Goal: Task Accomplishment & Management: Complete application form

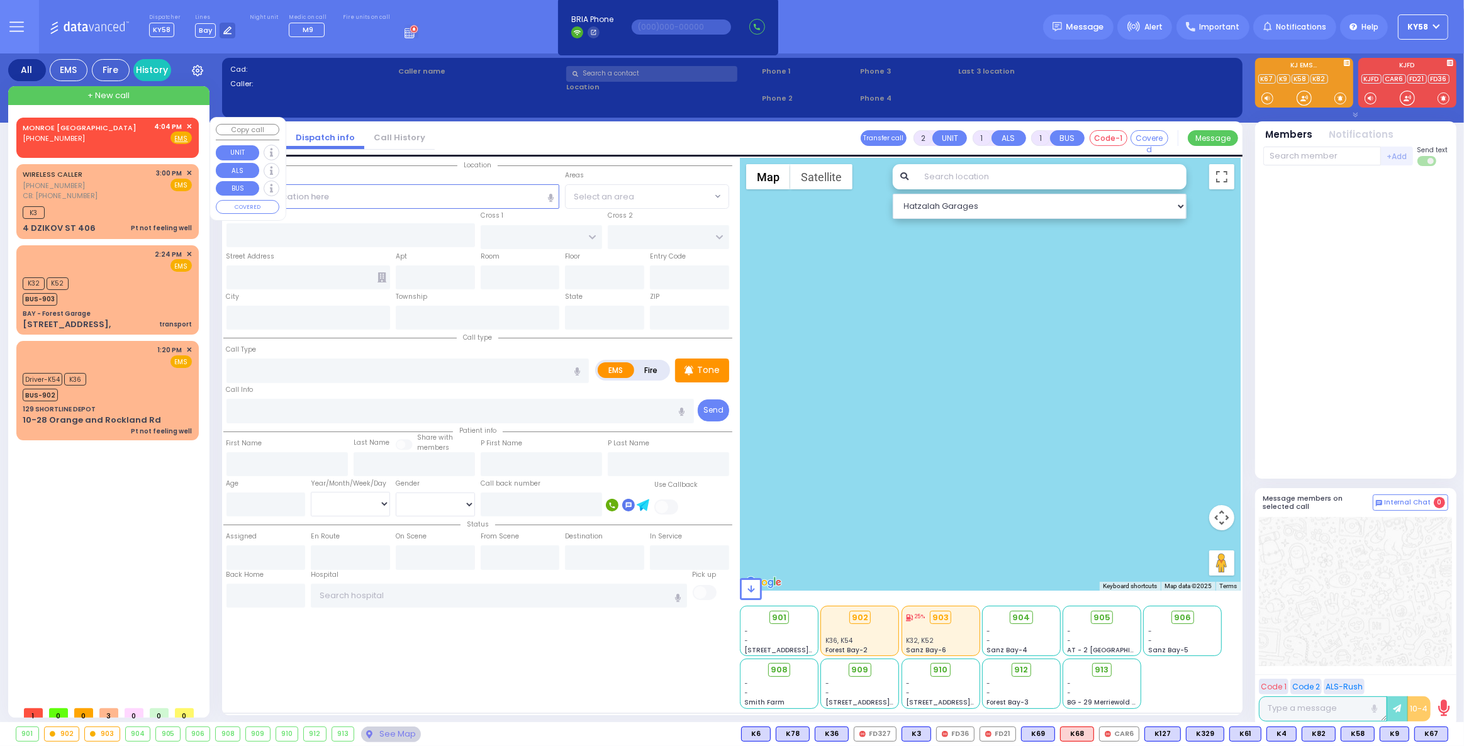
click at [190, 125] on span "✕" at bounding box center [189, 126] width 6 height 11
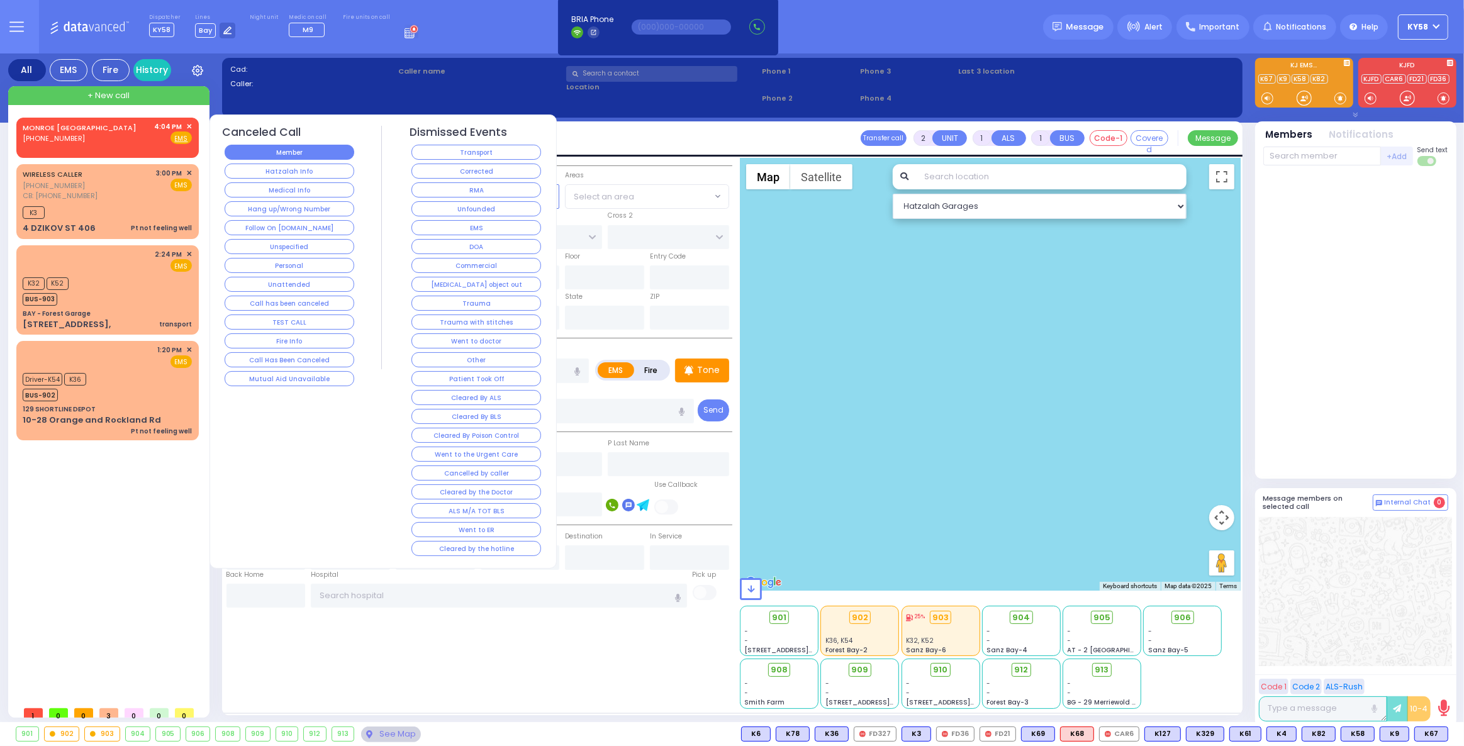
click at [292, 148] on button "Member" at bounding box center [290, 152] width 130 height 15
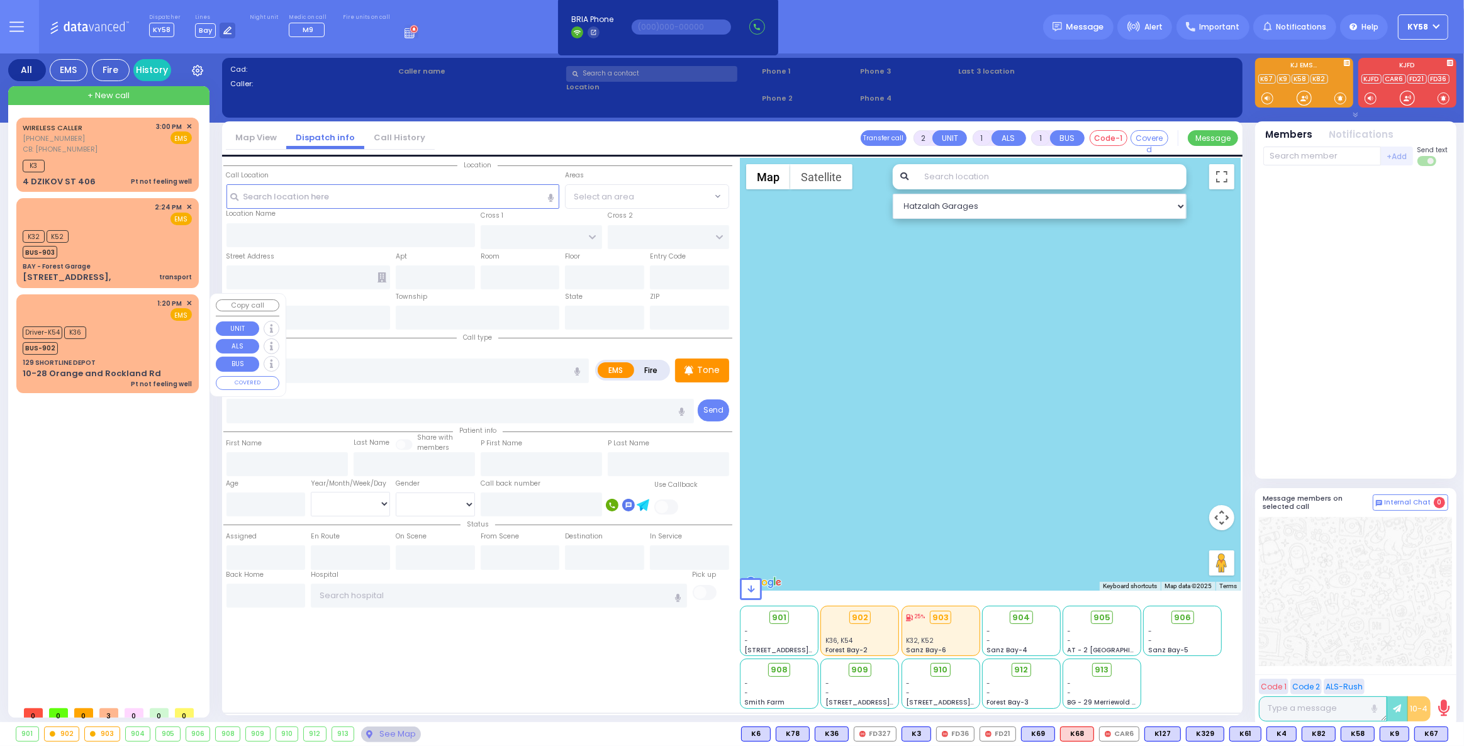
click at [117, 321] on div "1:20 PM ✕ EMS K36" at bounding box center [107, 343] width 177 height 95
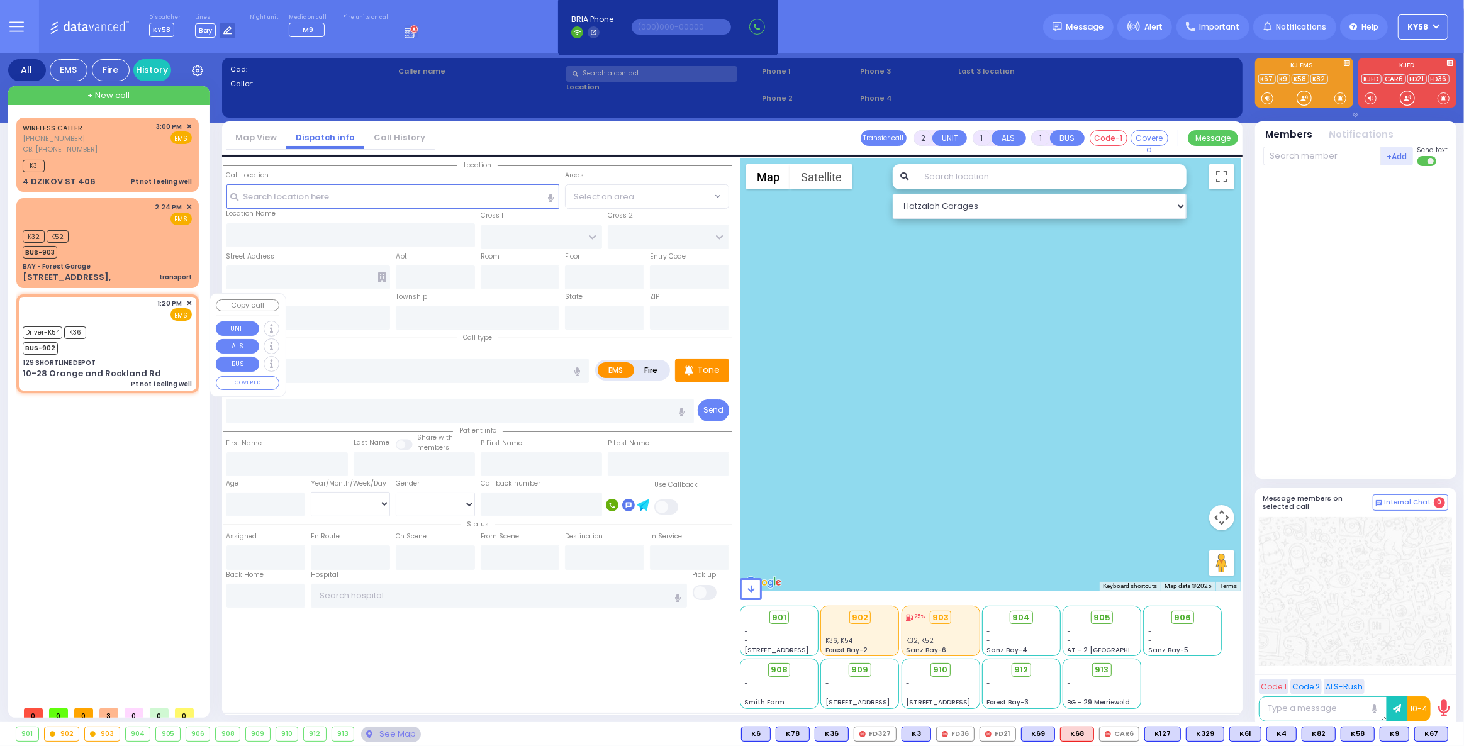
type input "1"
type input "0"
select select
type input "Pt not feeling well"
radio input "true"
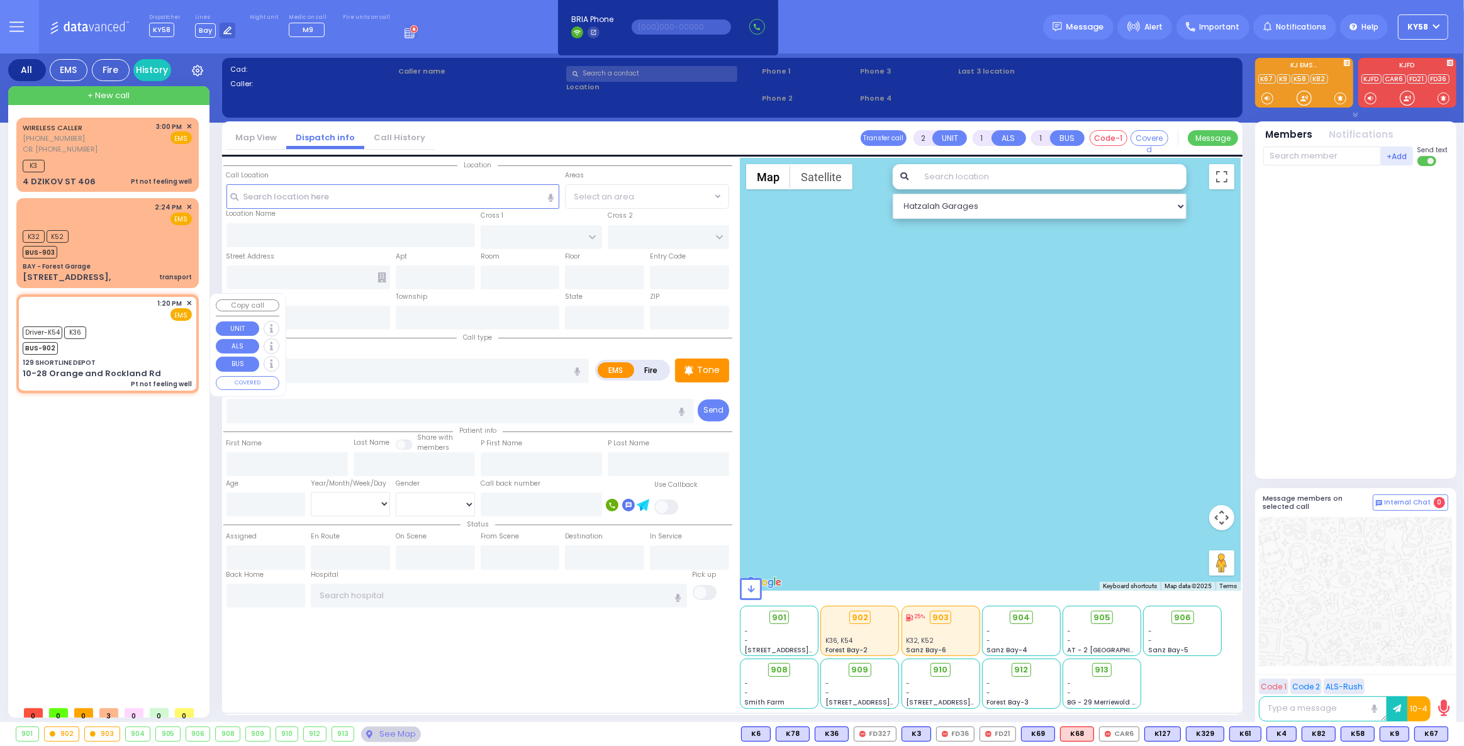
select select
type input "13:20"
type input "13:26"
select select "Hatzalah Garages"
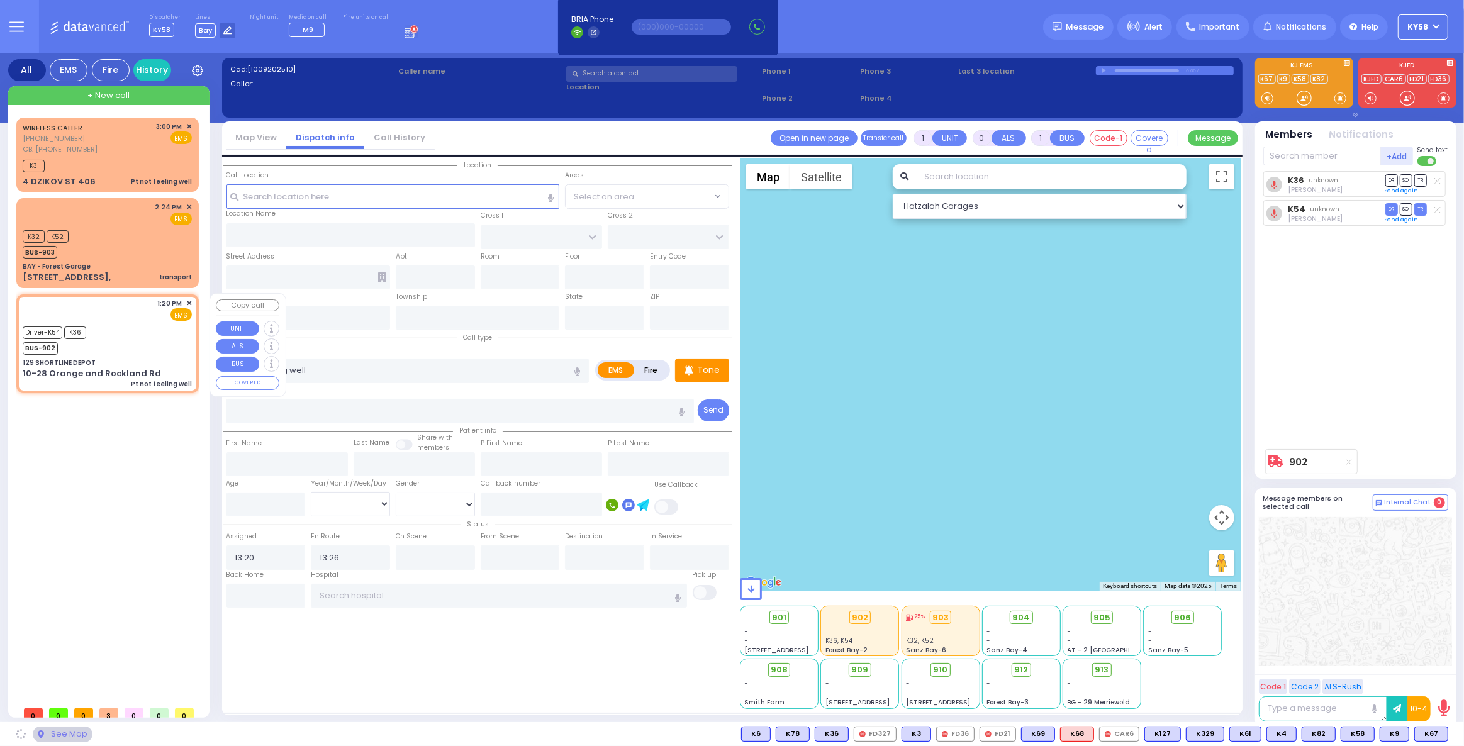
type input "129 SHORTLINE DEPOT"
type input "10-28 Orange and Rockland Rd"
type input "Monroe"
type input "[US_STATE]"
type input "10950"
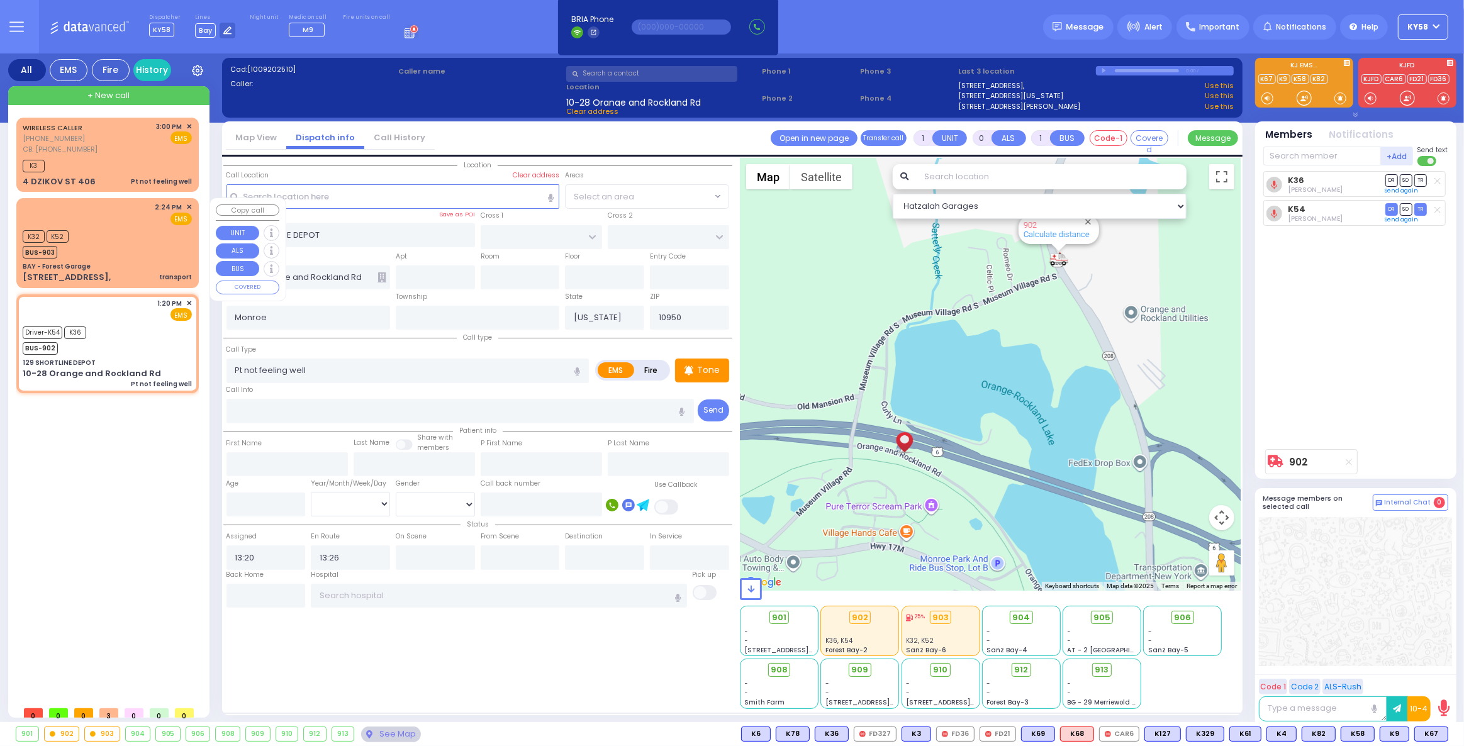
click at [117, 230] on div "K32 K52 BUS-903" at bounding box center [107, 242] width 169 height 31
type input "2"
type input "1"
select select
type input "transport"
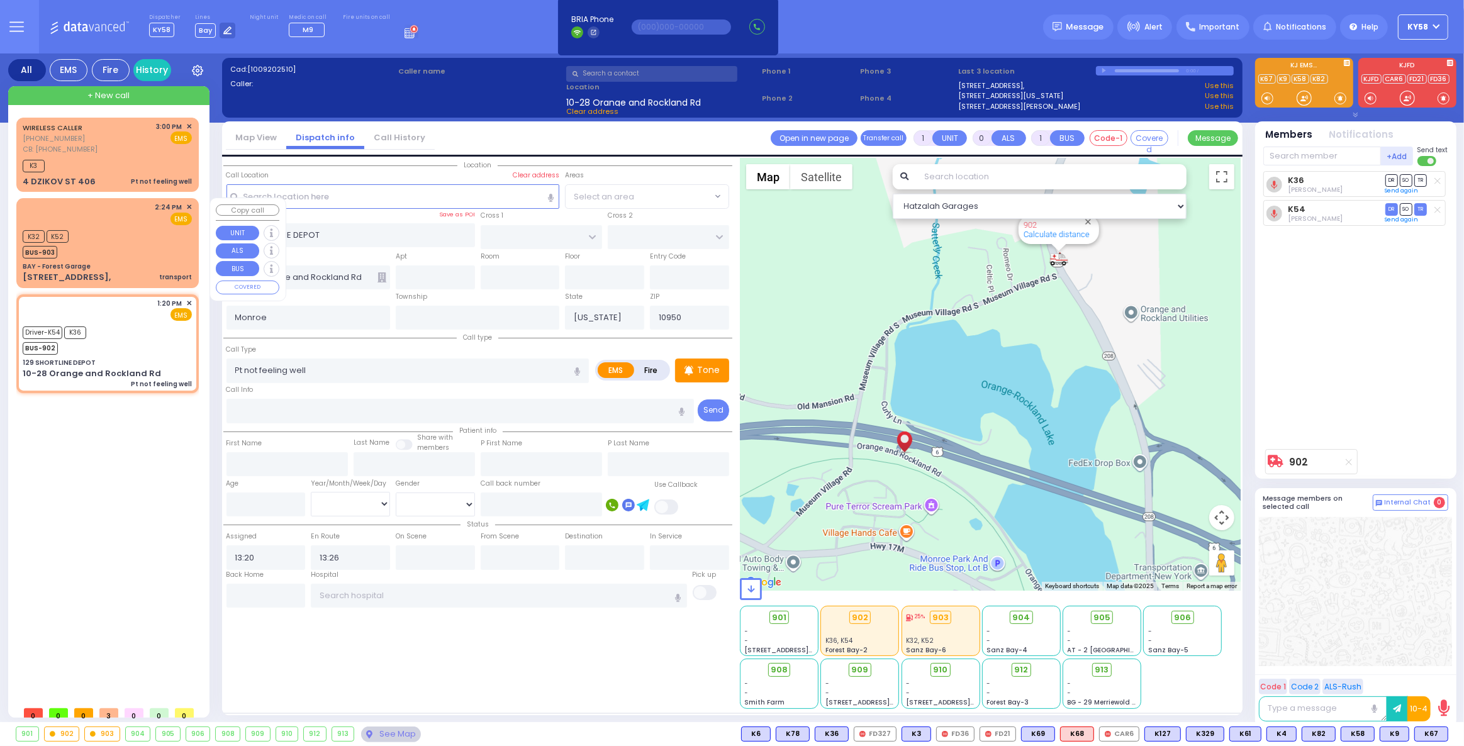
radio input "true"
select select
type input "14:24"
select select "Hatzalah Garages"
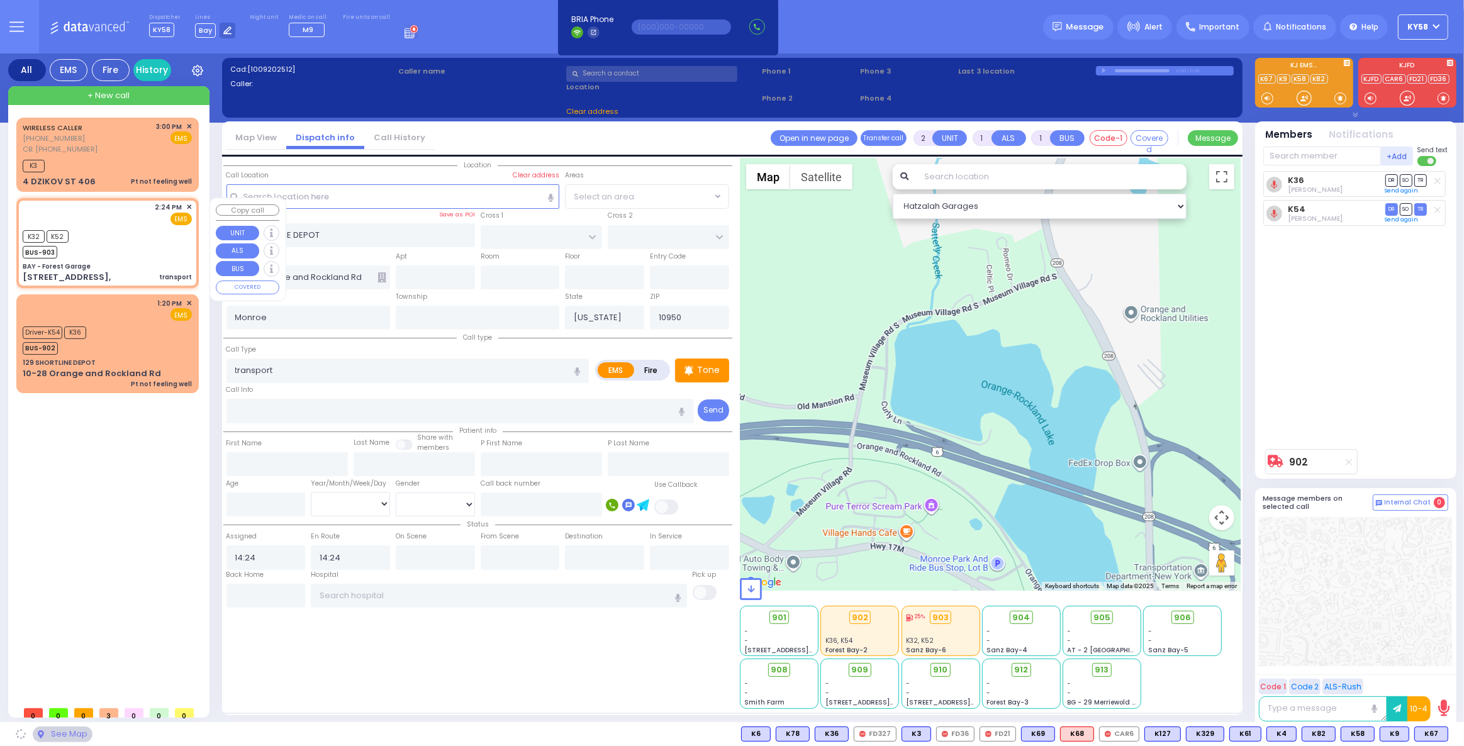
type input "BAY - Forest Garage"
type input "SANZ COURT"
type input "HAYES COURT"
type input "[STREET_ADDRESS],"
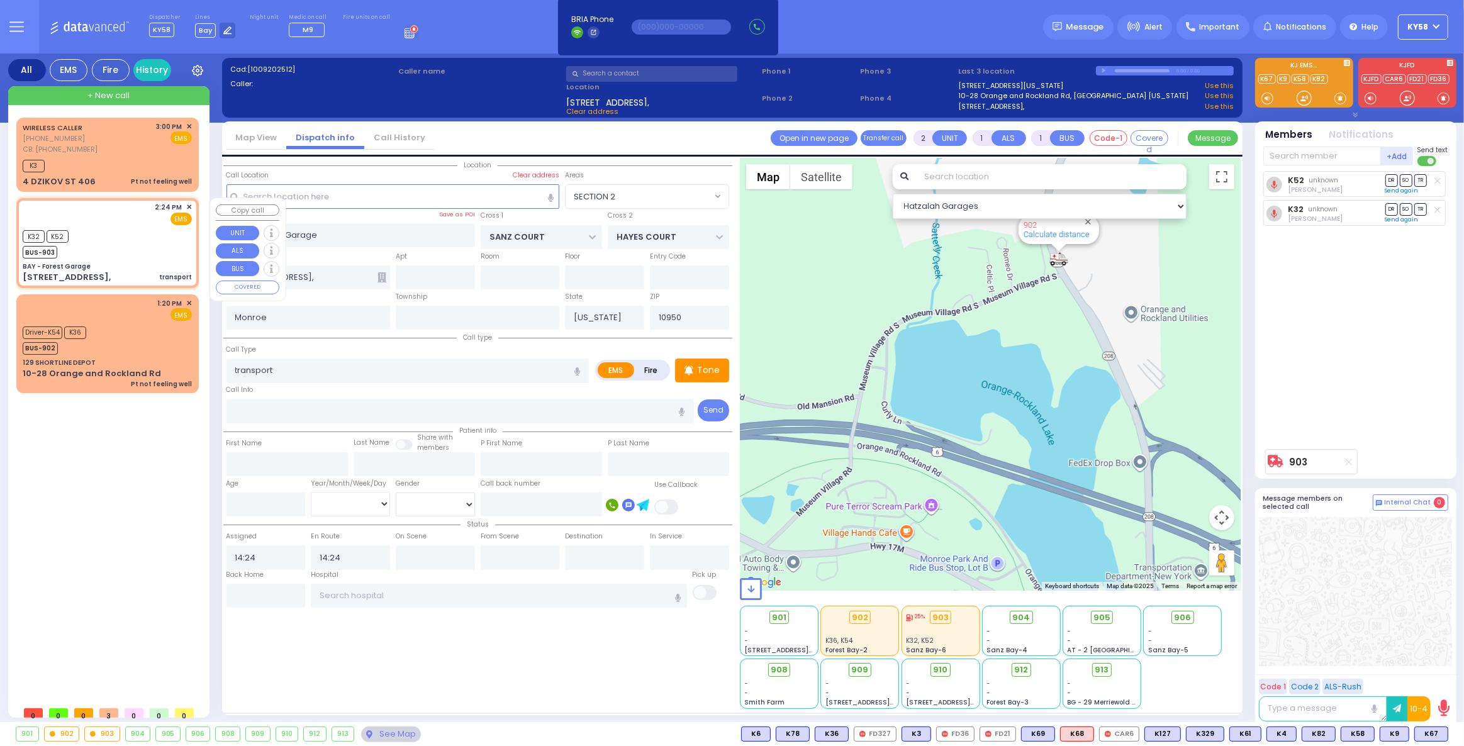
select select "SECTION 2"
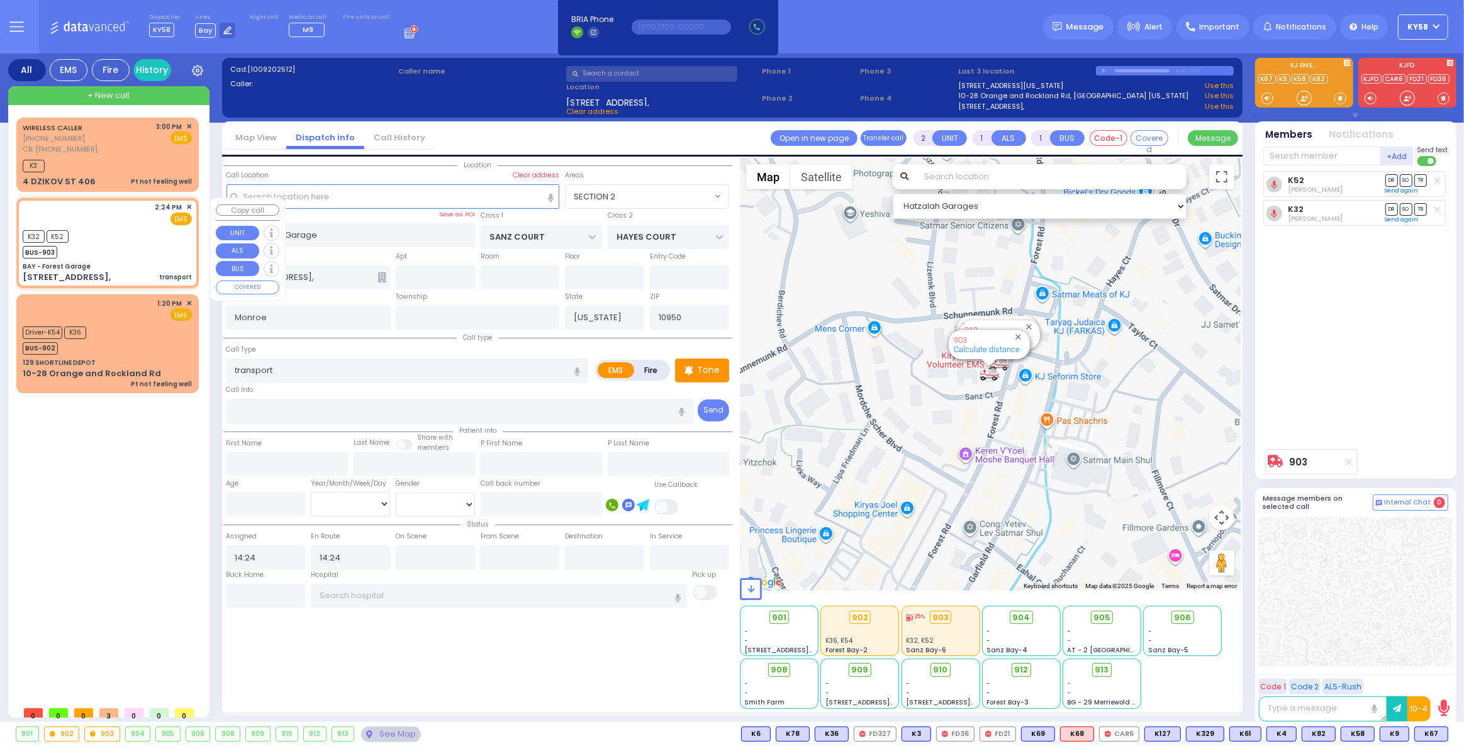
click at [138, 222] on div "2:24 PM ✕ EMS" at bounding box center [107, 213] width 169 height 23
select select
radio input "true"
select select
select select "Hatzalah Garages"
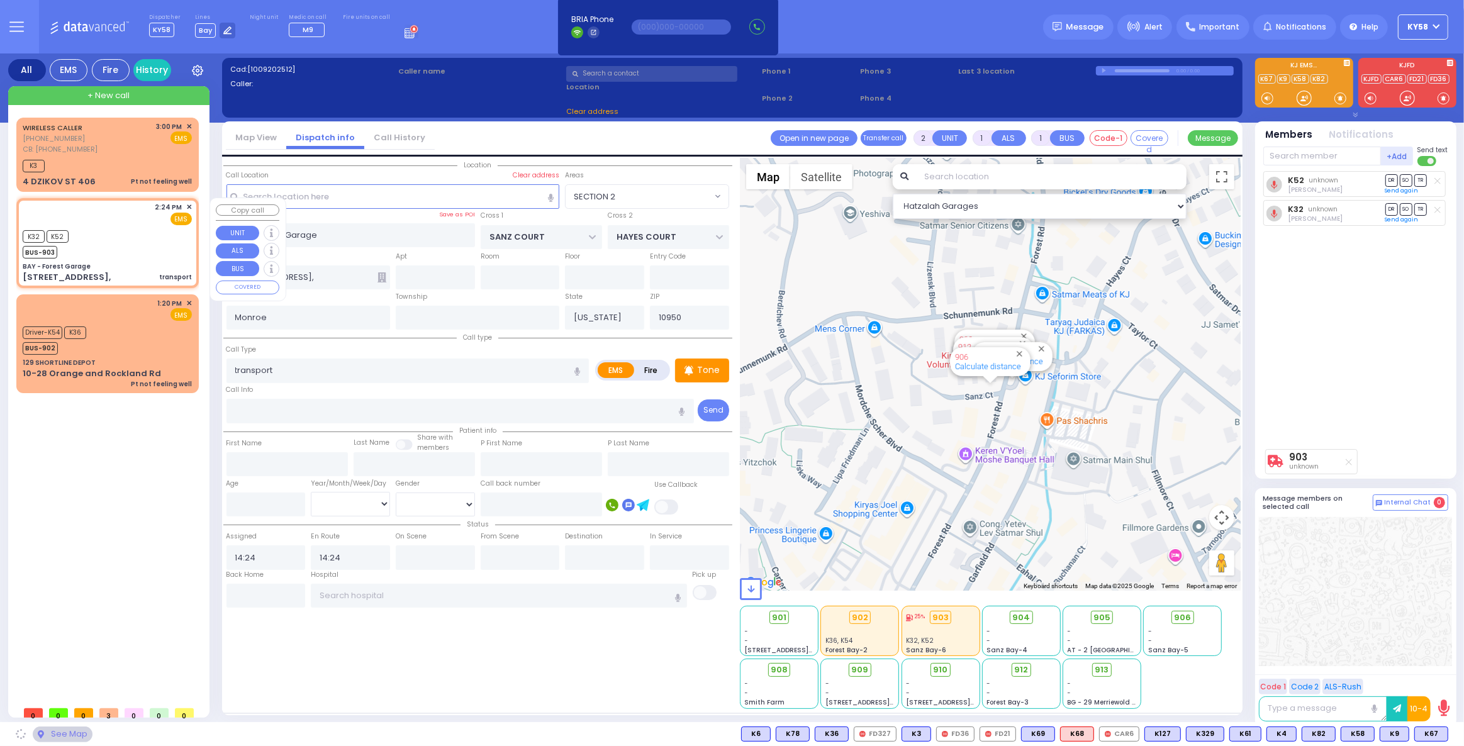
select select "SECTION 2"
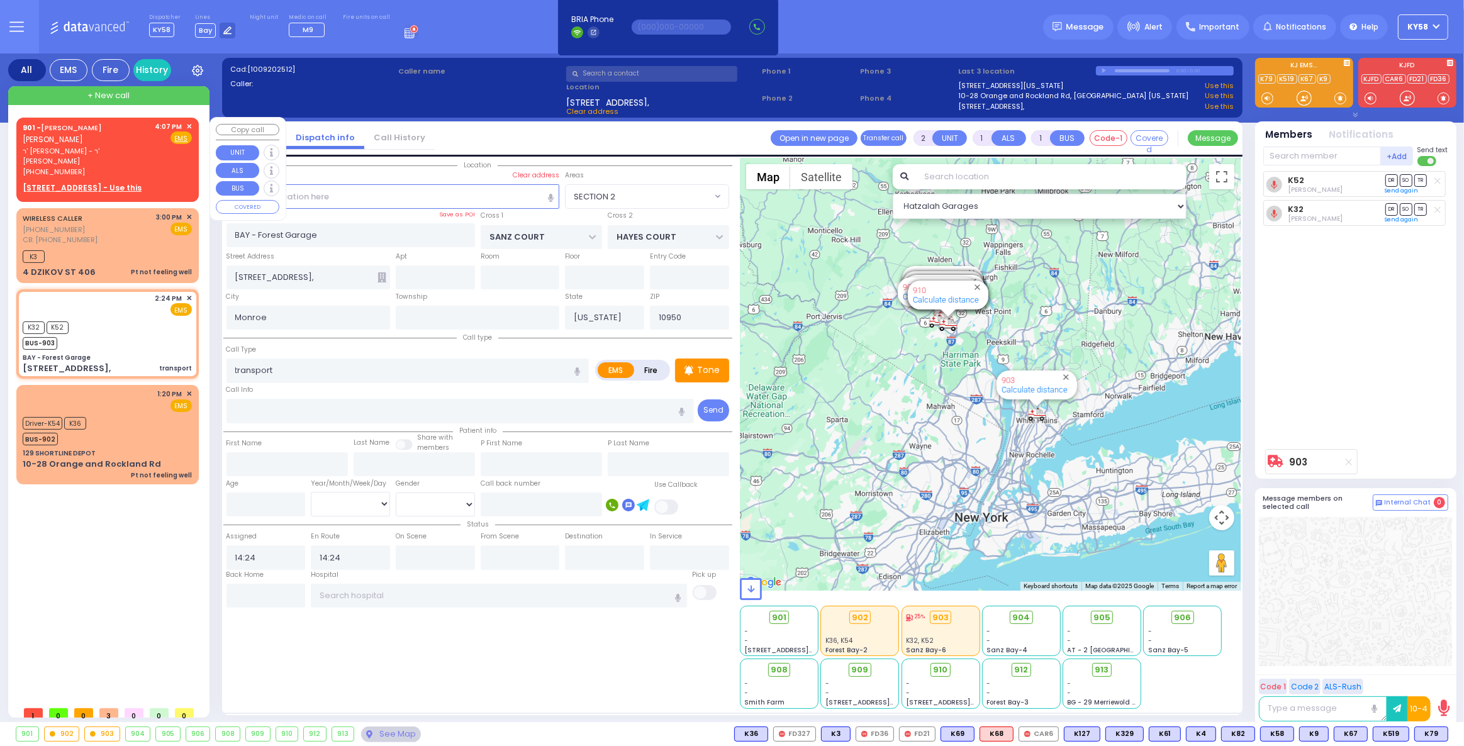
click at [111, 144] on div "901 - [PERSON_NAME] [PERSON_NAME]" at bounding box center [87, 133] width 128 height 25
select select
radio input "true"
type input "[PERSON_NAME] [PERSON_NAME]"
type input "GLAUBER"
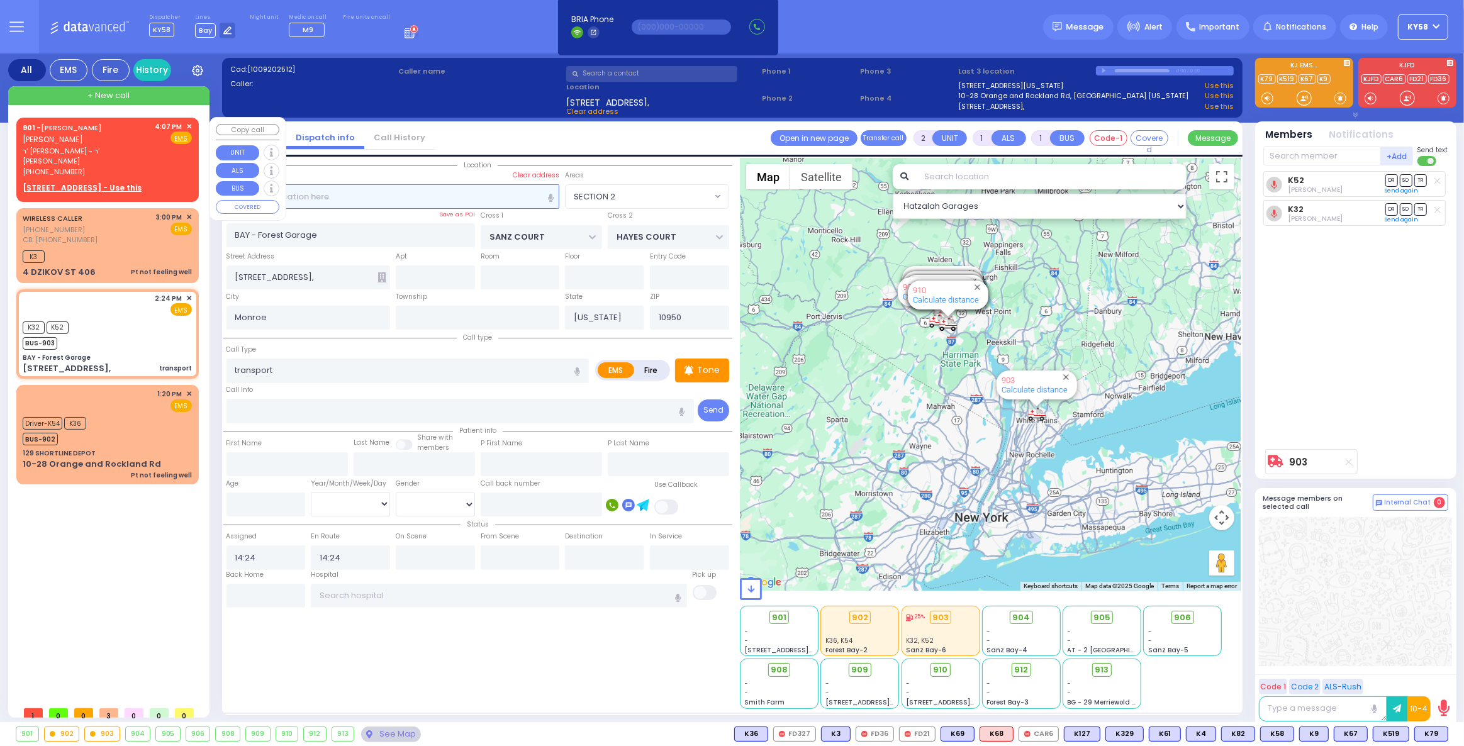
select select
type input "16:07"
select select "Hatzalah Garages"
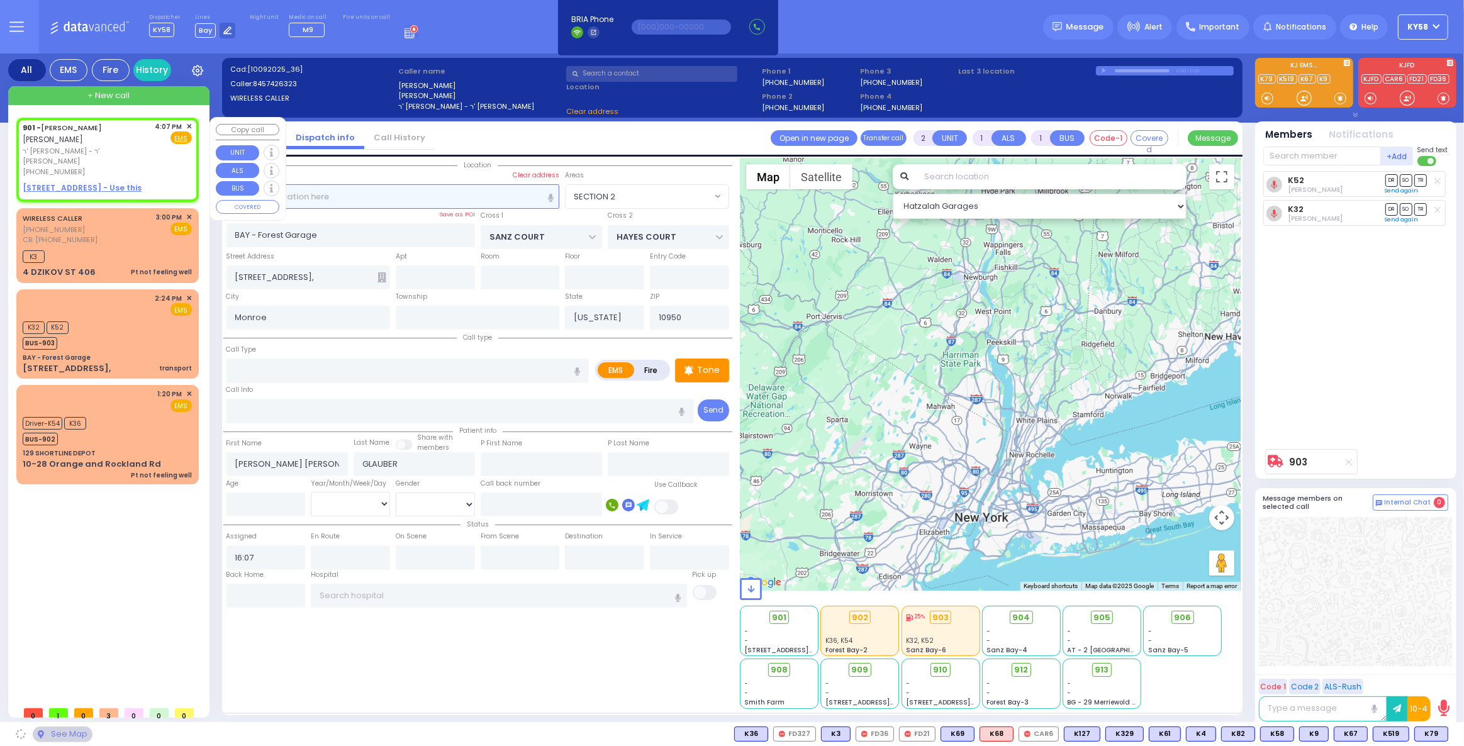
select select
radio input "true"
select select
select select "Hatzalah Garages"
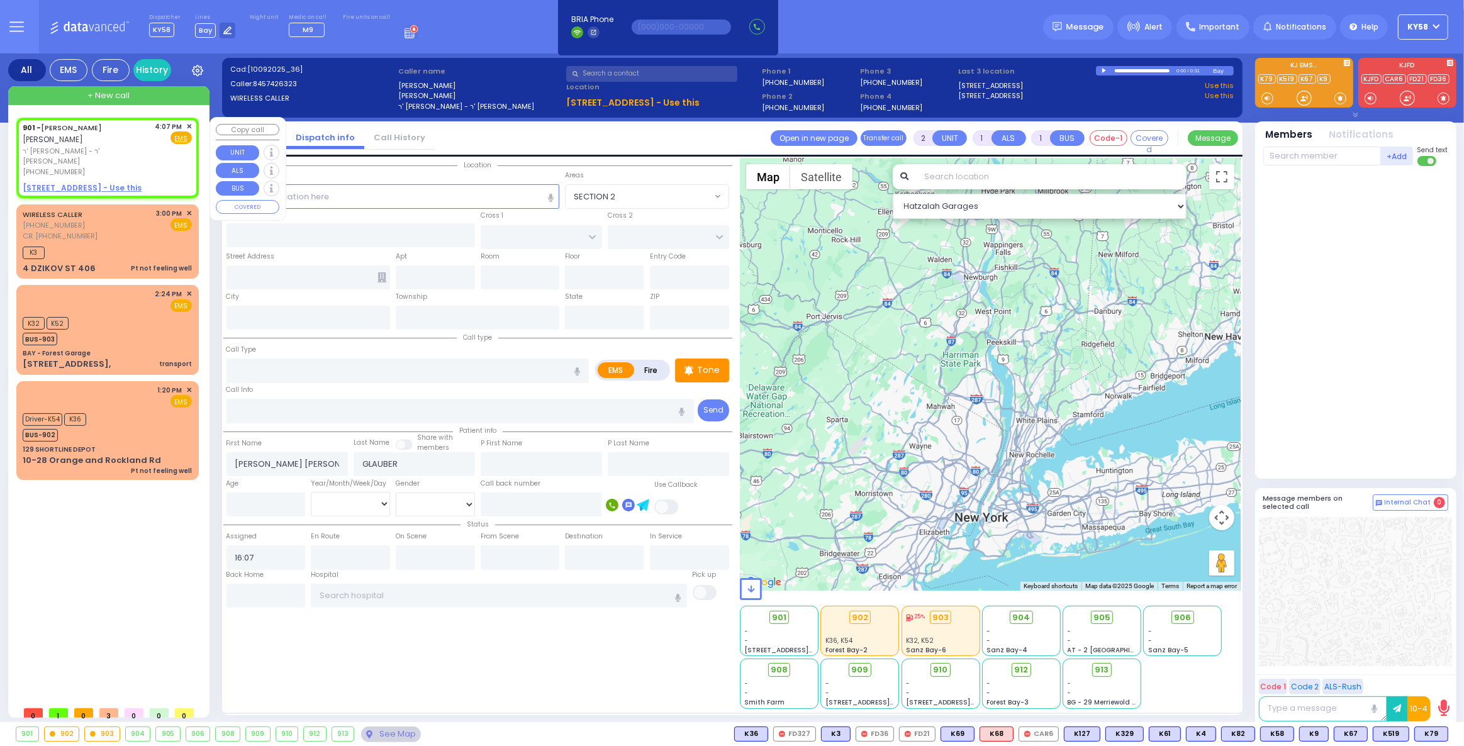
click at [191, 124] on span "✕" at bounding box center [189, 126] width 6 height 11
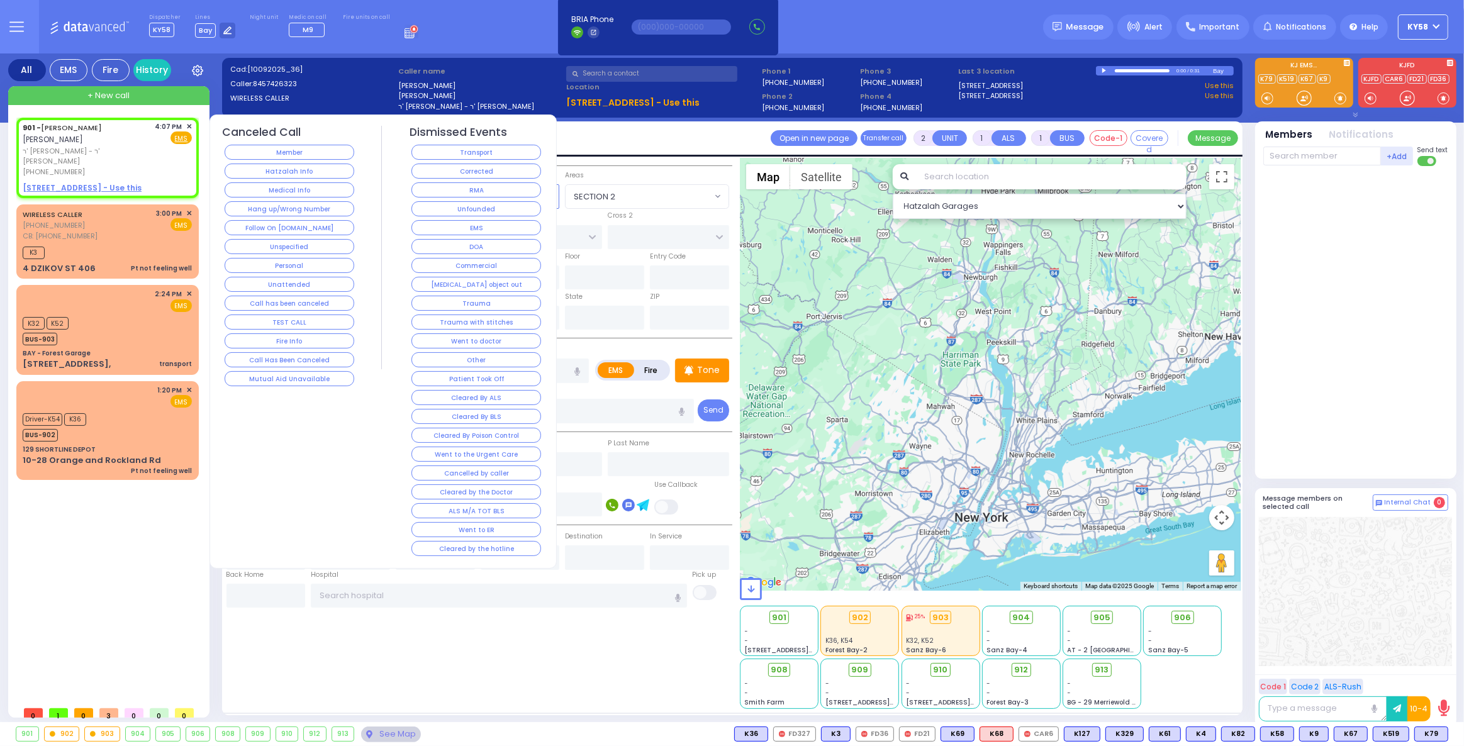
click at [325, 155] on button "Member" at bounding box center [290, 152] width 130 height 15
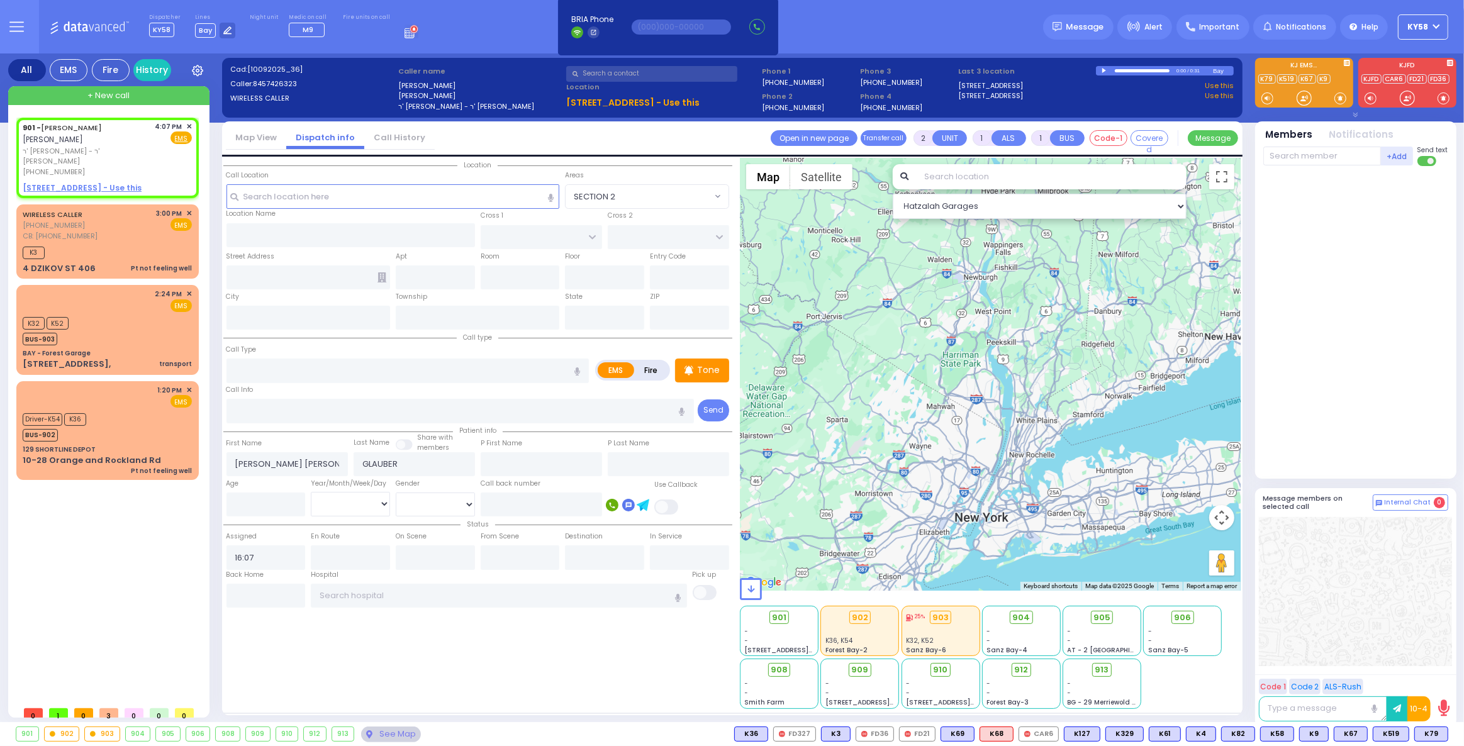
select select
radio input "true"
select select
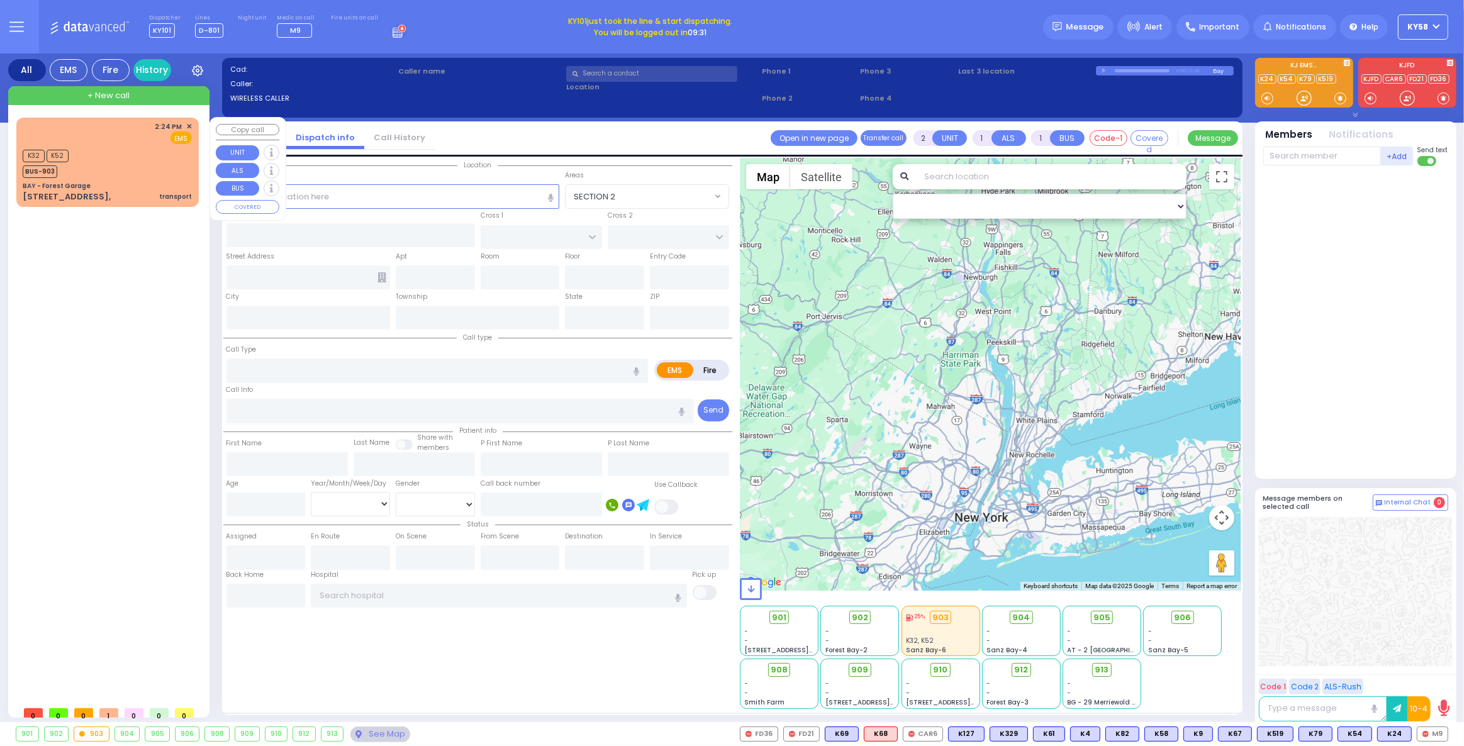
drag, startPoint x: 136, startPoint y: 168, endPoint x: 146, endPoint y: 170, distance: 10.4
click at [142, 169] on div "K32 K52 BUS-903" at bounding box center [107, 162] width 169 height 31
select select
type input "transport"
radio input "true"
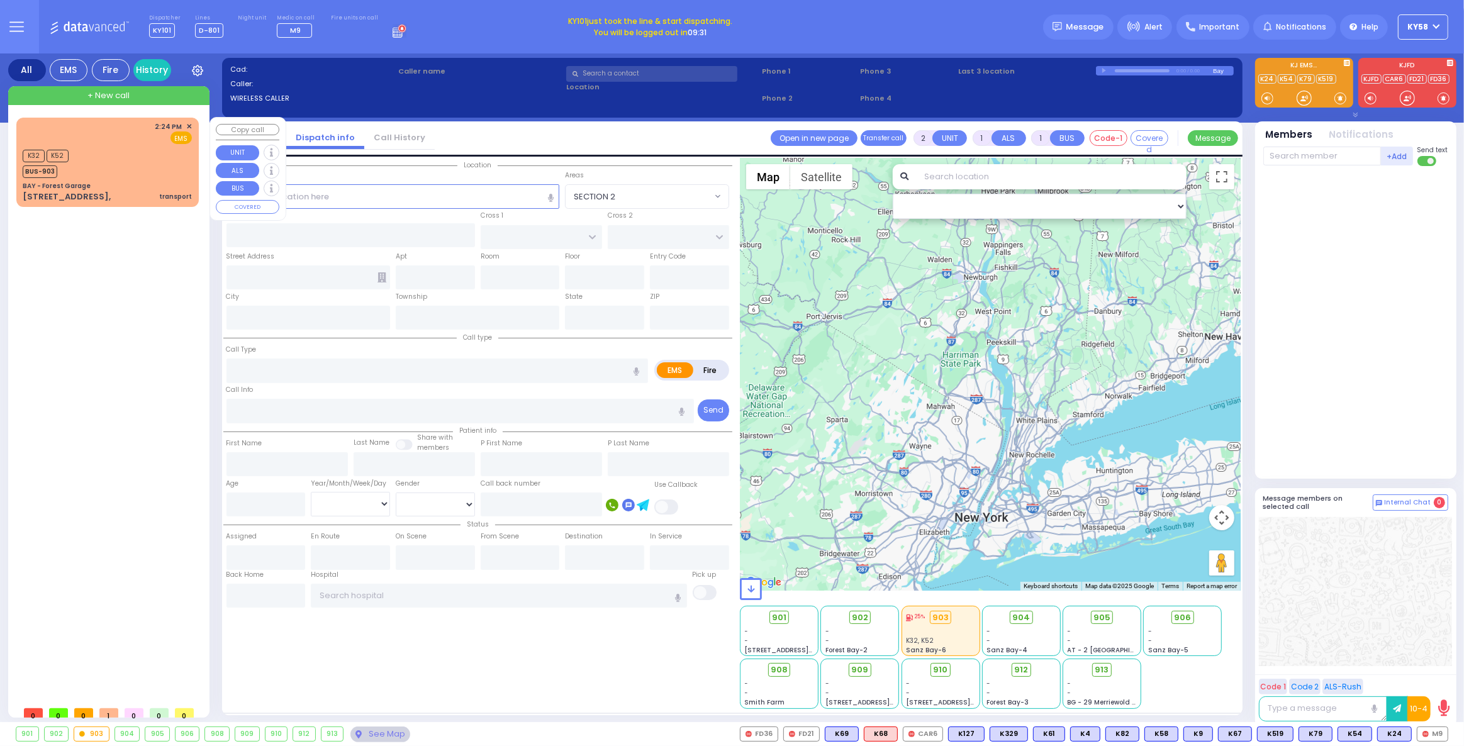
select select
type input "14:24"
select select "Hatzalah Garages"
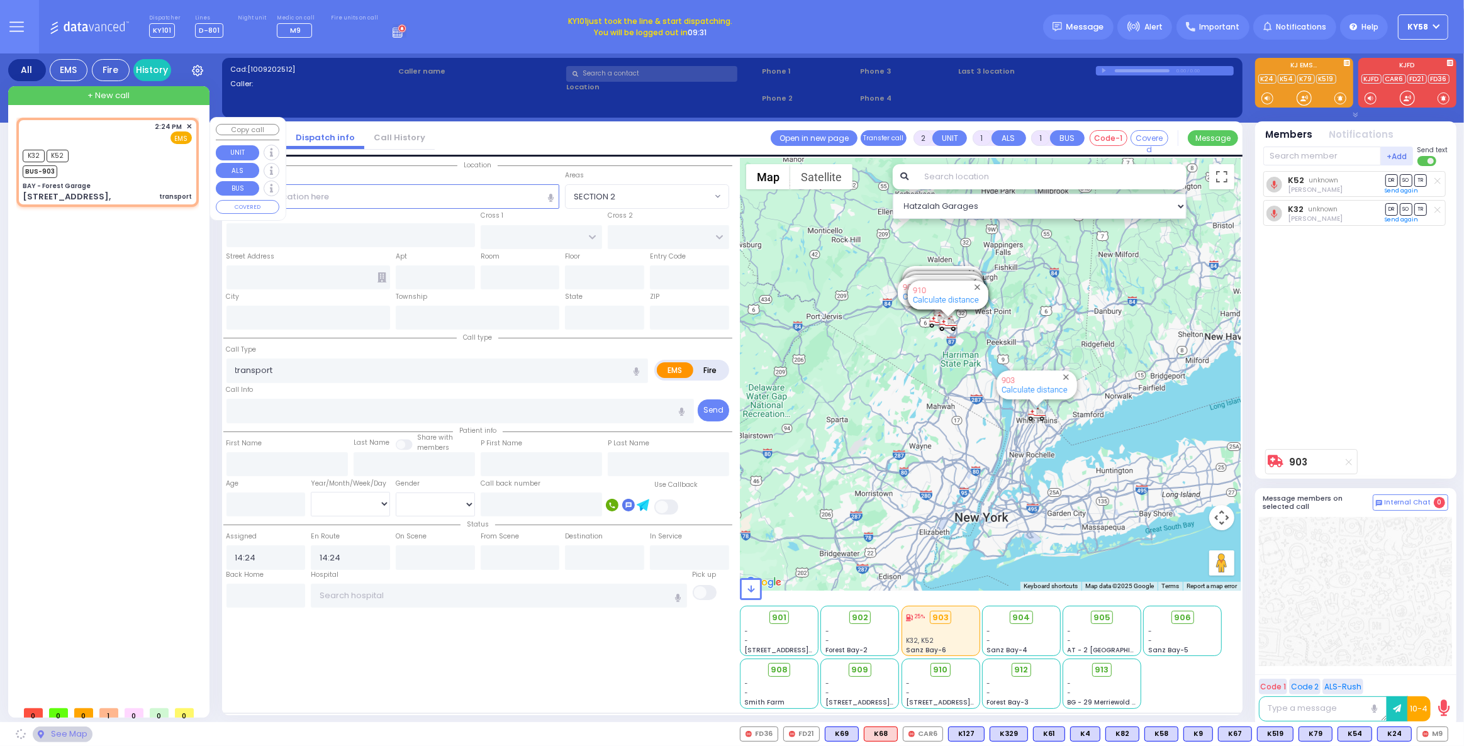
type input "BAY - Forest Garage"
type input "SANZ COURT"
type input "HAYES COURT"
type input "[STREET_ADDRESS],"
type input "Monroe"
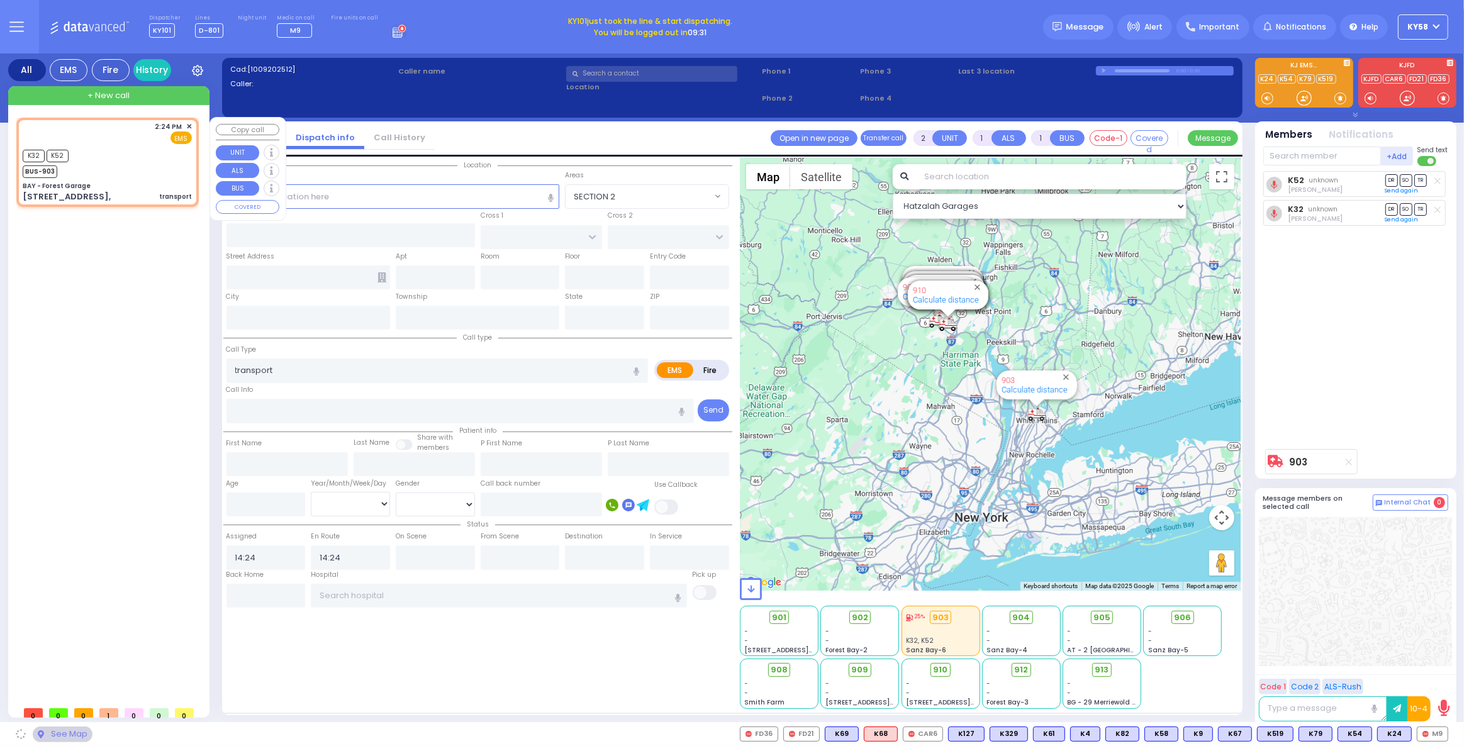
type input "[US_STATE]"
type input "10950"
select select "SECTION 2"
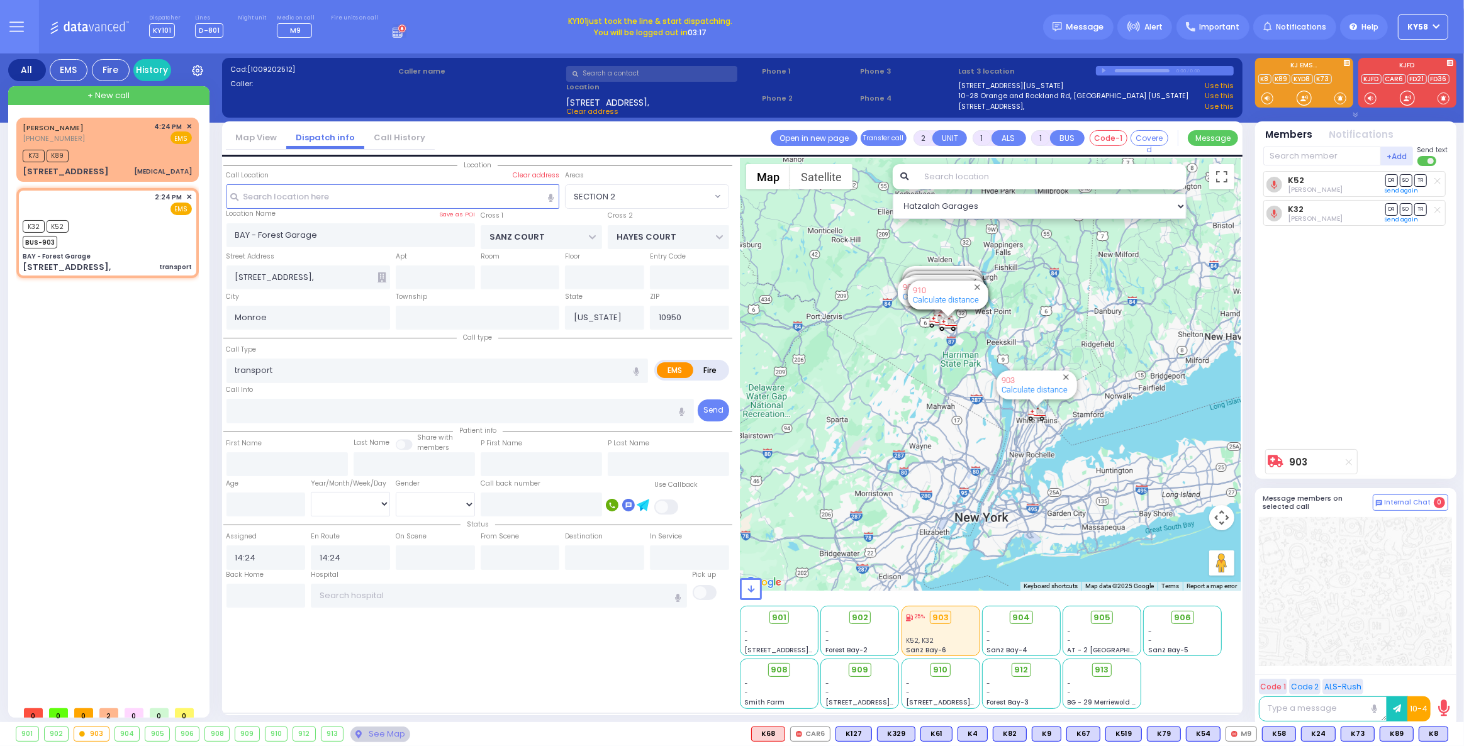
click at [1410, 31] on span "KY58" at bounding box center [1418, 26] width 21 height 11
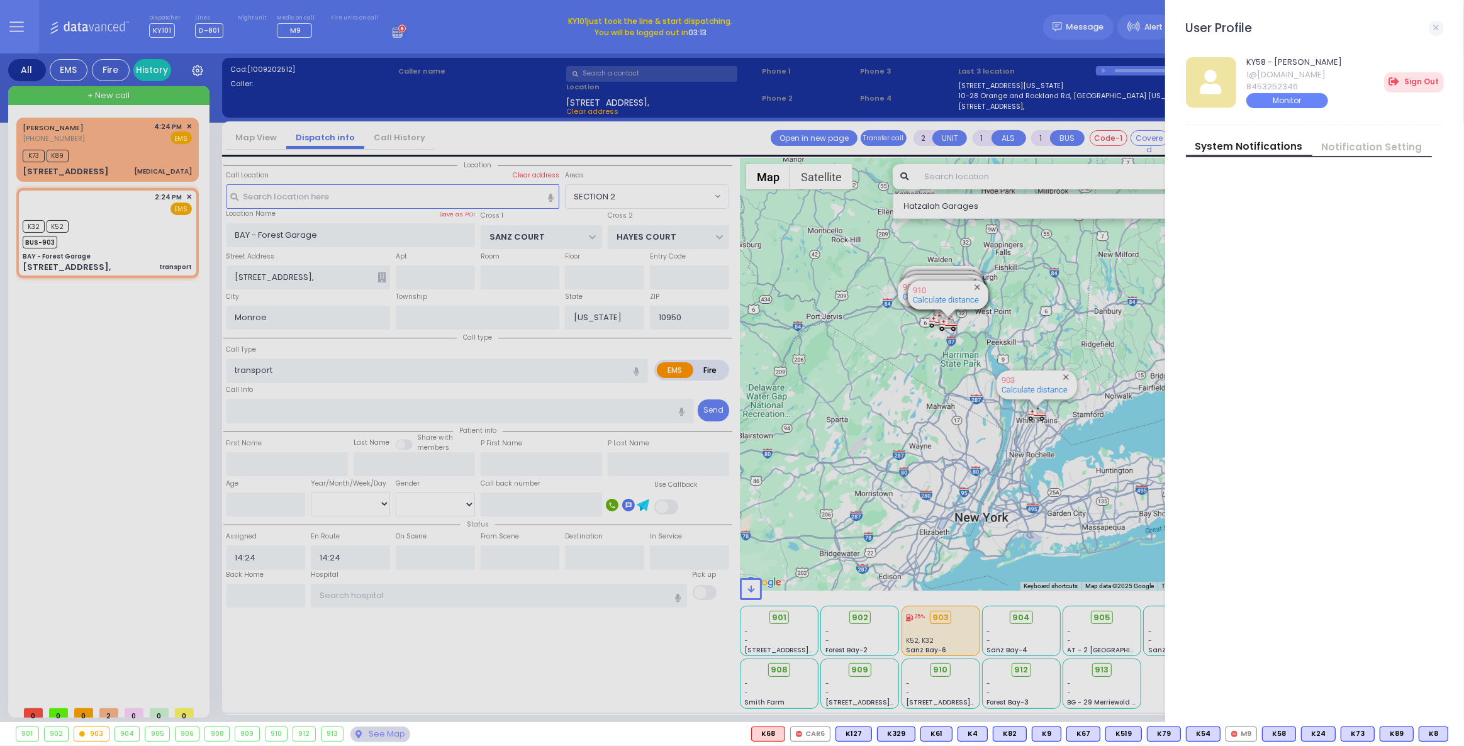
drag, startPoint x: 1326, startPoint y: 203, endPoint x: 1311, endPoint y: 210, distance: 16.0
click at [1311, 210] on div "KY58 - [PERSON_NAME] 1@[DOMAIN_NAME] 8453252346 Monitor Sign Out Switch user Sy…" at bounding box center [1320, 385] width 268 height 679
click at [1248, 200] on div "KY58 - [PERSON_NAME] 1@[DOMAIN_NAME] 8453252346 Monitor Sign Out Switch user Sy…" at bounding box center [1320, 385] width 268 height 679
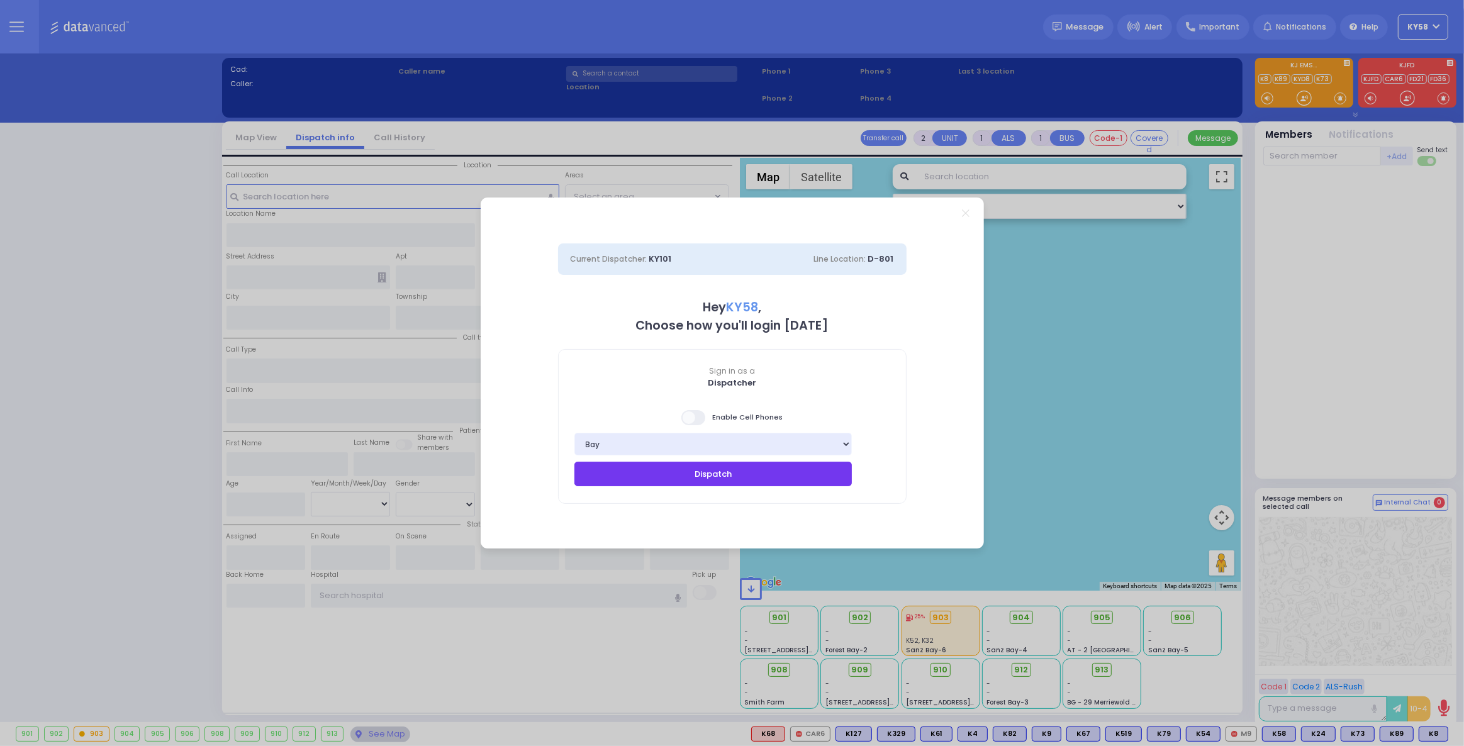
click at [721, 467] on button "Dispatch" at bounding box center [713, 474] width 278 height 24
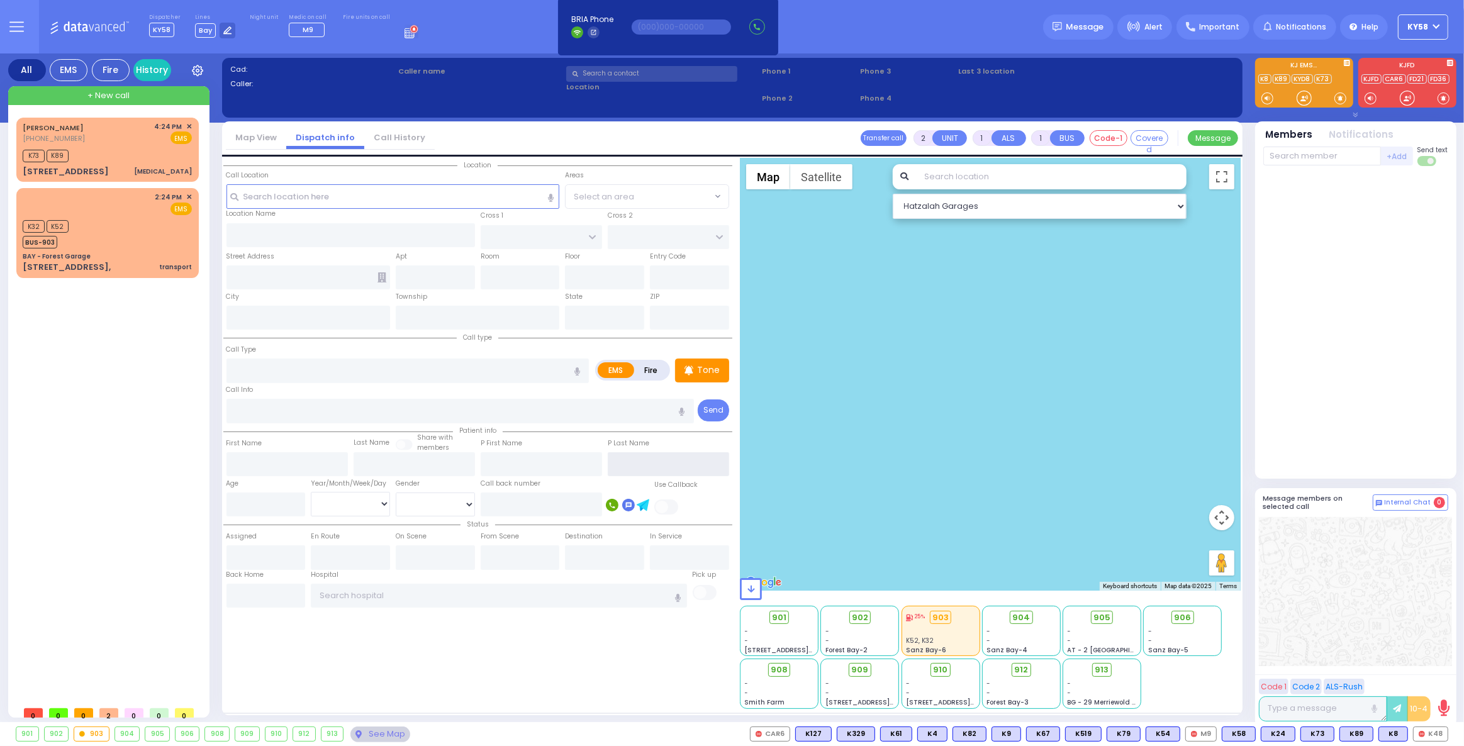
click at [720, 458] on input "text" at bounding box center [668, 464] width 121 height 24
click at [792, 459] on div at bounding box center [990, 374] width 501 height 433
click at [130, 384] on div "SHULEM FIRTH (929) 240-0076 4:24 PM ✕ K73 K89 K32" at bounding box center [109, 409] width 187 height 583
click at [57, 325] on div "SHULEM FIRTH (929) 240-0076 4:24 PM ✕ K73 K89 K32" at bounding box center [109, 409] width 187 height 583
click at [106, 230] on div "K32 K52 BUS-903" at bounding box center [107, 232] width 169 height 31
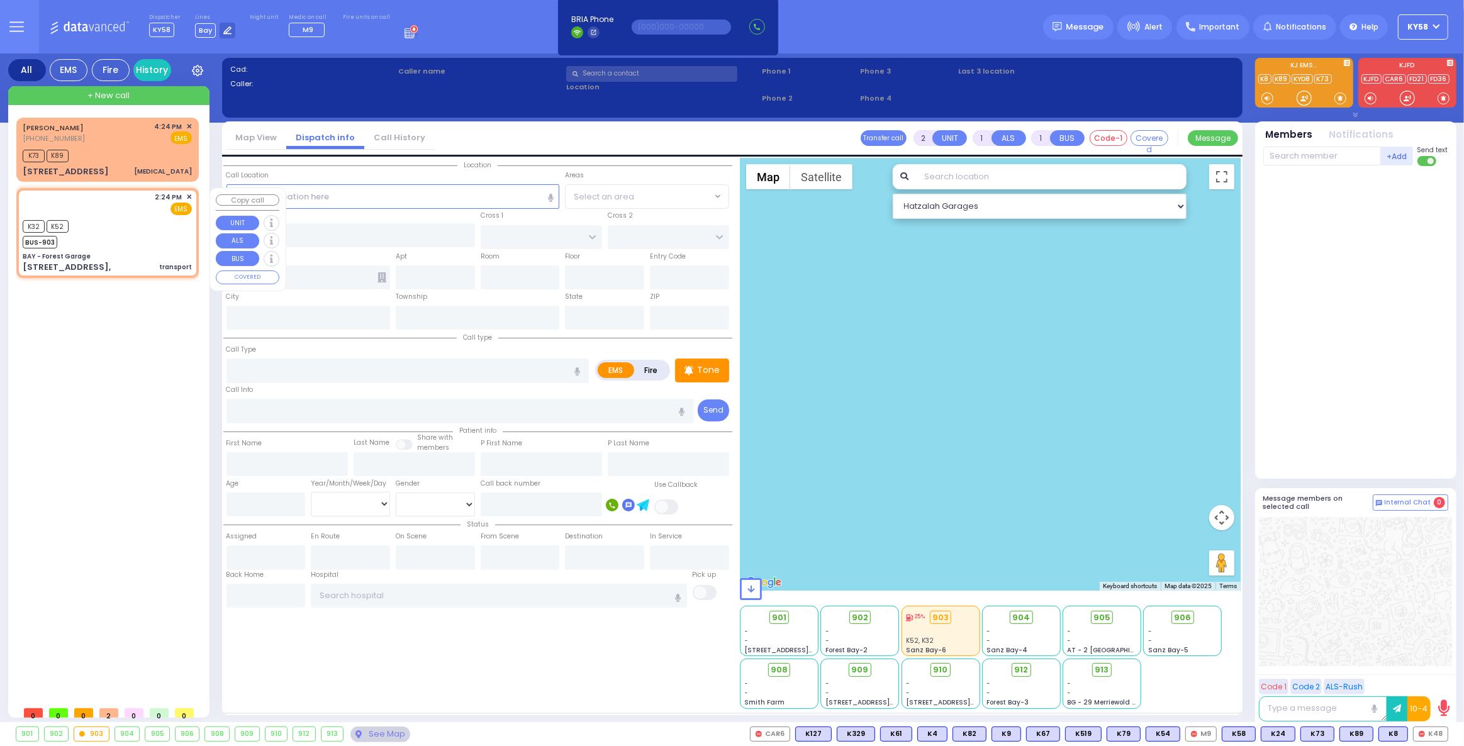
select select
type input "transport"
radio input "true"
select select
type input "14:24"
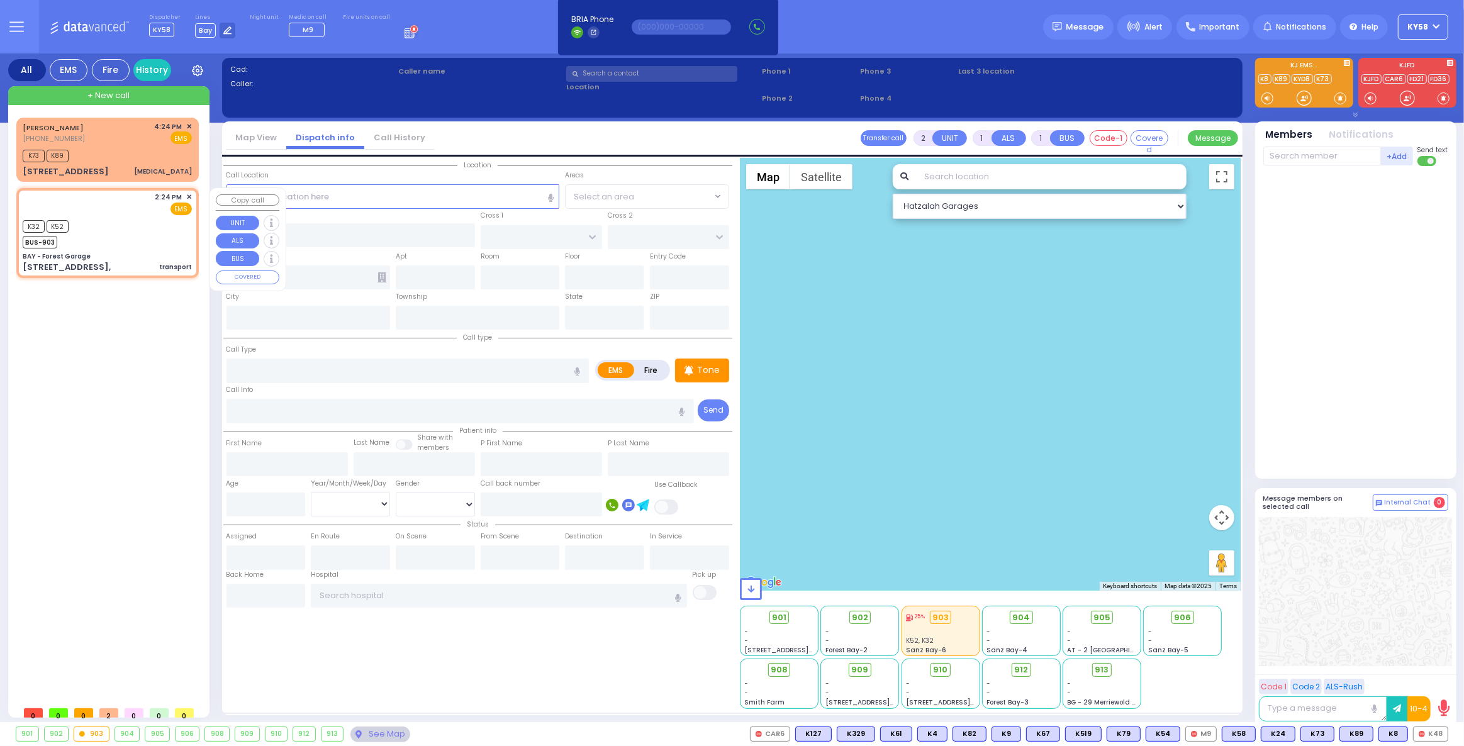
type input "14:24"
type input "BAY - Forest Garage"
type input "SANZ COURT"
type input "HAYES COURT"
type input "[STREET_ADDRESS],"
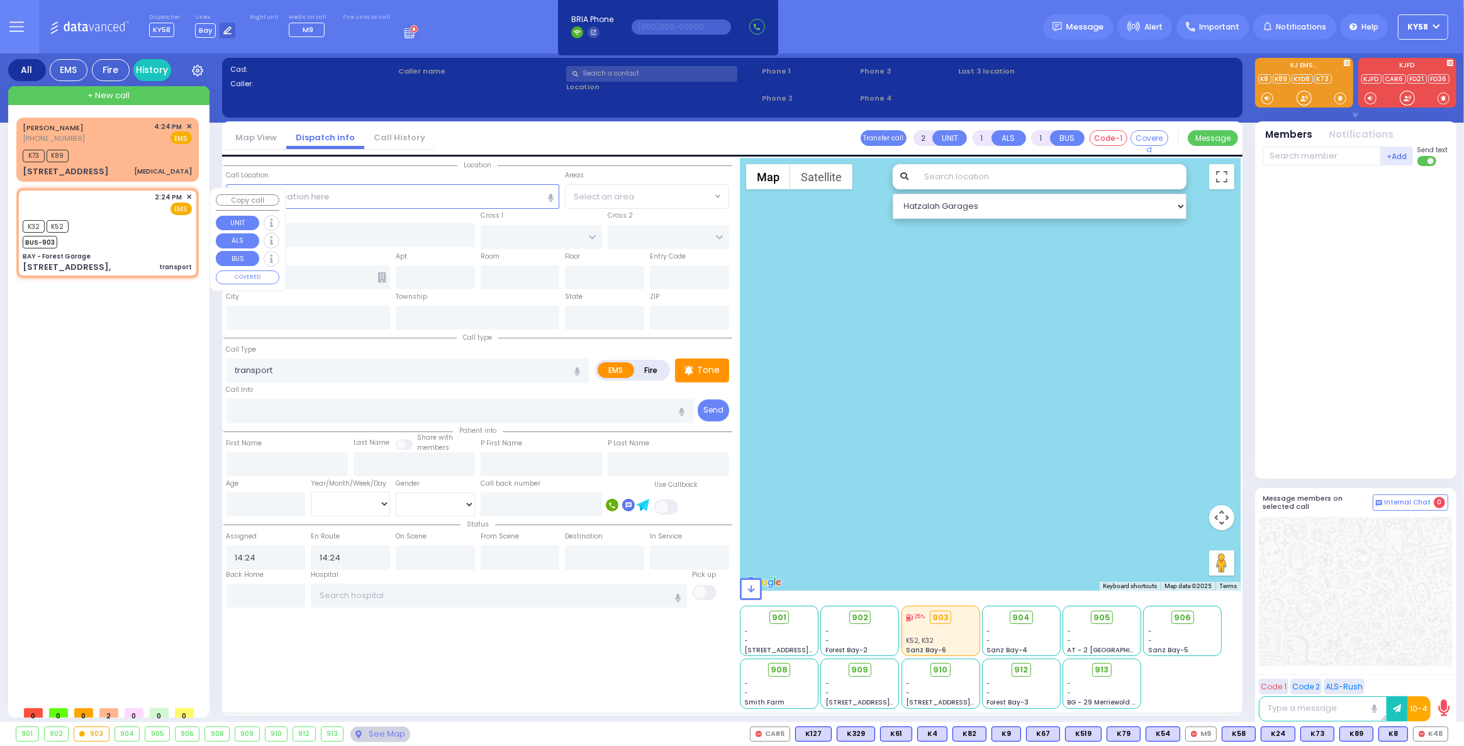
type input "Monroe"
type input "[US_STATE]"
type input "10950"
select select "SECTION 2"
select select "Hatzalah Garages"
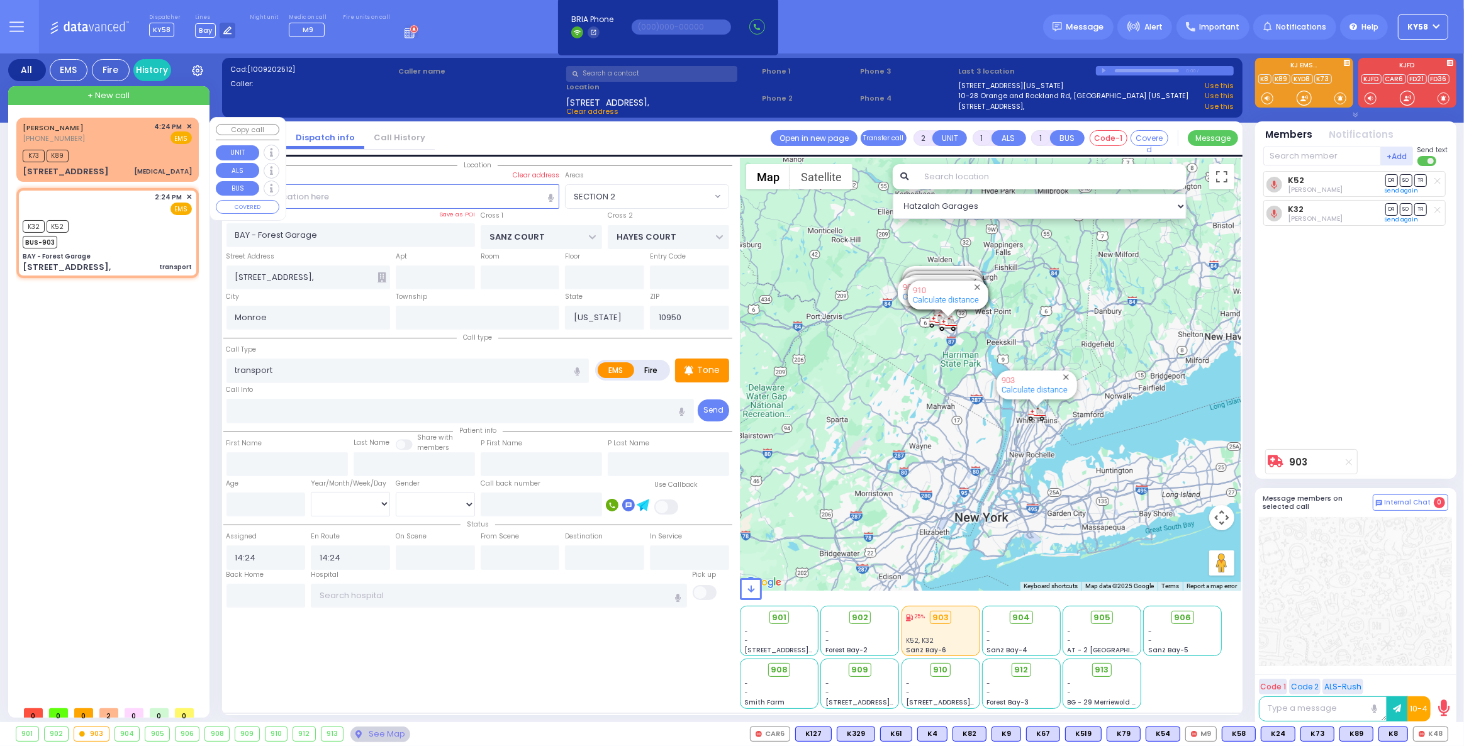
click at [125, 138] on div "SHULEM FIRTH (929) 240-0076 4:24 PM ✕ EMS" at bounding box center [107, 132] width 169 height 23
type input "0"
select select
type input "[MEDICAL_DATA]"
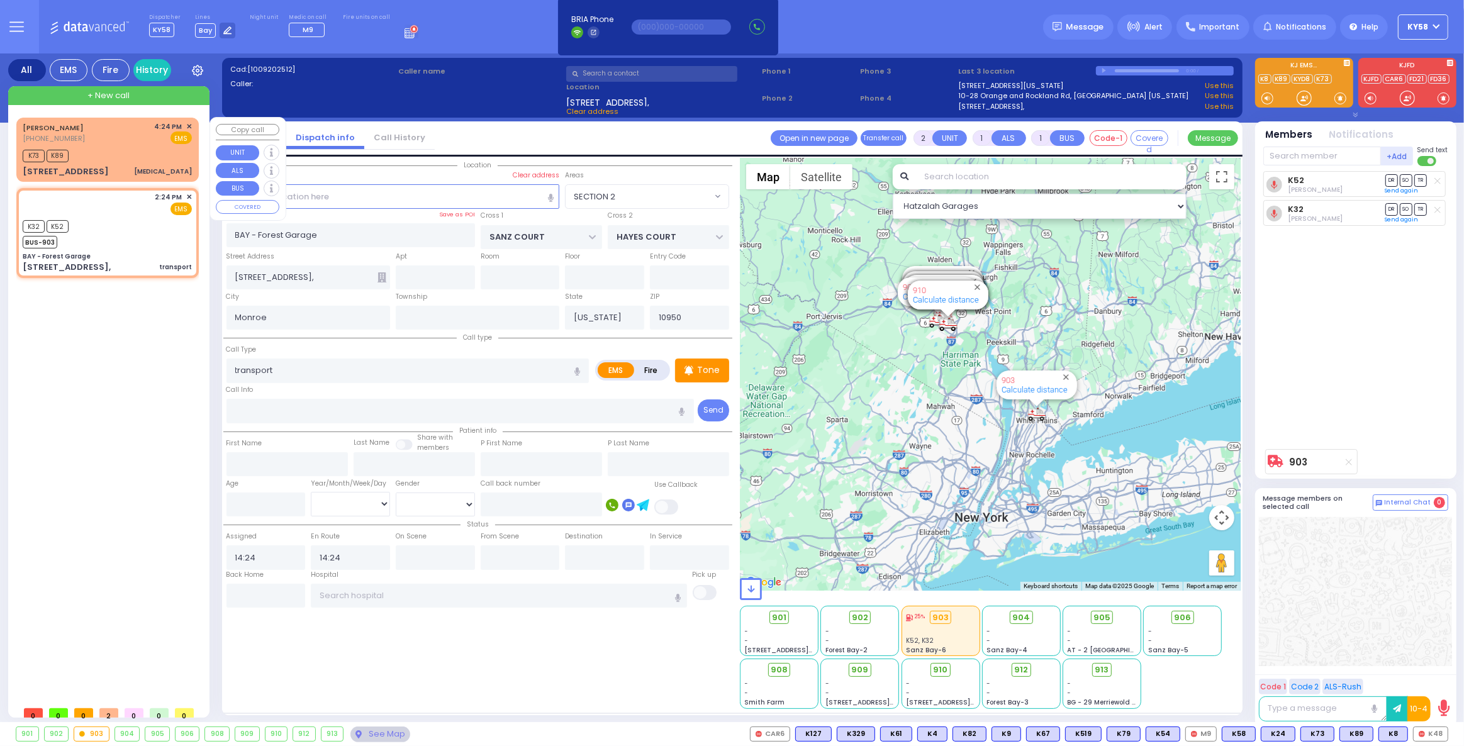
radio input "true"
type input "SHULEM"
type input "FIRTH"
type input "1"
select select "Year"
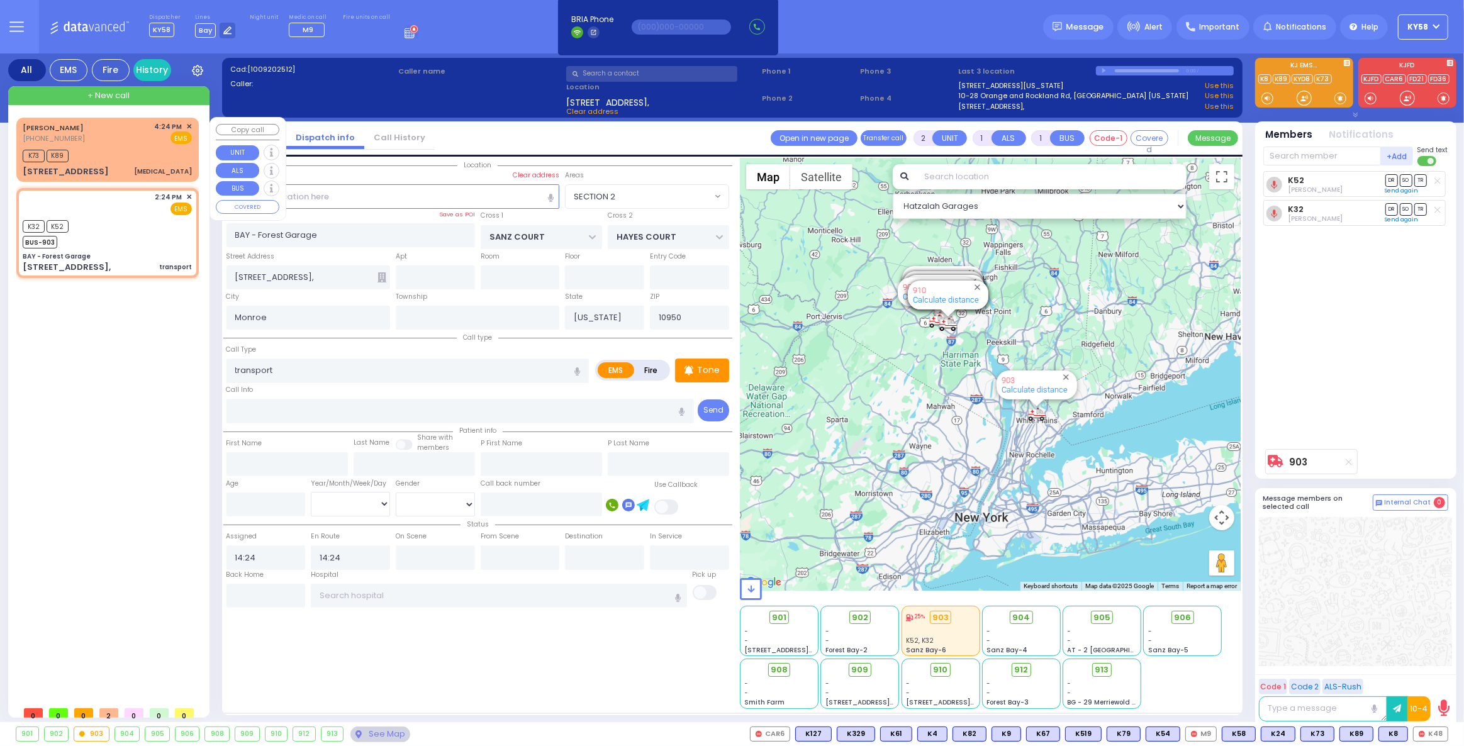
type input "16:24"
type input "16:25"
type input "CHUST RD"
type input "S.M. ROSMER RD"
type input "4 MAGLENITZ ST"
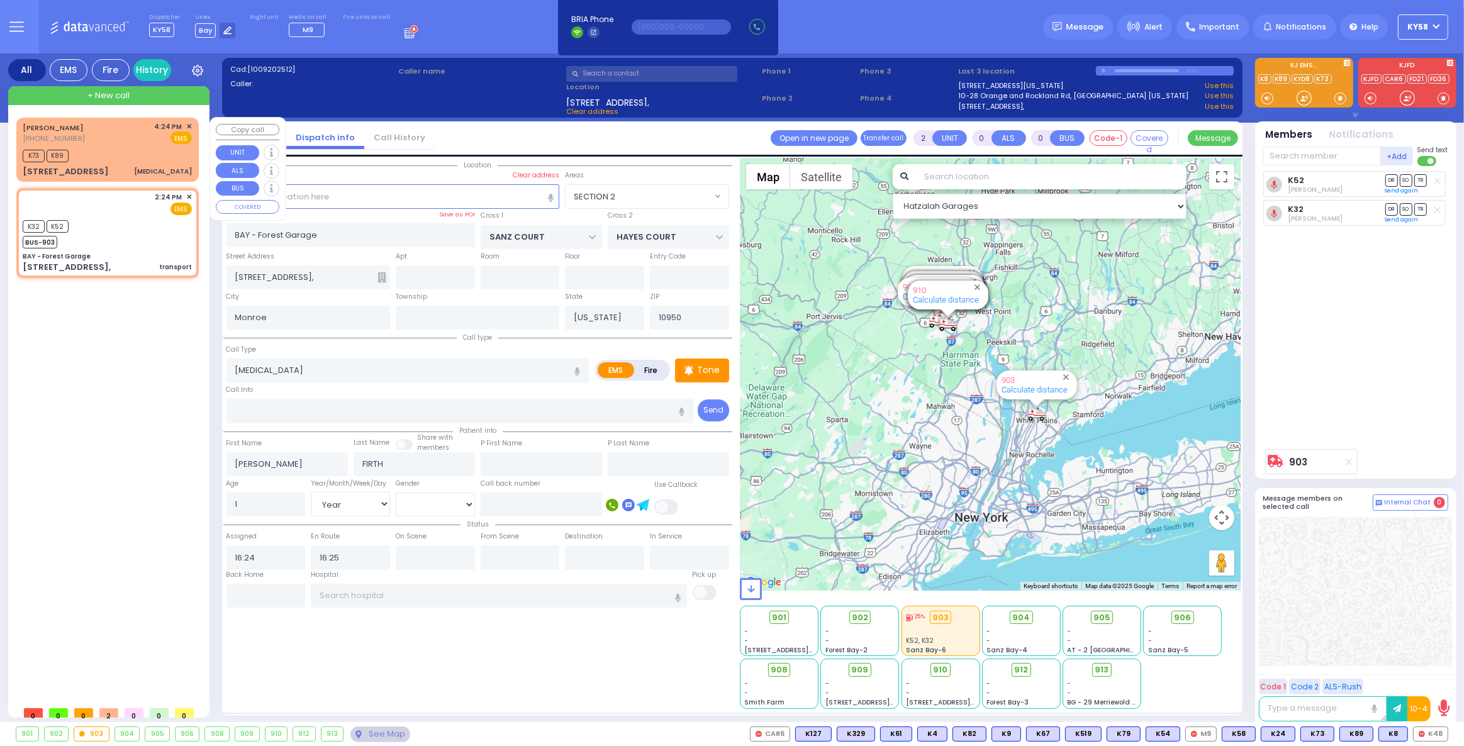
type input "104"
select select "Hatzalah Garages"
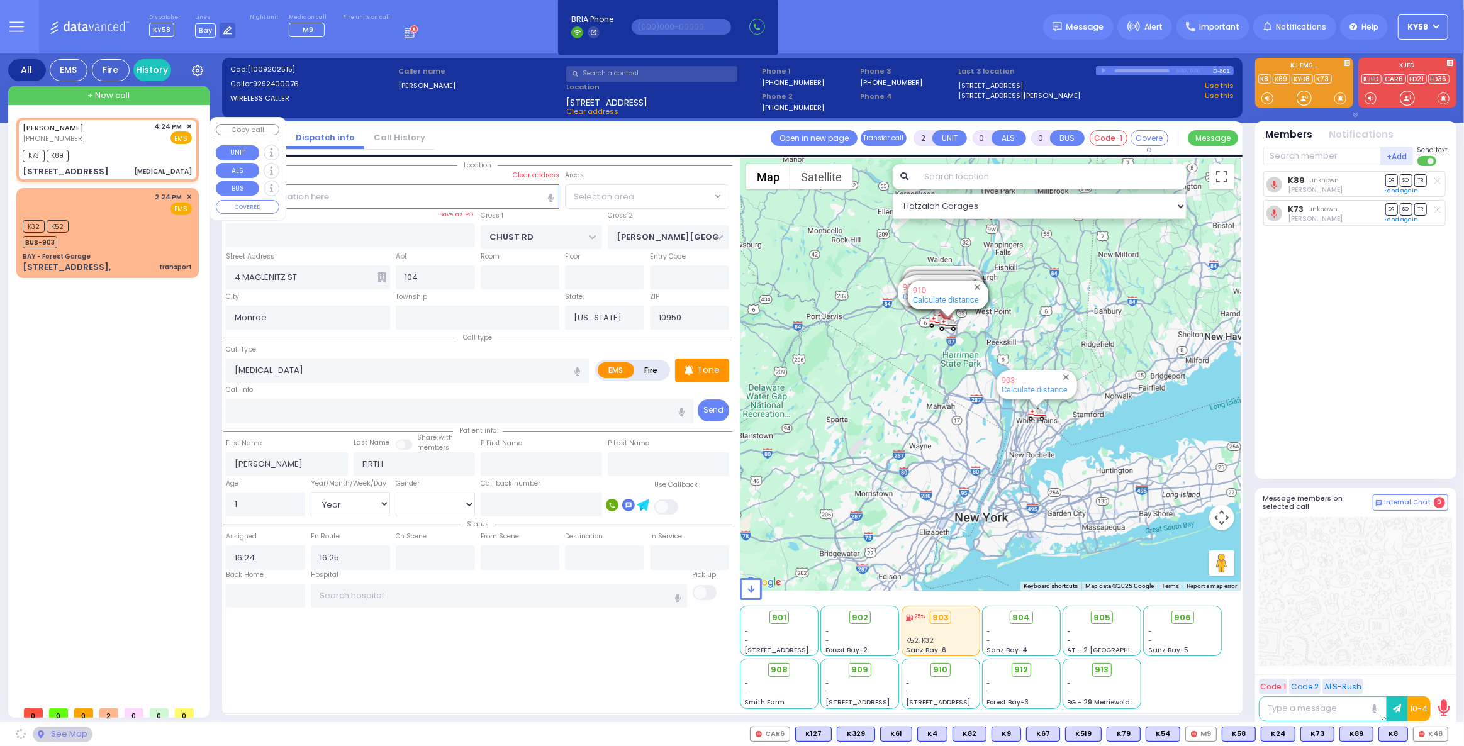
select select "VYOEL MOSHE"
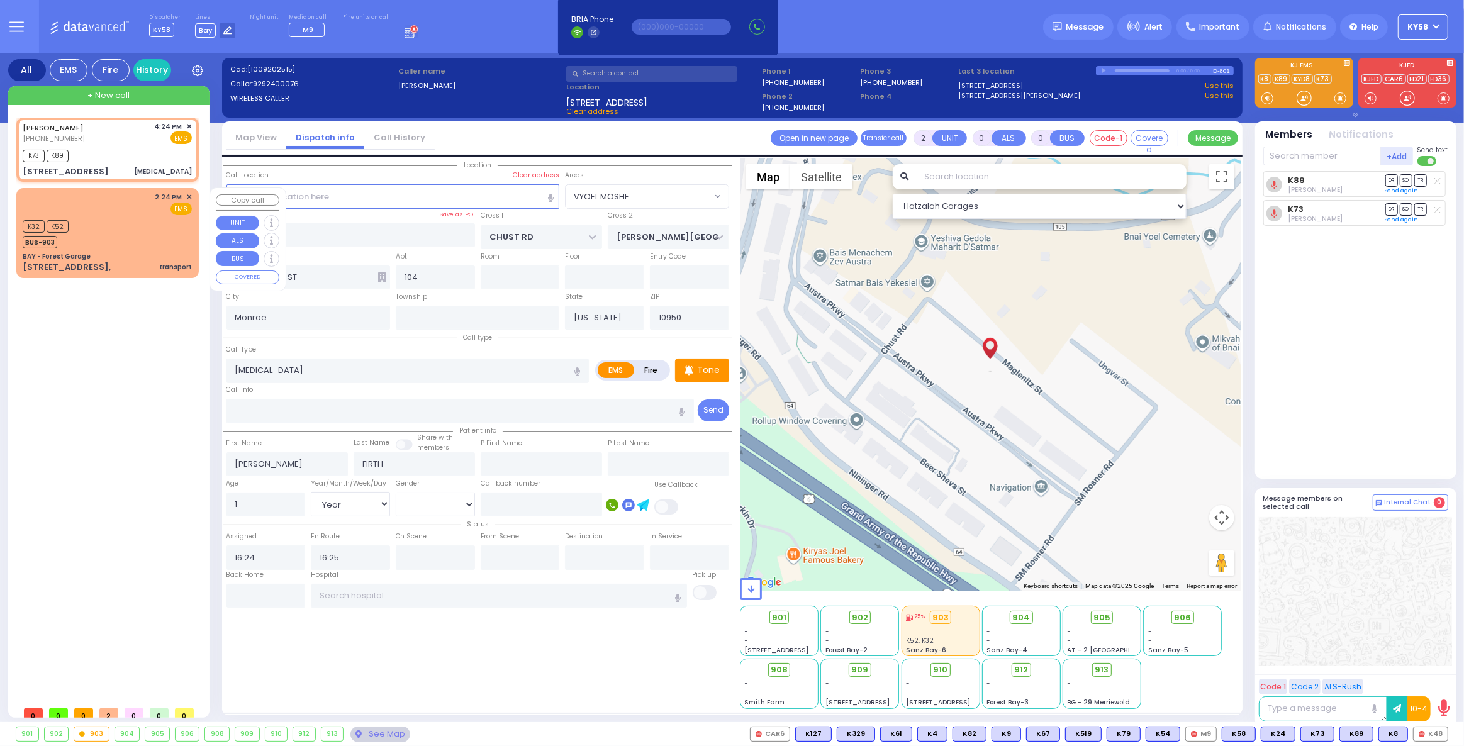
click at [150, 217] on div "K32 K52 BUS-903" at bounding box center [107, 232] width 169 height 31
type input "1"
select select
type input "transport"
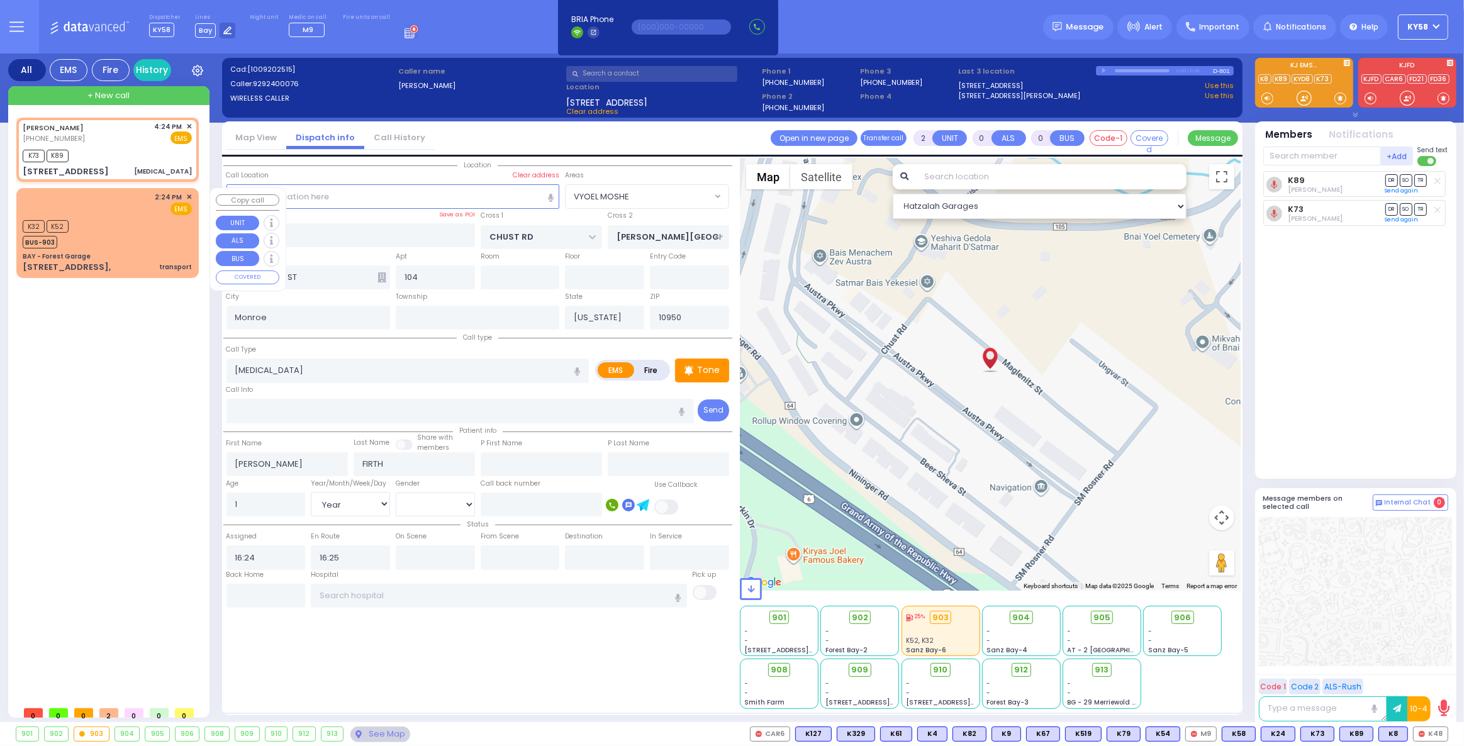
radio input "true"
select select
type input "14:24"
select select "Hatzalah Garages"
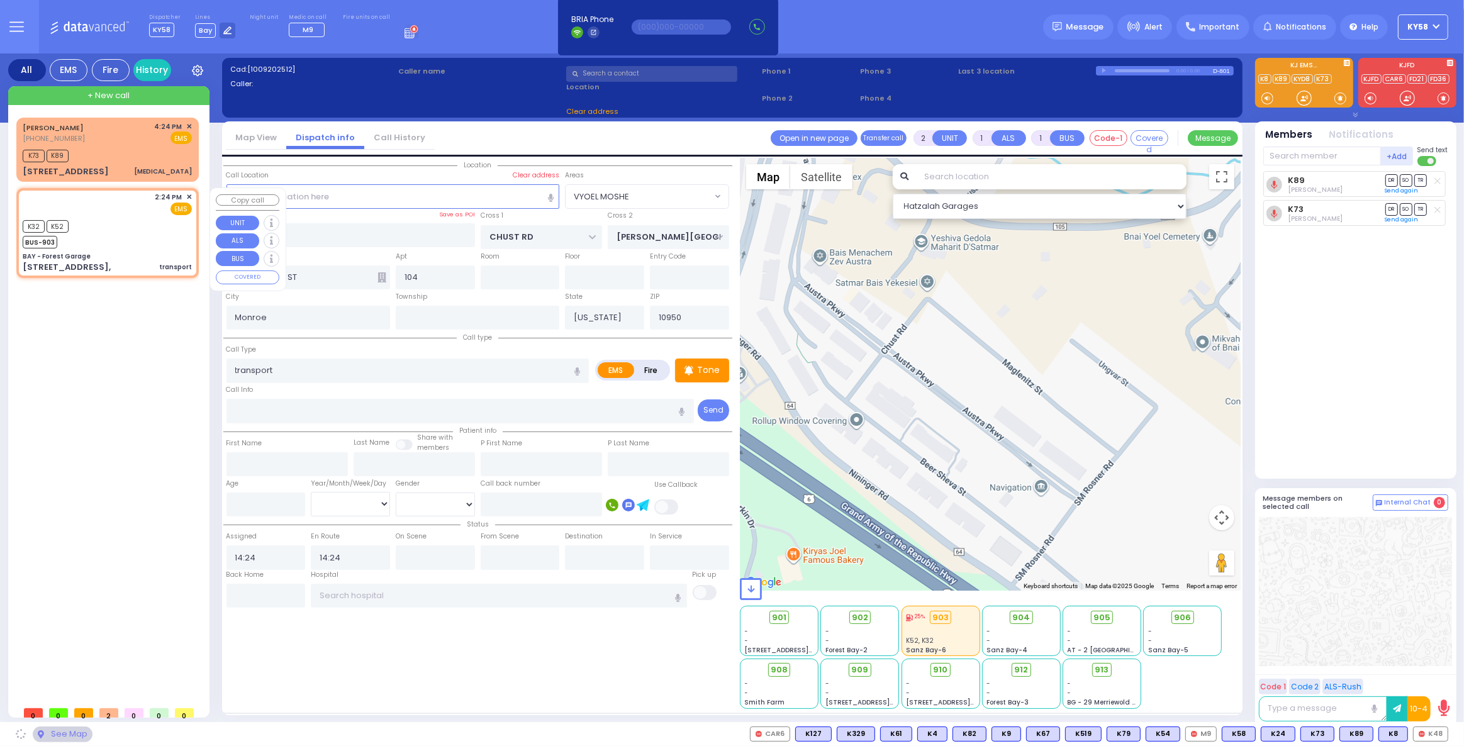
type input "BAY - Forest Garage"
type input "SANZ COURT"
type input "HAYES COURT"
type input "[STREET_ADDRESS],"
select select "SECTION 2"
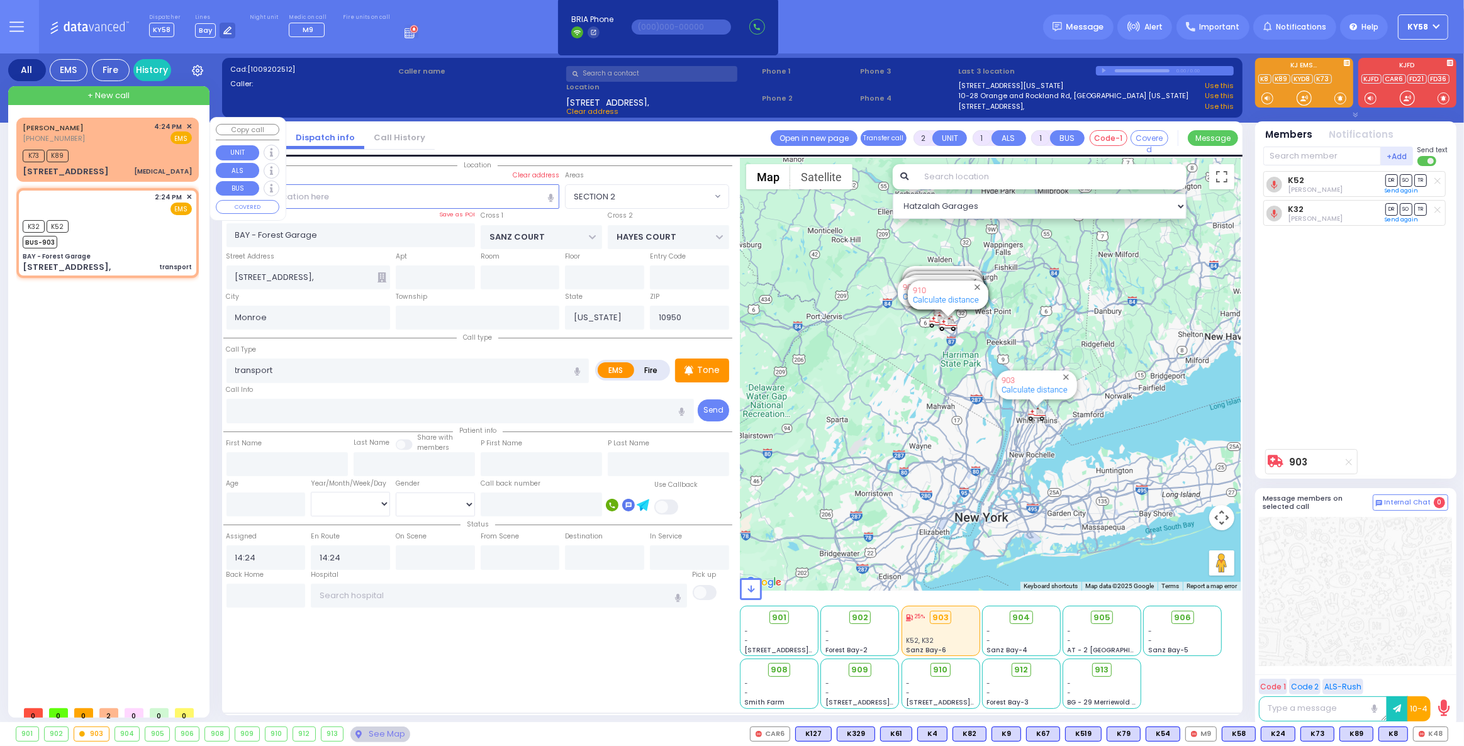
click at [121, 140] on div "SHULEM FIRTH (929) 240-0076 4:24 PM ✕ EMS" at bounding box center [107, 132] width 169 height 23
type input "0"
select select
type input "[MEDICAL_DATA]"
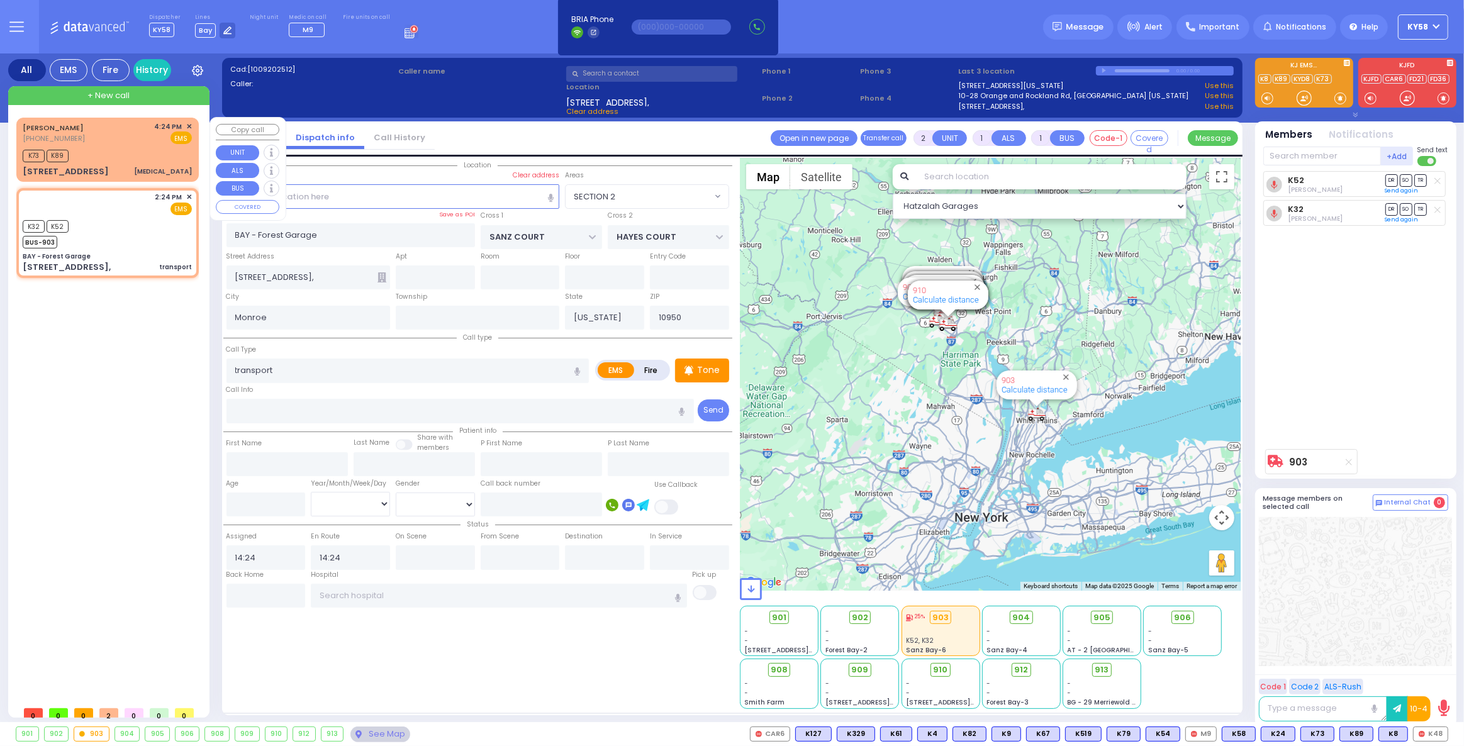
radio input "true"
type input "SHULEM"
type input "FIRTH"
type input "1"
select select "Year"
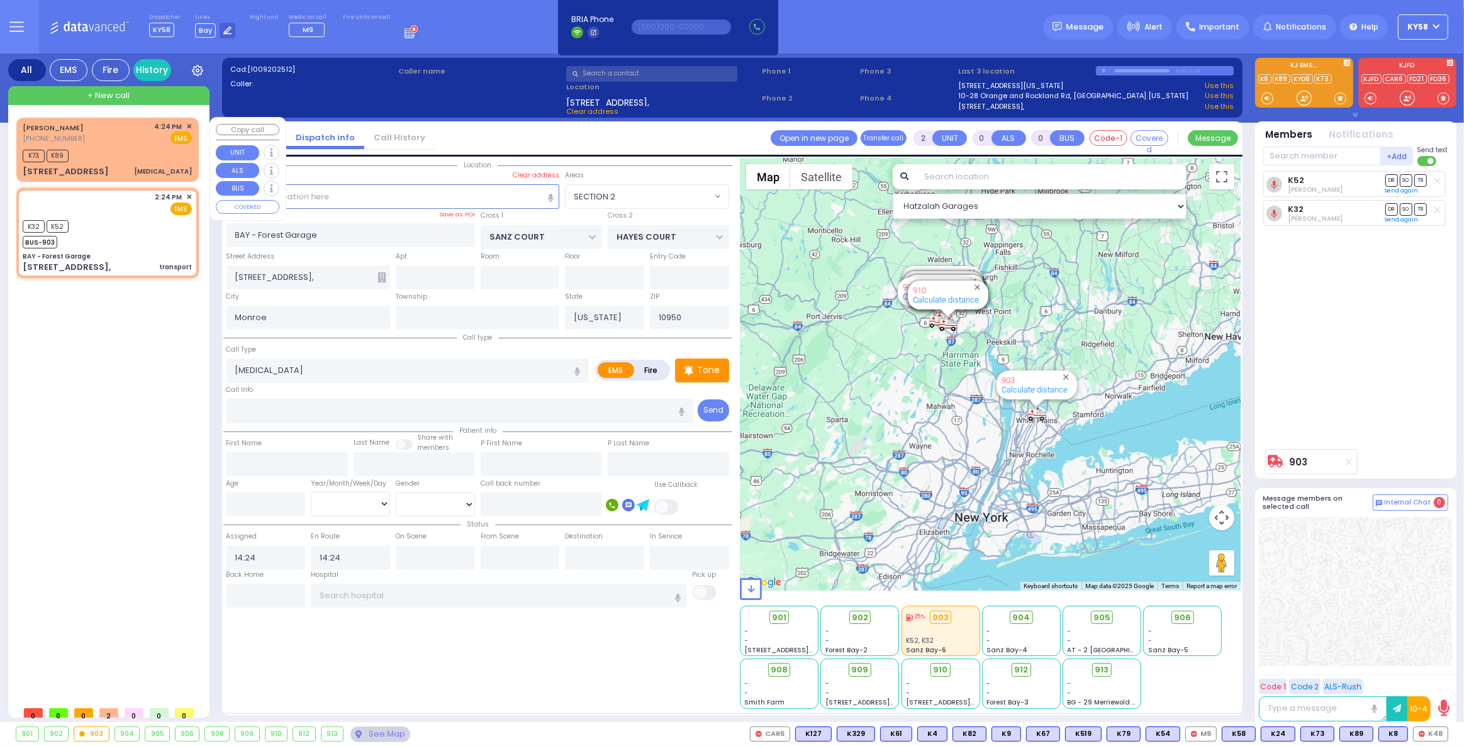
type input "16:24"
type input "16:25"
type input "CHUST RD"
type input "S.M. ROSMER RD"
type input "4 MAGLENITZ ST"
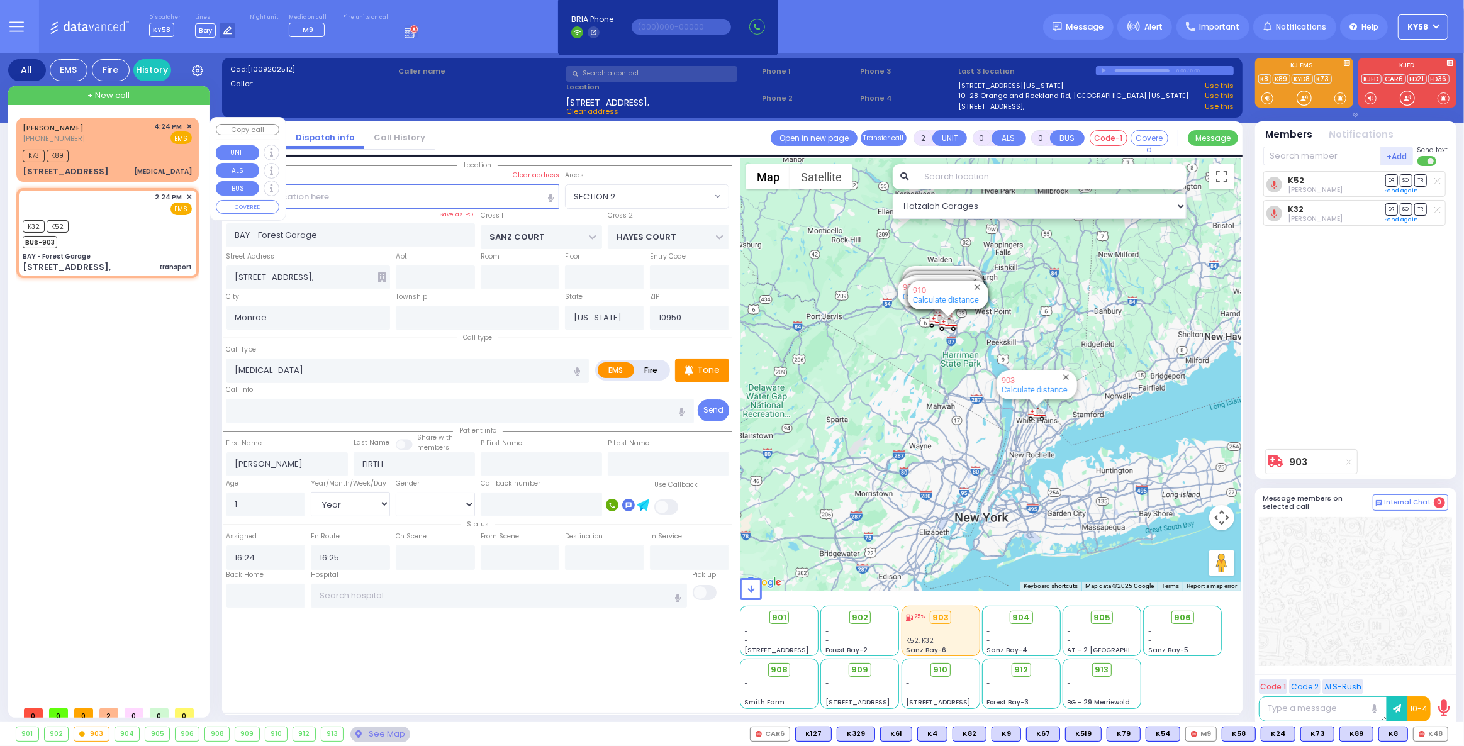
type input "104"
select select "Hatzalah Garages"
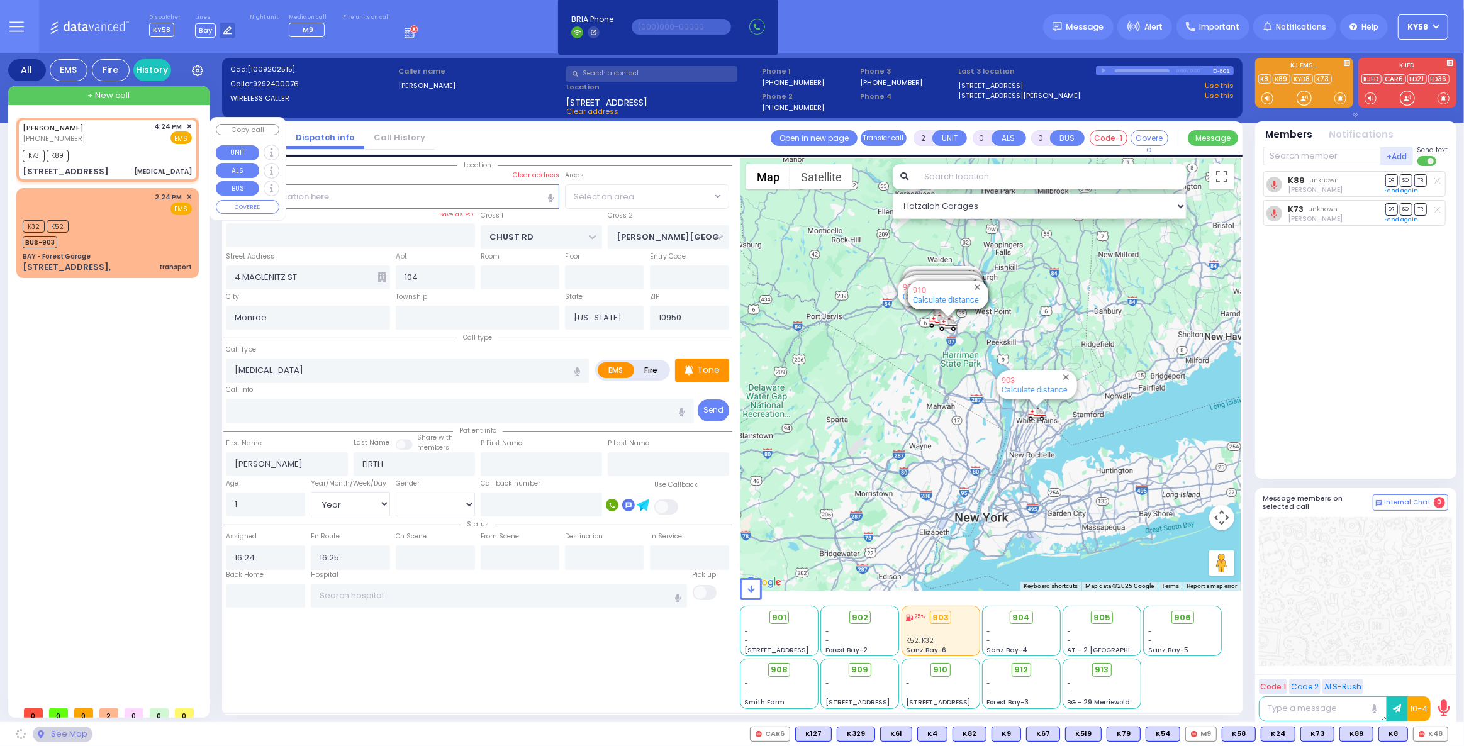
select select "VYOEL MOSHE"
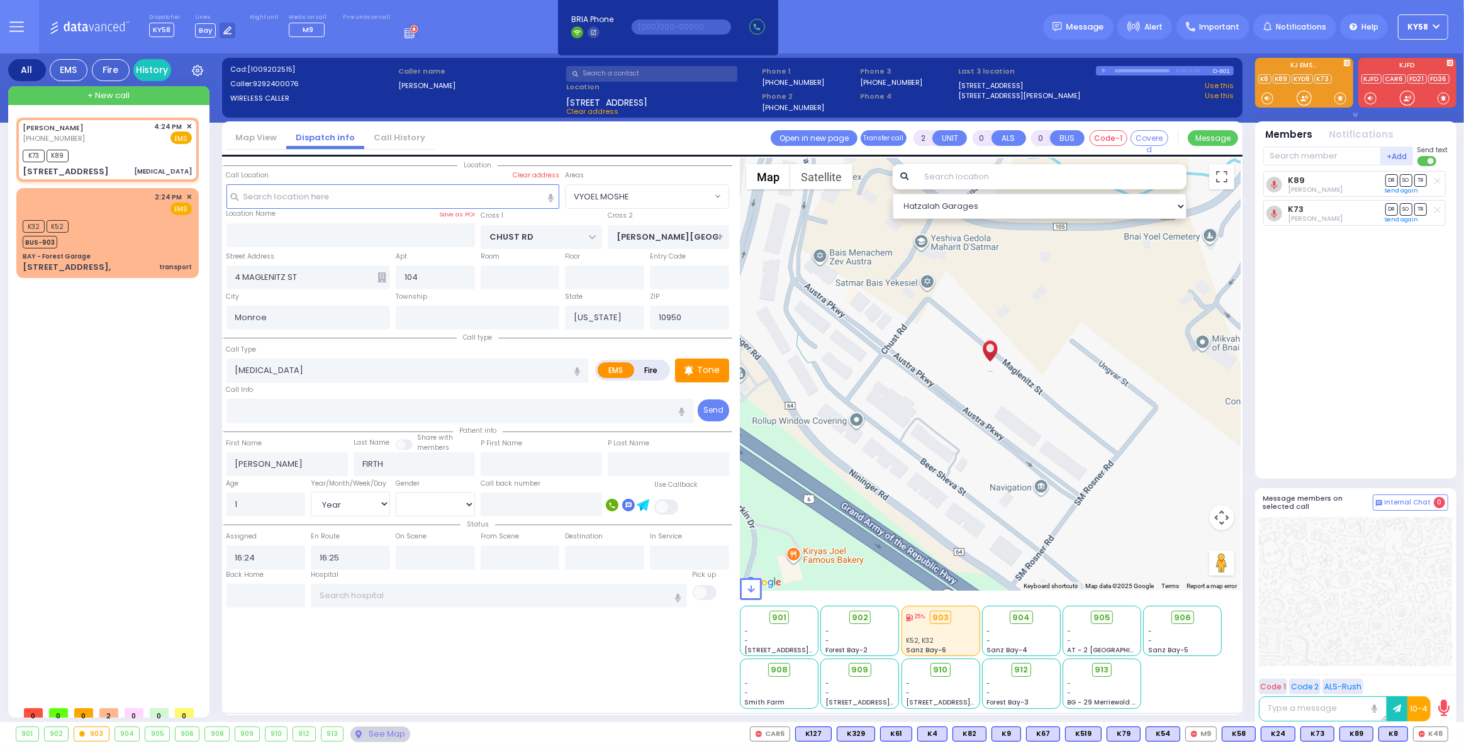
click at [887, 636] on div "-" at bounding box center [859, 640] width 69 height 9
click at [958, 631] on div at bounding box center [940, 631] width 69 height 9
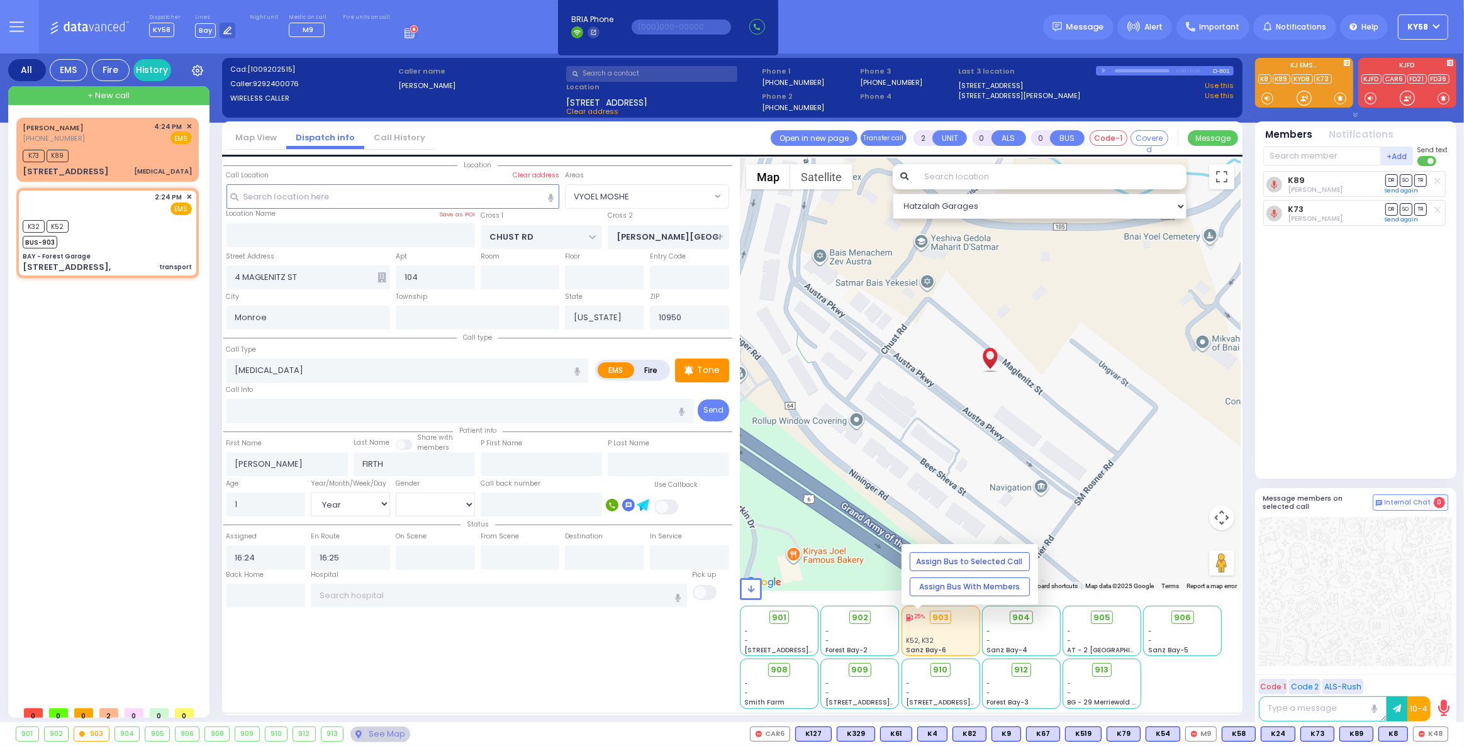
type input "1"
select select
type input "transport"
radio input "true"
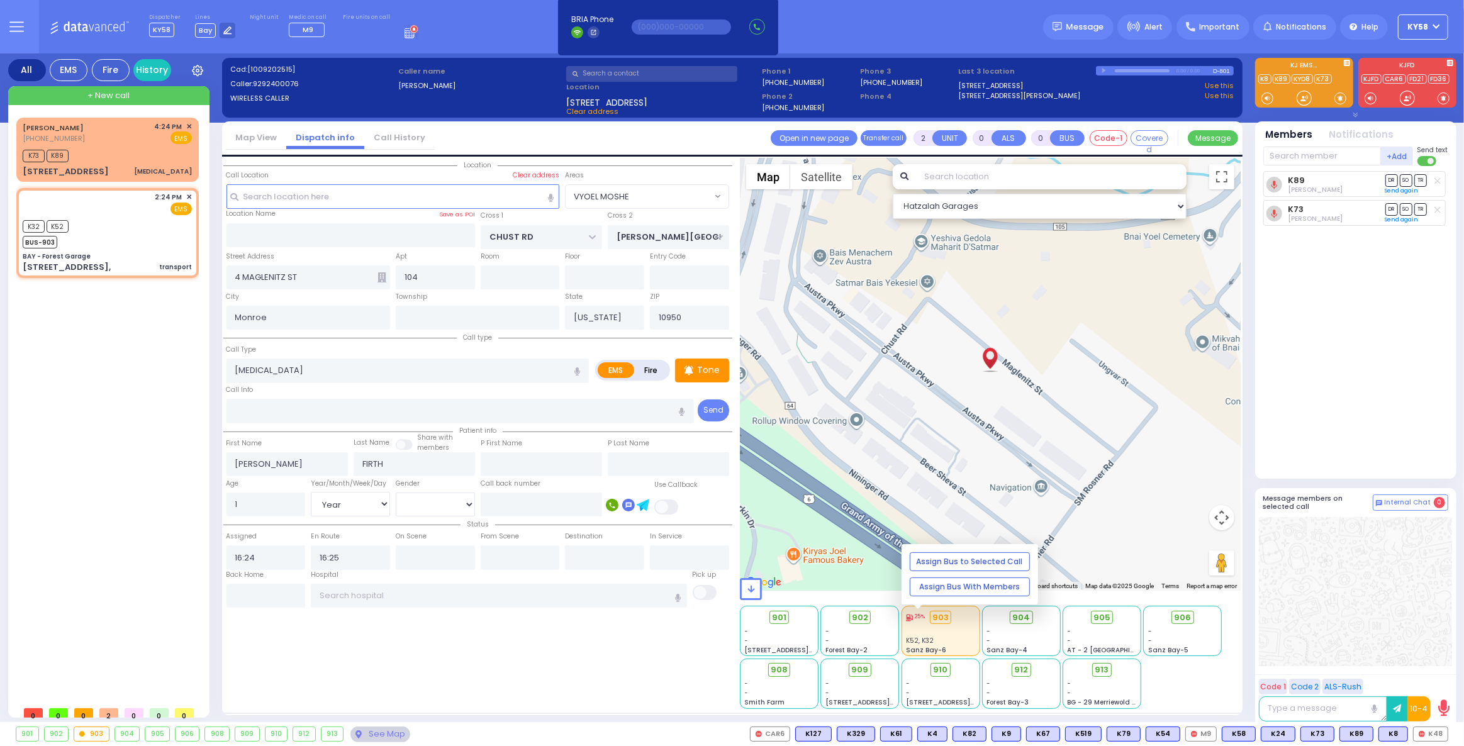
select select
type input "14:24"
select select "Hatzalah Garages"
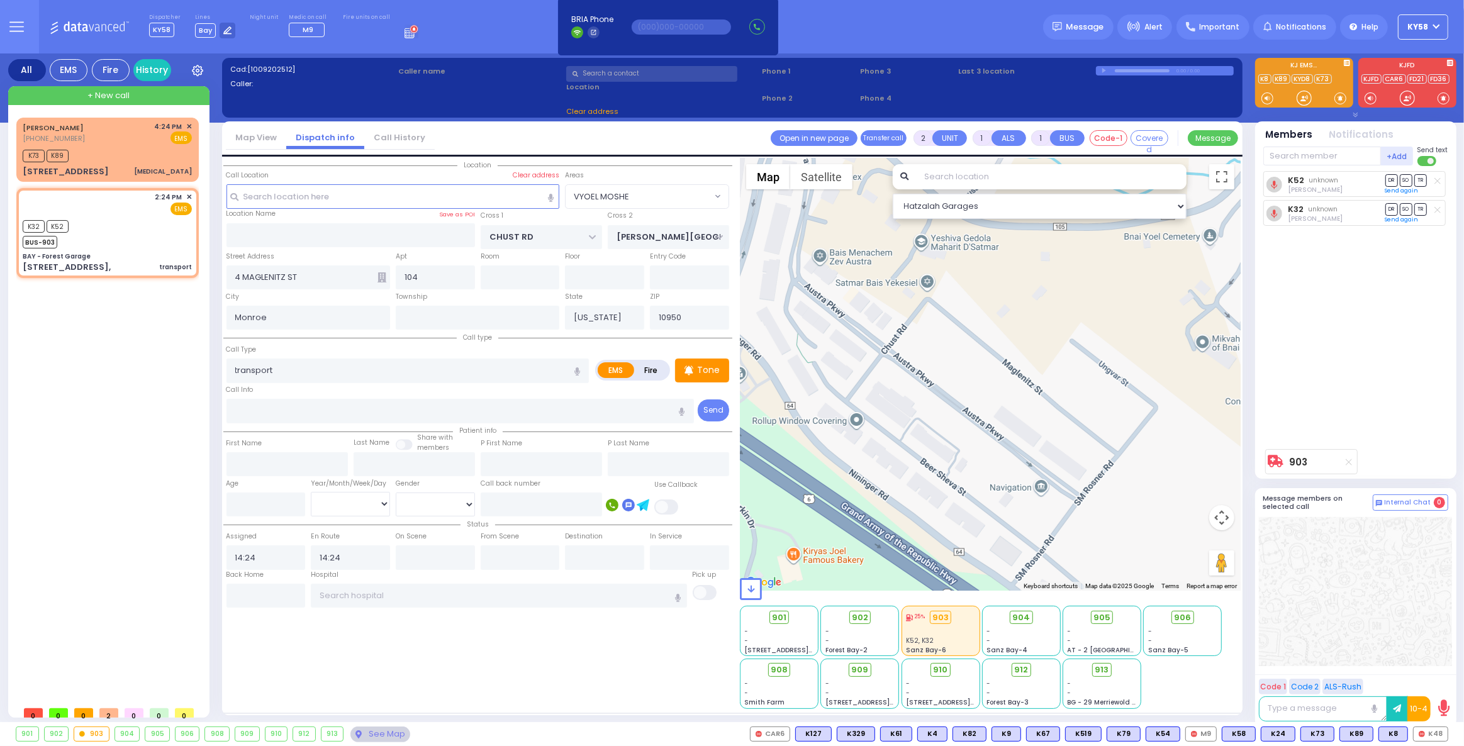
type input "BAY - Forest Garage"
type input "SANZ COURT"
type input "HAYES COURT"
type input "[STREET_ADDRESS],"
select select "SECTION 2"
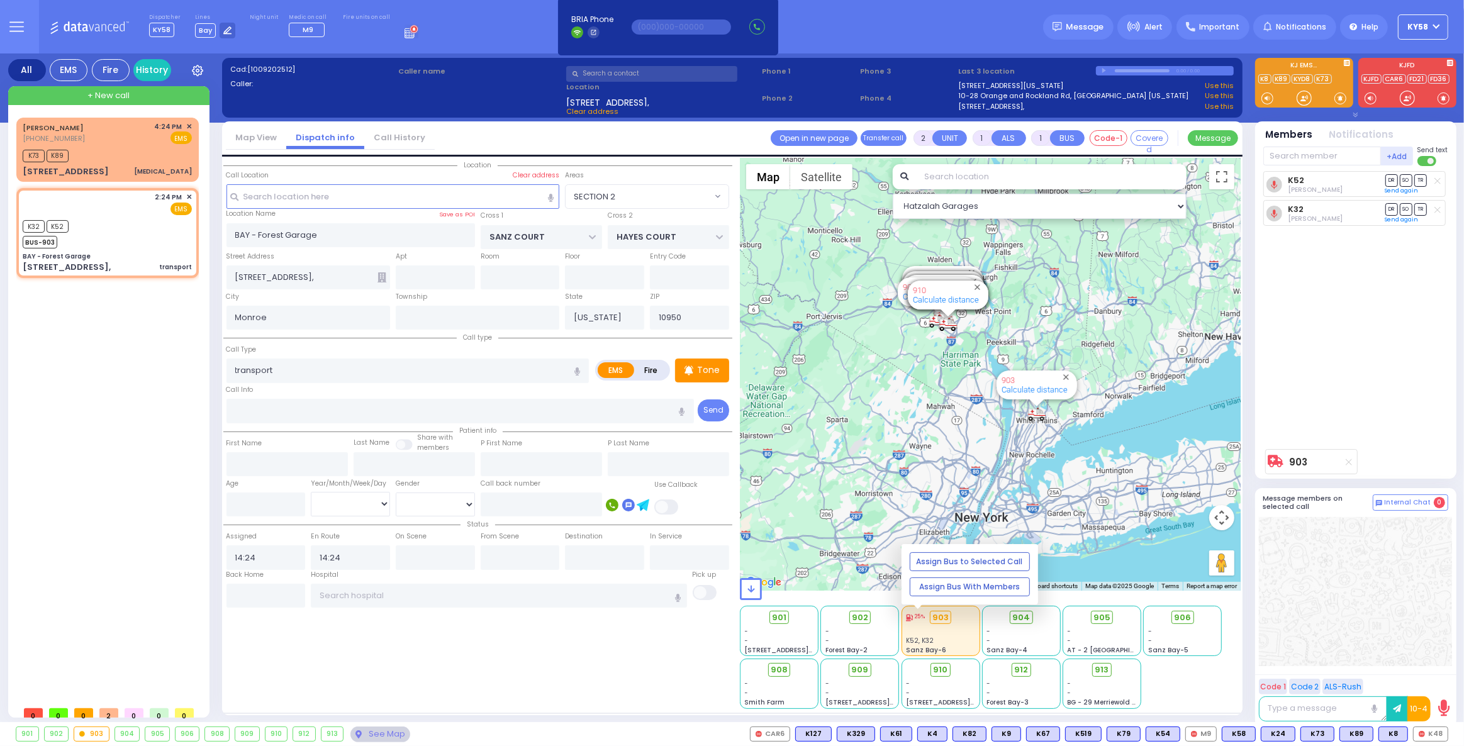
click at [952, 631] on div at bounding box center [940, 631] width 69 height 9
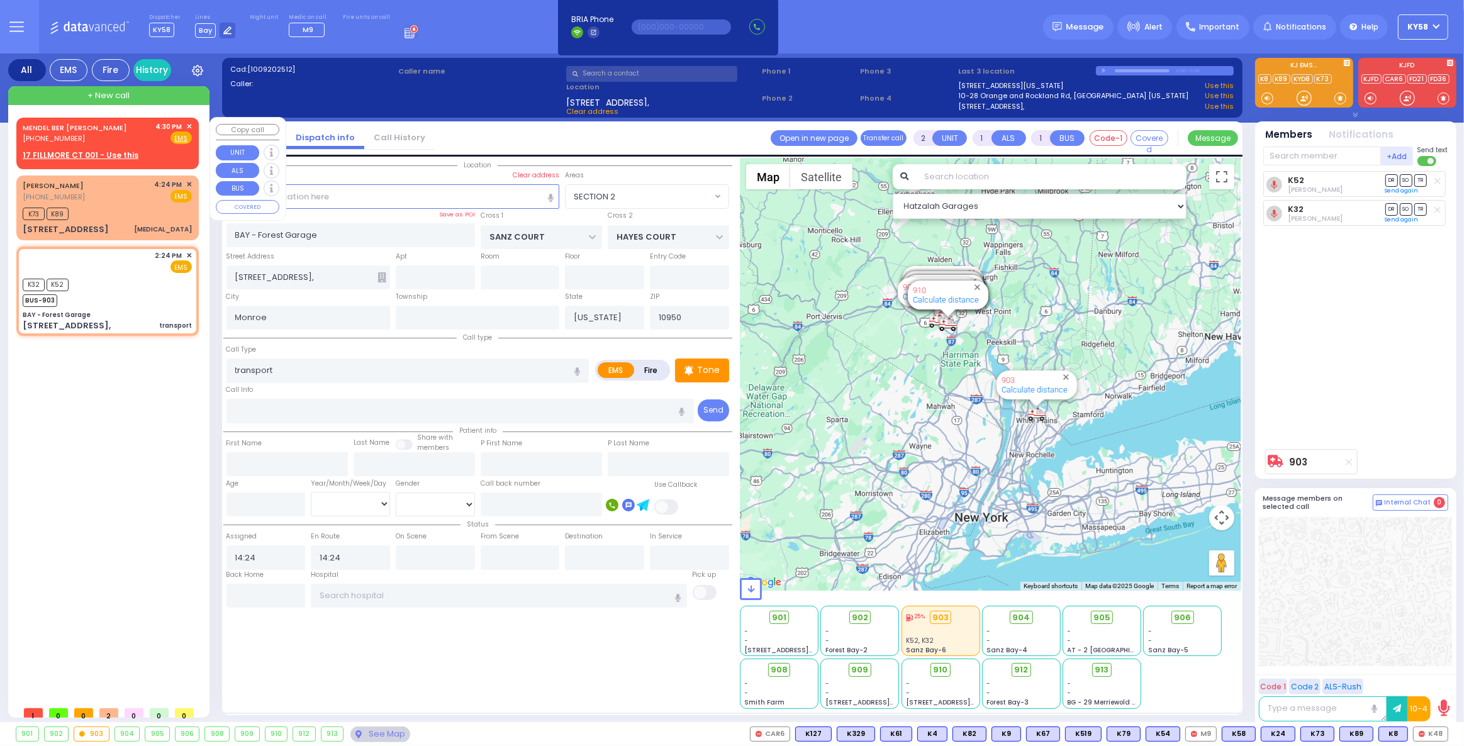
click at [123, 136] on div "MENDEL BER STRULOWITZ (845) 837-9936 4:30 PM ✕ Fire EMS" at bounding box center [107, 132] width 169 height 23
select select
radio input "true"
type input "MENDEL BER"
type input "STRULOWITZ"
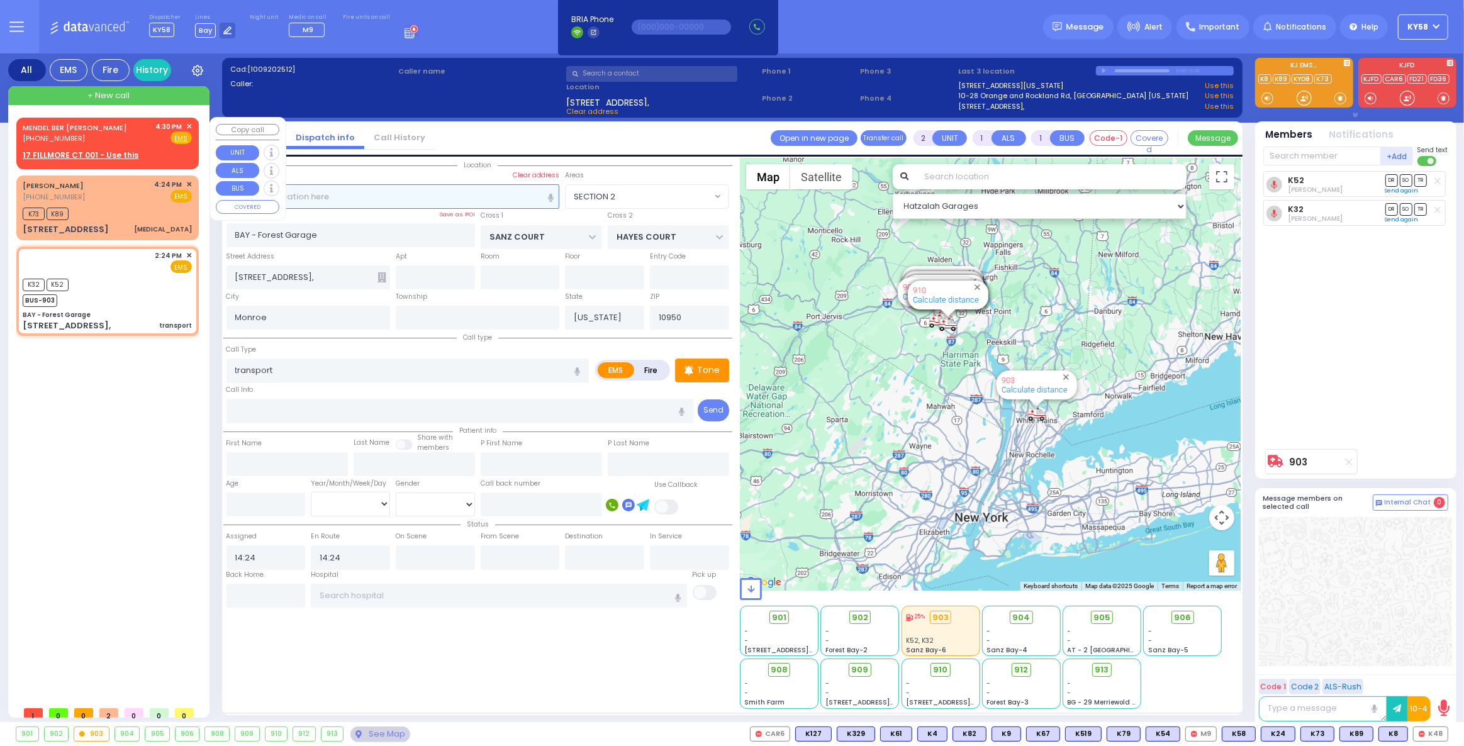
select select
type input "16:30"
select select "Hatzalah Garages"
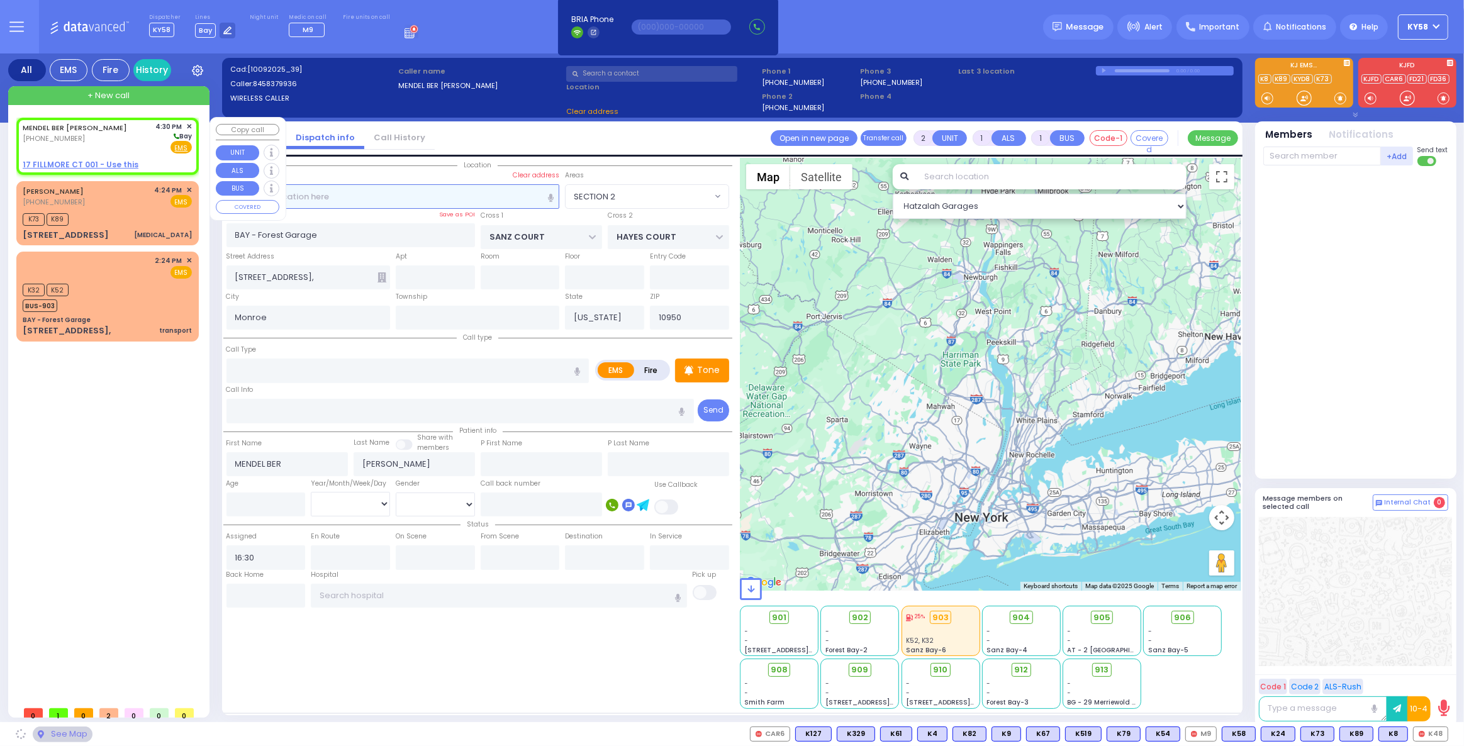
select select
radio input "true"
select select
select select "Hatzalah Garages"
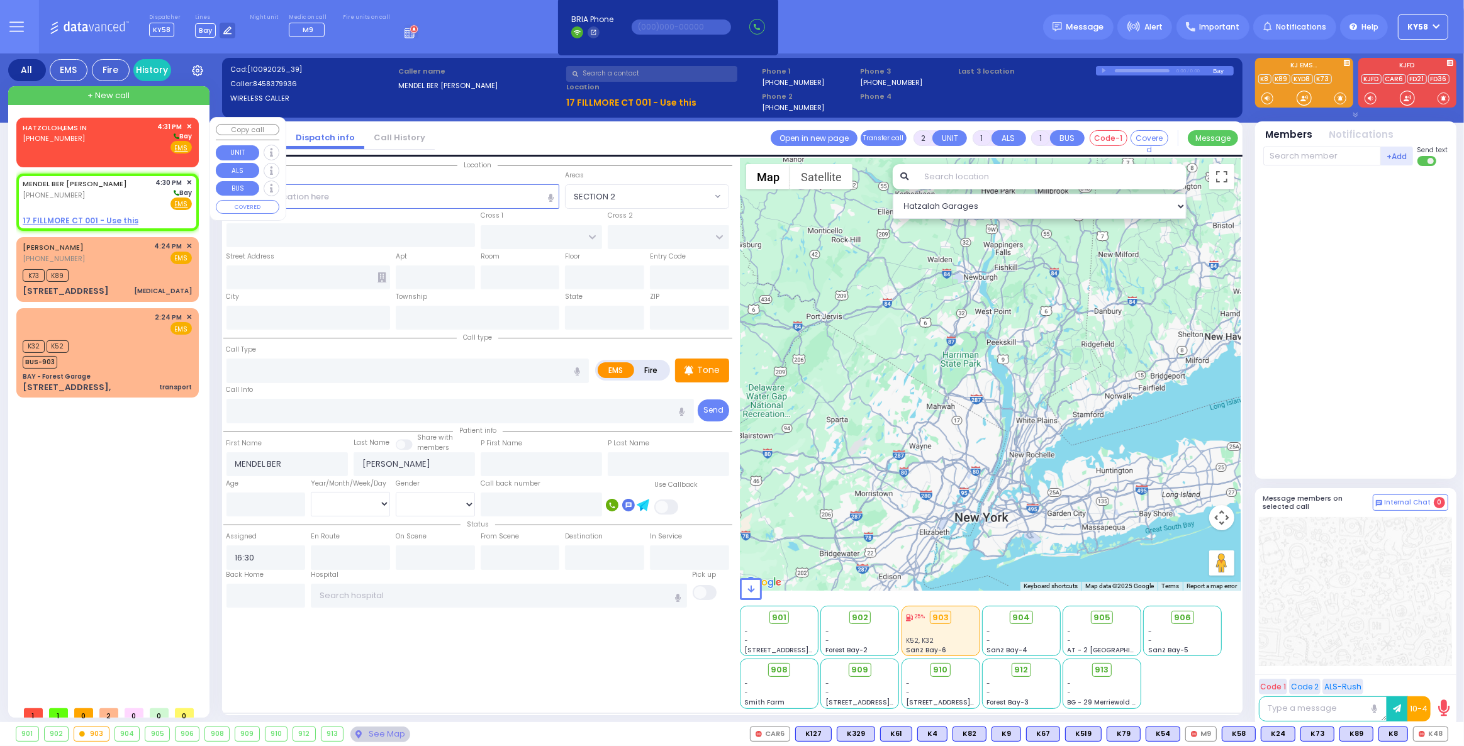
drag, startPoint x: 74, startPoint y: 142, endPoint x: 62, endPoint y: 142, distance: 12.0
click at [73, 142] on div "[PHONE_NUMBER]" at bounding box center [57, 138] width 69 height 11
select select
radio input "true"
select select
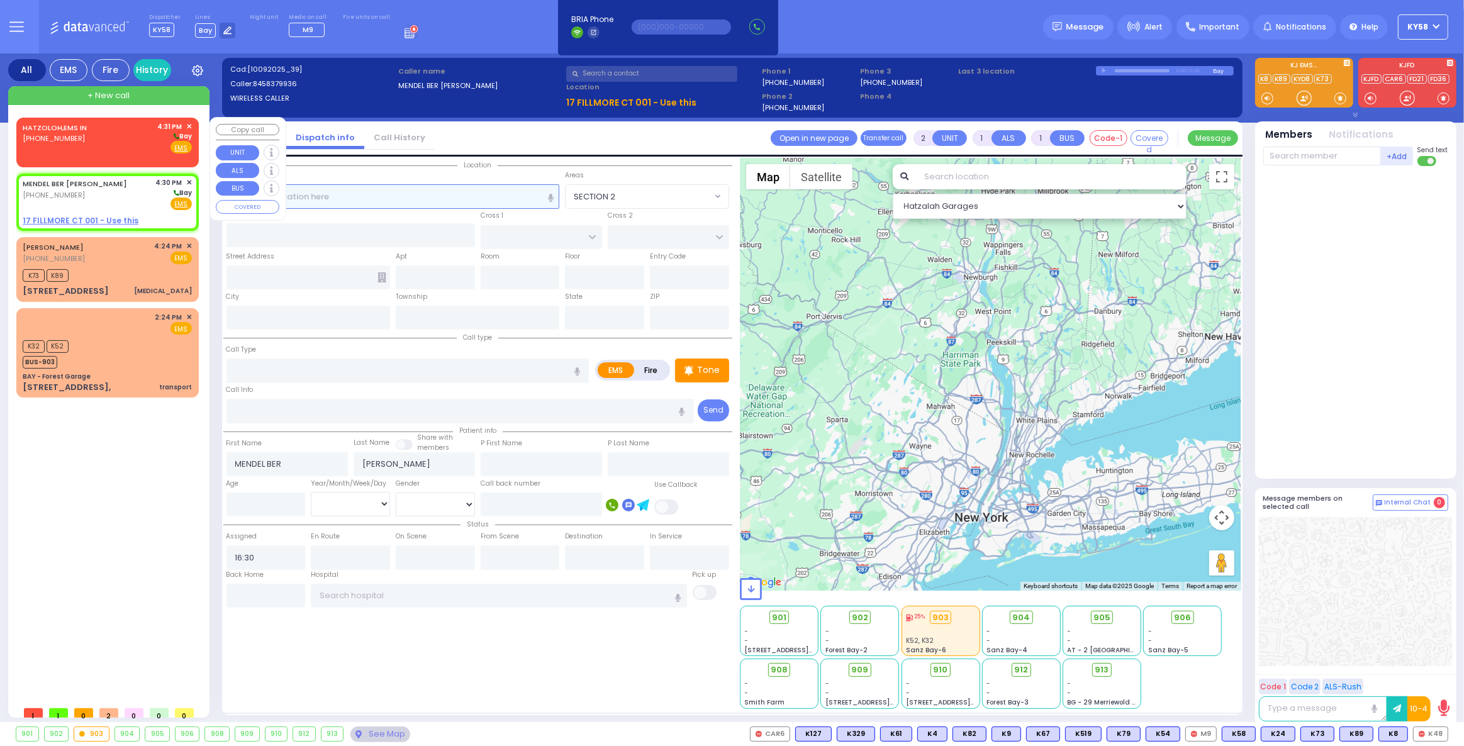
type input "16:31"
select select "Hatzalah Garages"
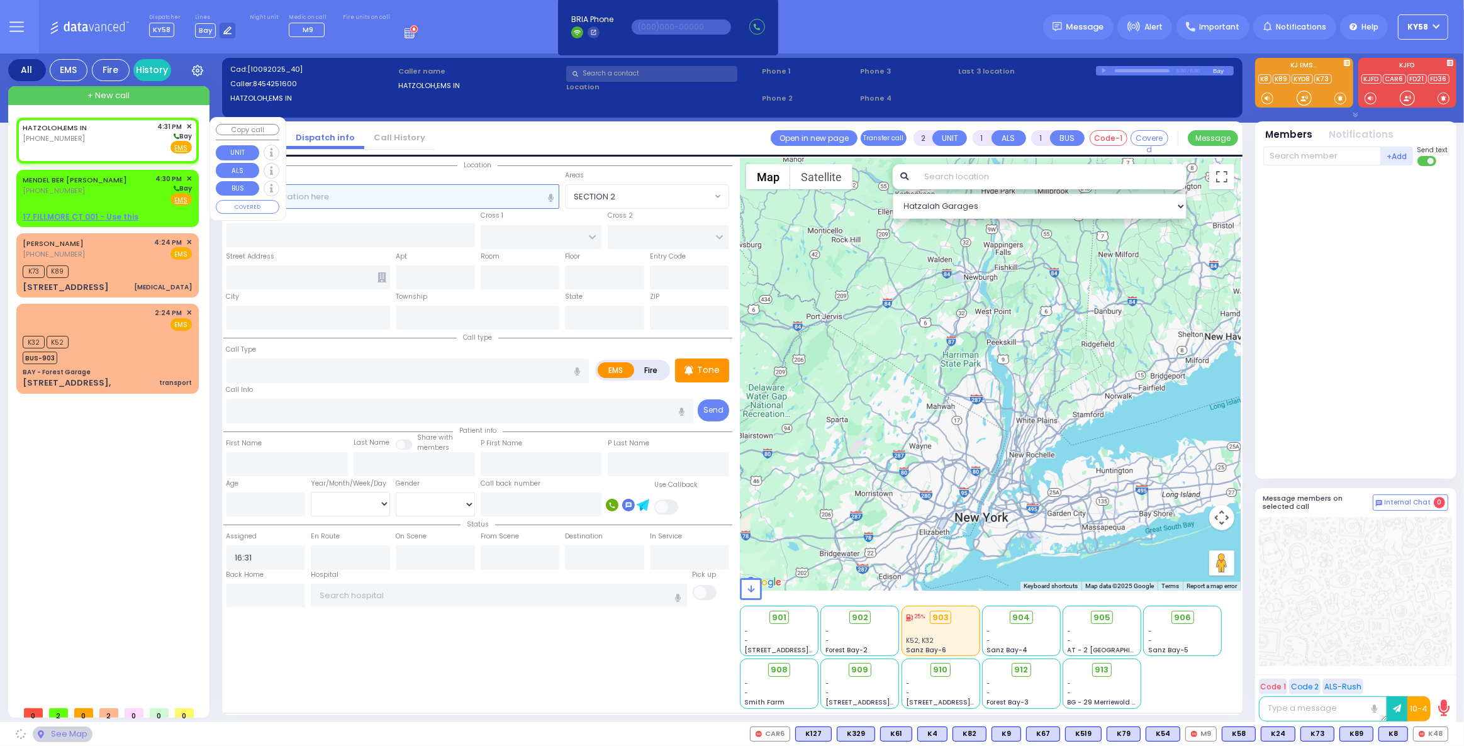
select select
radio input "true"
select select
select select "Hatzalah Garages"
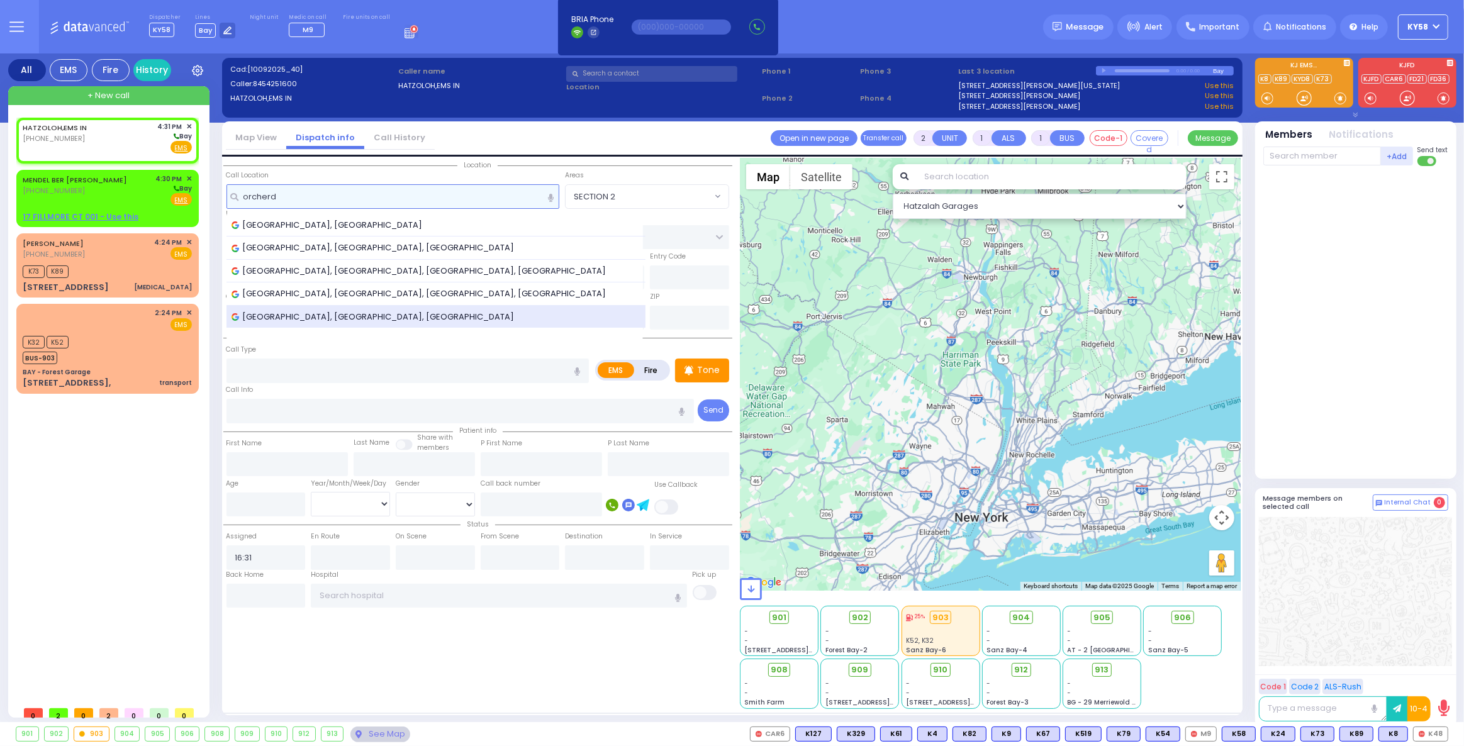
type input "orcherd"
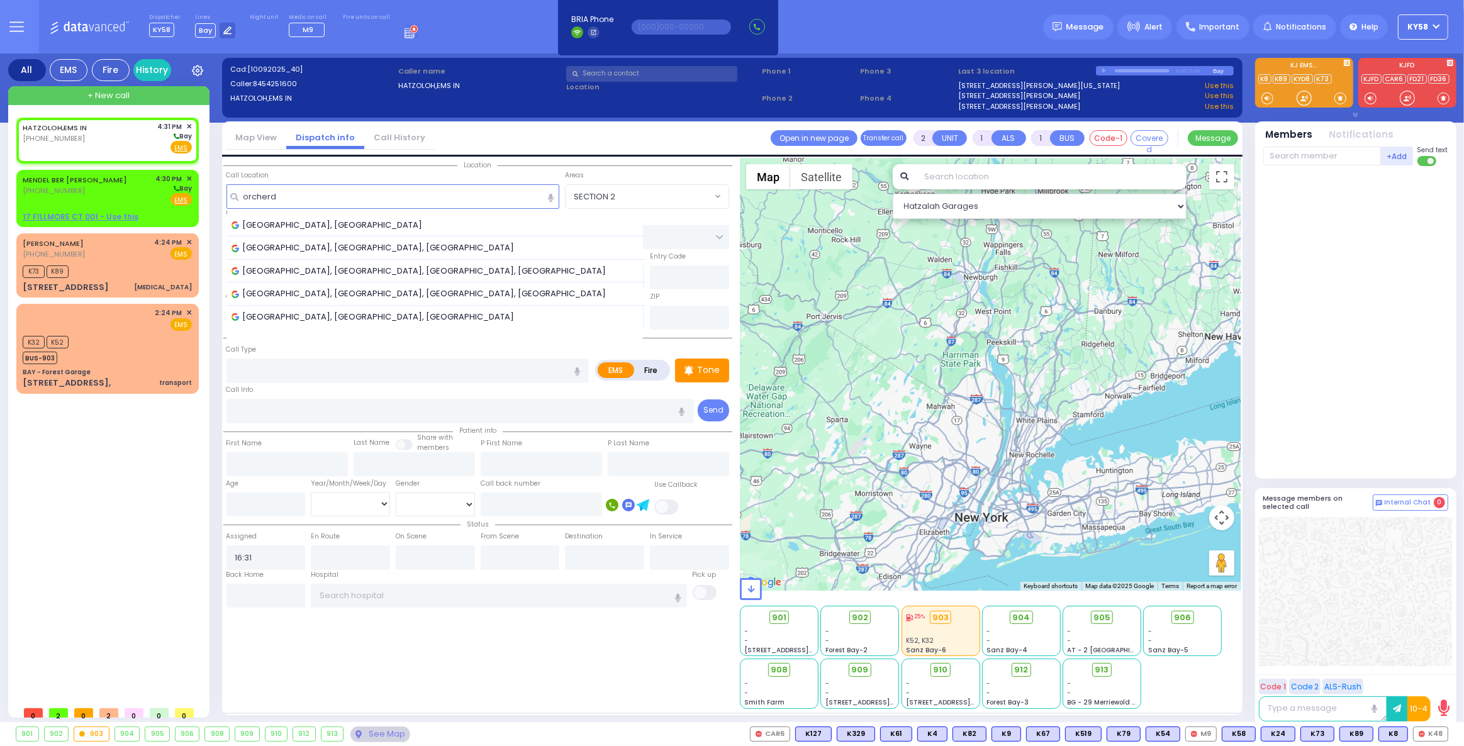
click at [303, 319] on span "Orchard Park, NY, USA" at bounding box center [375, 317] width 287 height 13
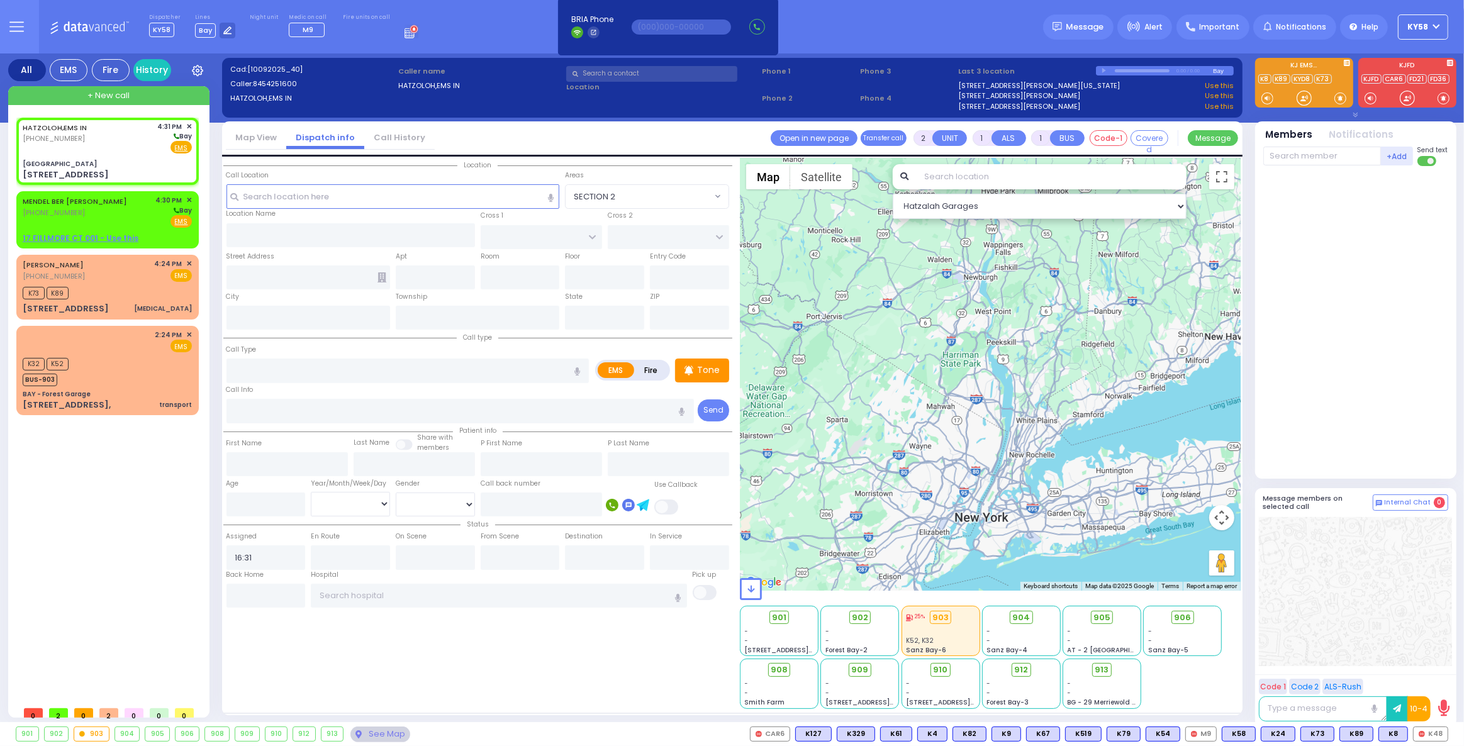
select select
radio input "true"
select select
select select "Hatzalah Garages"
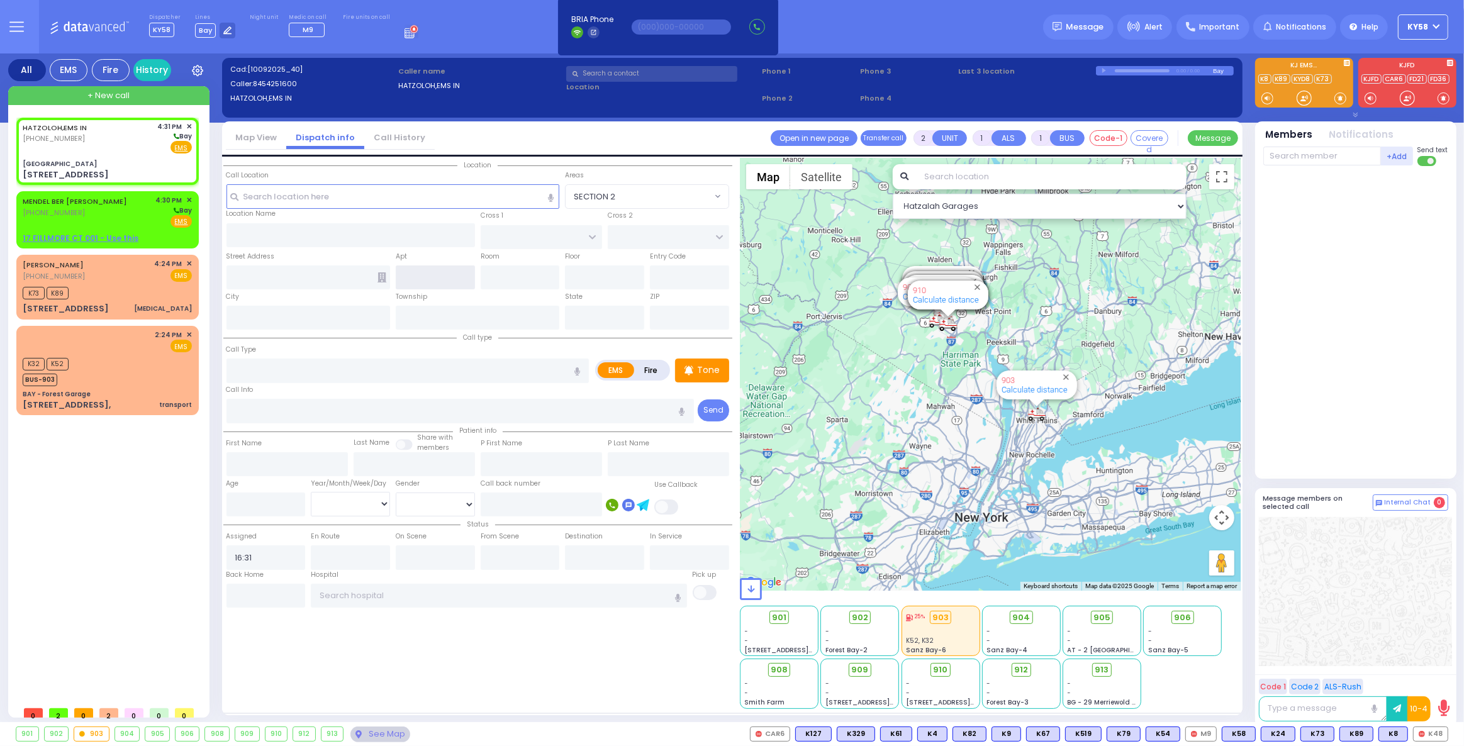
type input "Orchard Park"
type input "SOUTH BUFFALO ST"
type input "PRINCETON PL"
type input "4268 N Buffalo St"
type input "Orchard Park"
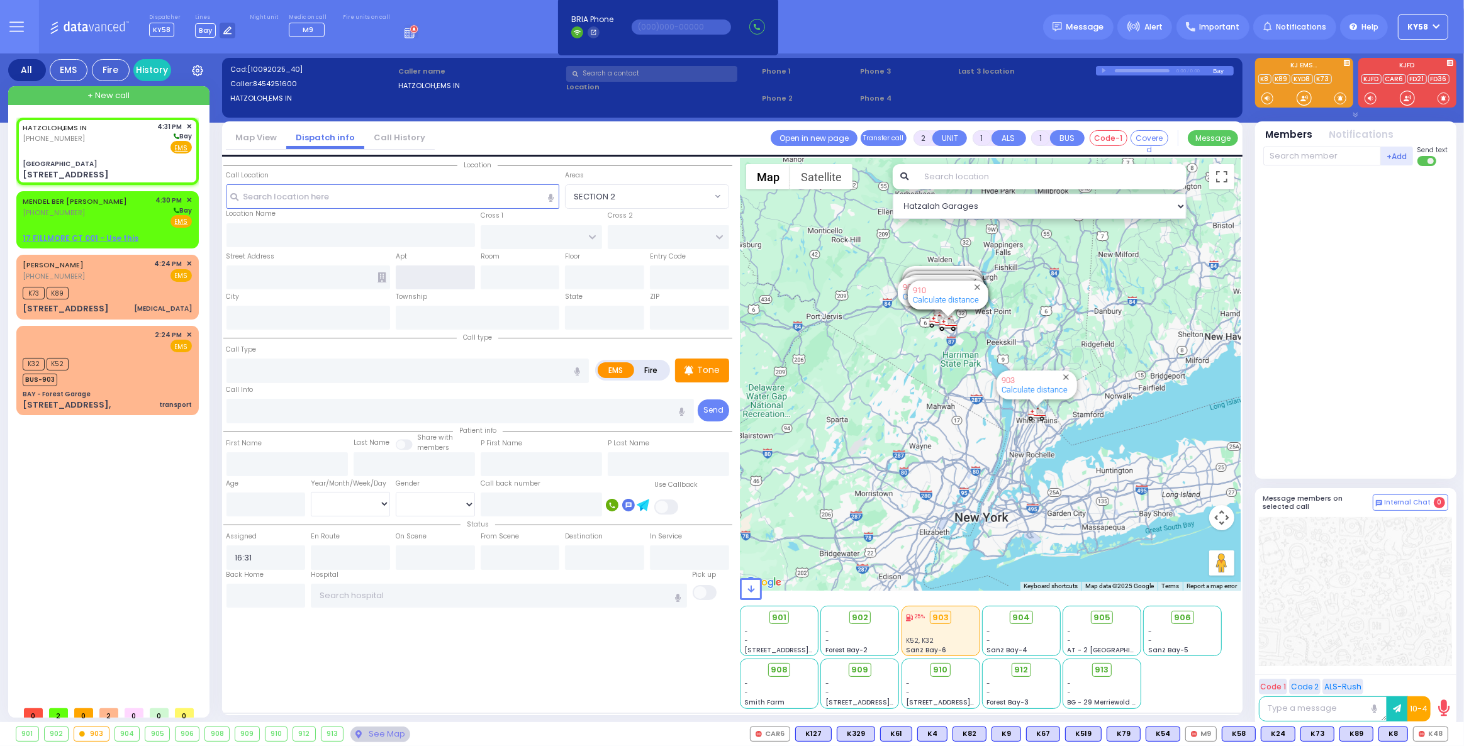
type input "[US_STATE]"
type input "14127"
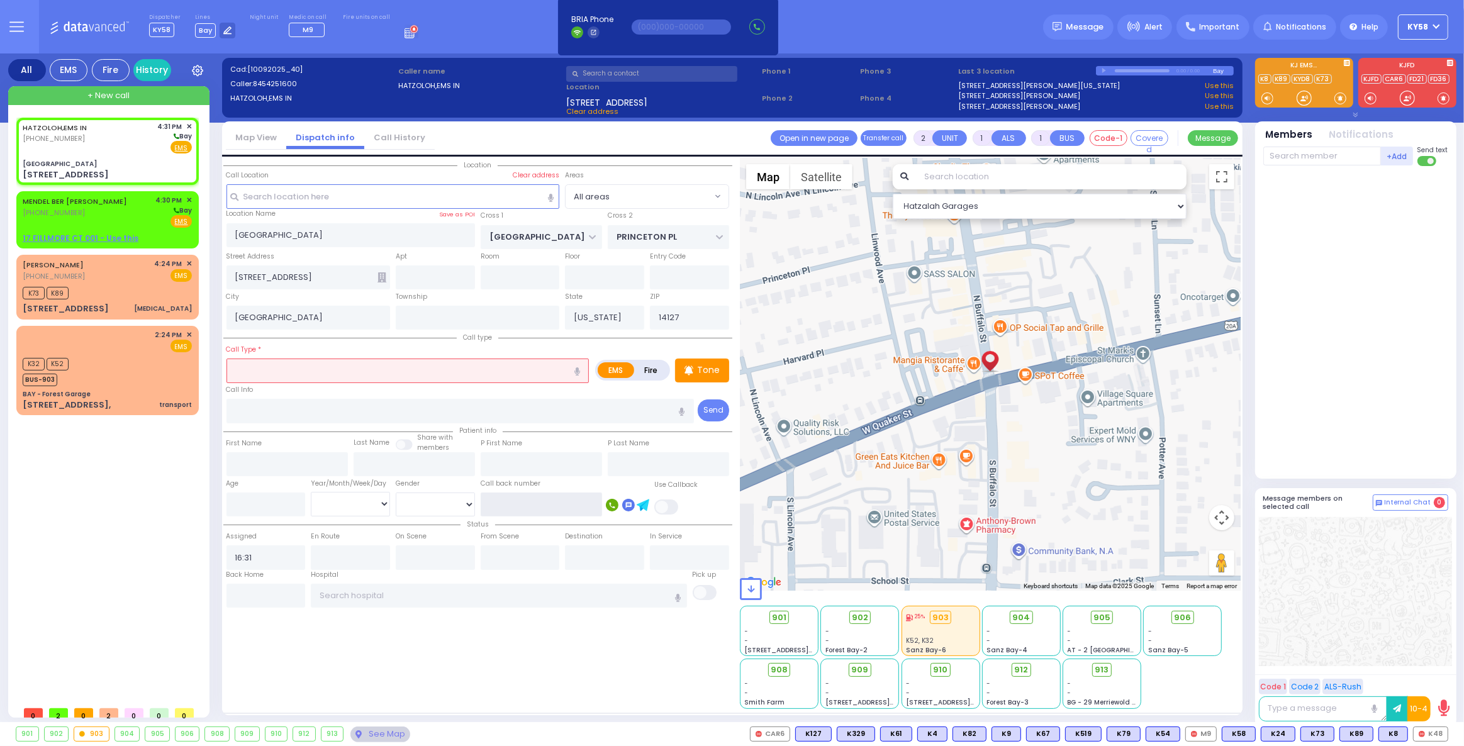
click at [536, 506] on input "text" at bounding box center [541, 505] width 121 height 24
drag, startPoint x: 534, startPoint y: 505, endPoint x: 517, endPoint y: 503, distance: 17.1
click at [517, 503] on input "8455177418" at bounding box center [541, 505] width 121 height 24
drag, startPoint x: 547, startPoint y: 505, endPoint x: 539, endPoint y: 500, distance: 9.1
click at [547, 506] on input "8455177148" at bounding box center [541, 505] width 121 height 24
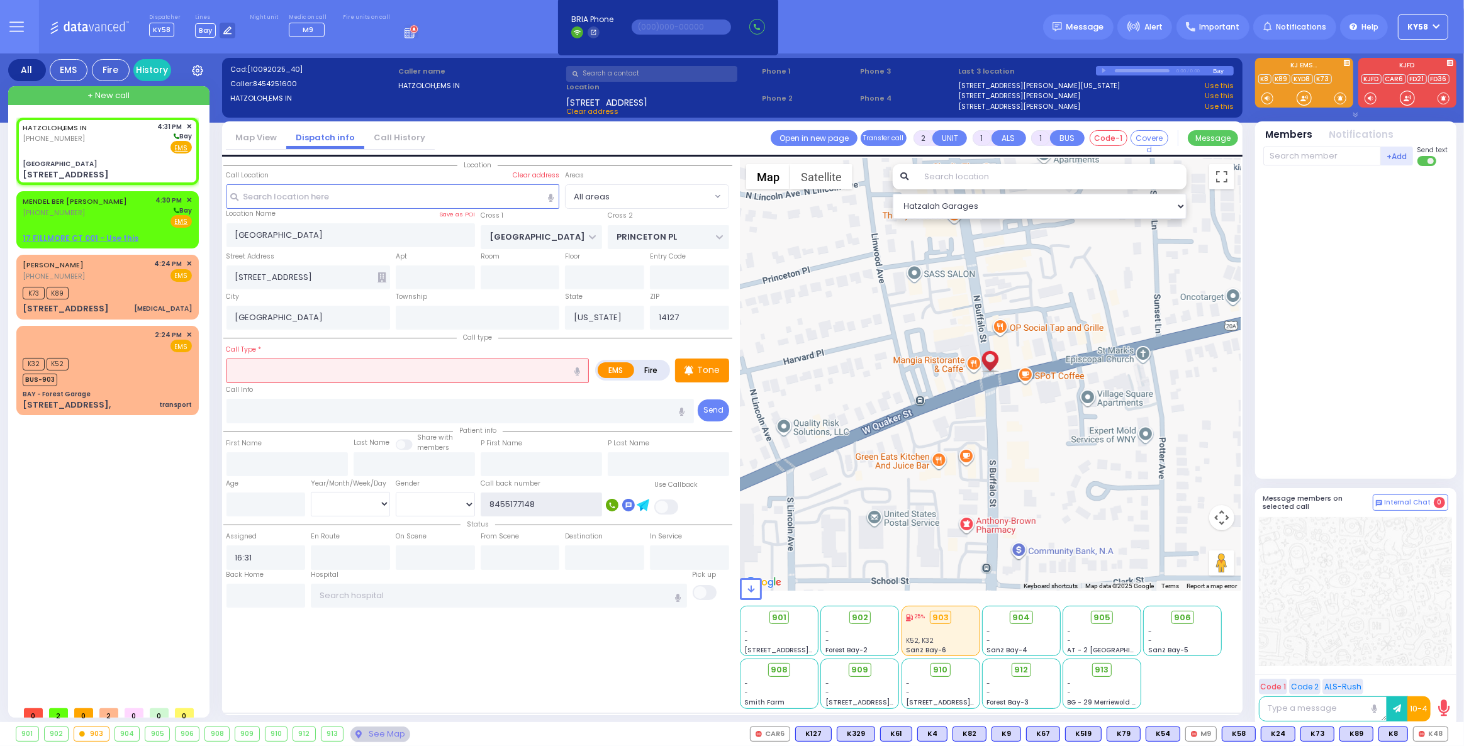
type input "8455177148"
select select
radio input "true"
select select
select select "Hatzalah Garages"
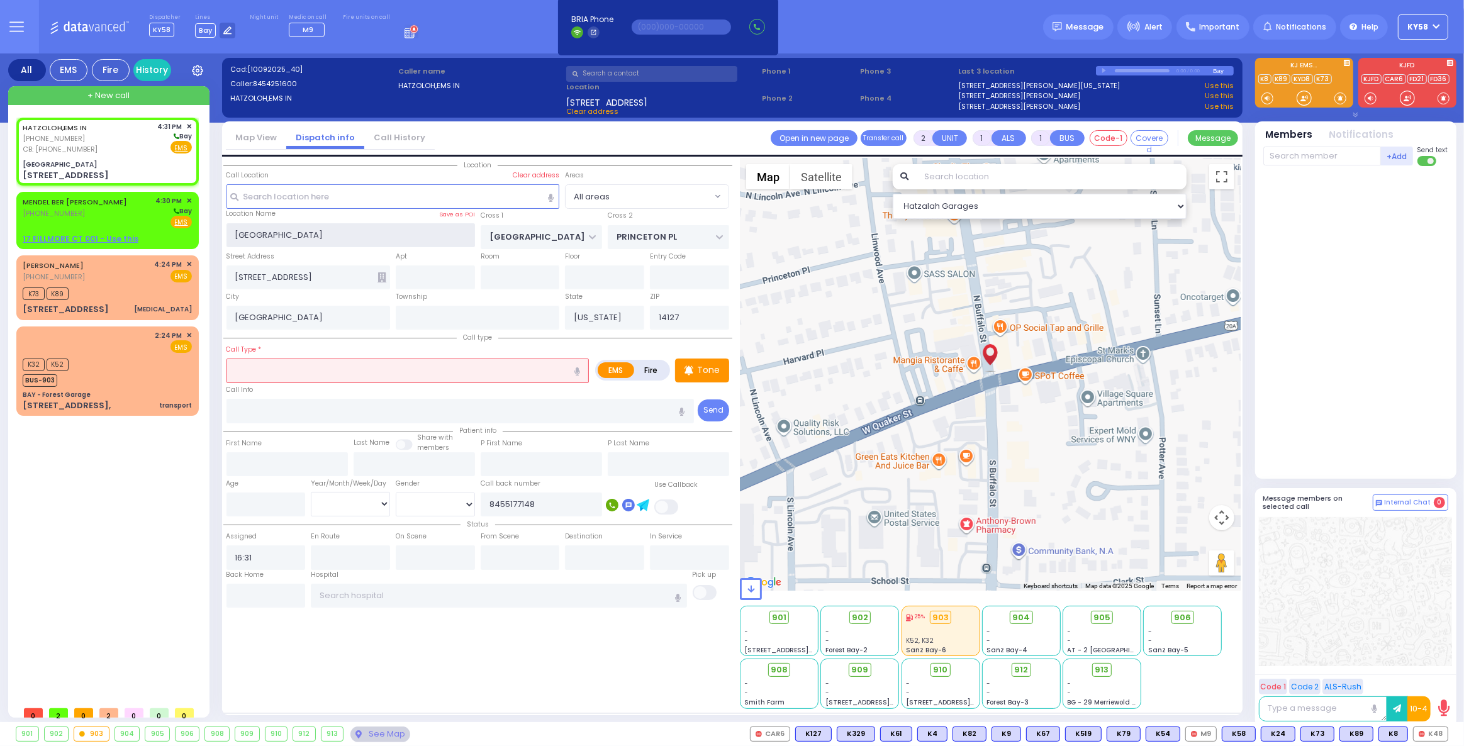
drag, startPoint x: 319, startPoint y: 235, endPoint x: 211, endPoint y: 233, distance: 107.6
click at [211, 235] on div "All EMS Fire History Settings" at bounding box center [732, 390] width 1448 height 674
select select
radio input "true"
select select
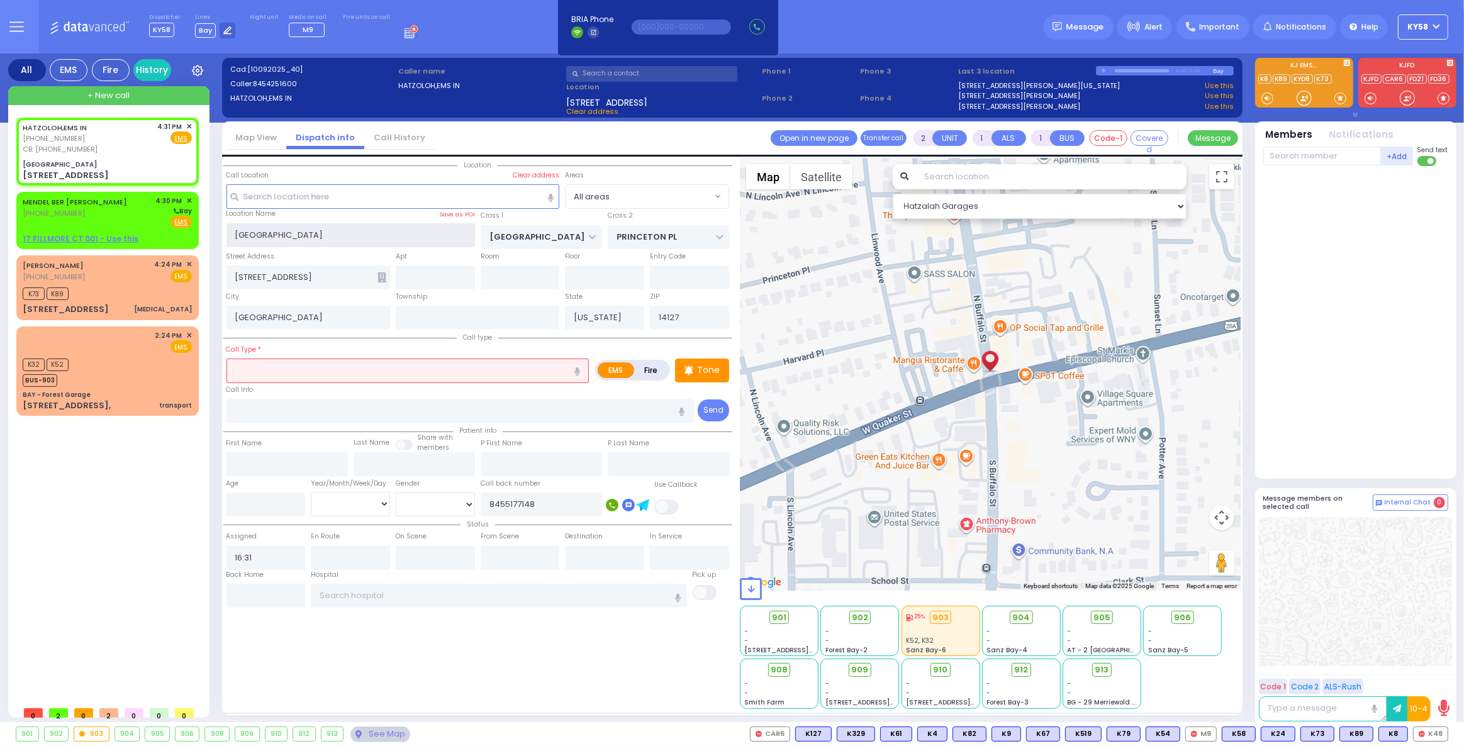
select select "Hatzalah Garages"
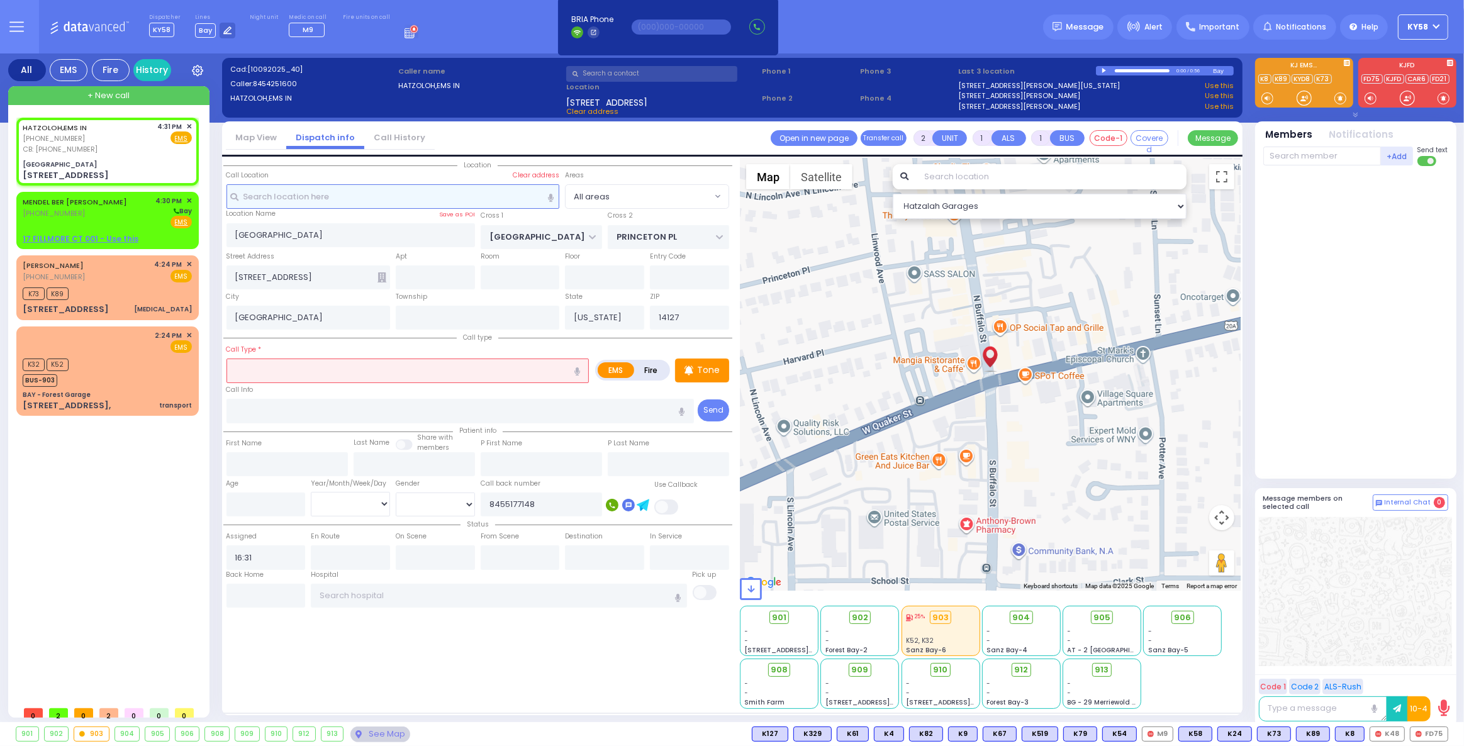
click at [284, 196] on input "text" at bounding box center [392, 196] width 333 height 24
paste input "Pine Hill Farm, 3298 NY-94, Chester, NY 10918"
type input "Pine Hill Farm, 3298 NY-94, Chester, NY 10918"
select select
radio input "true"
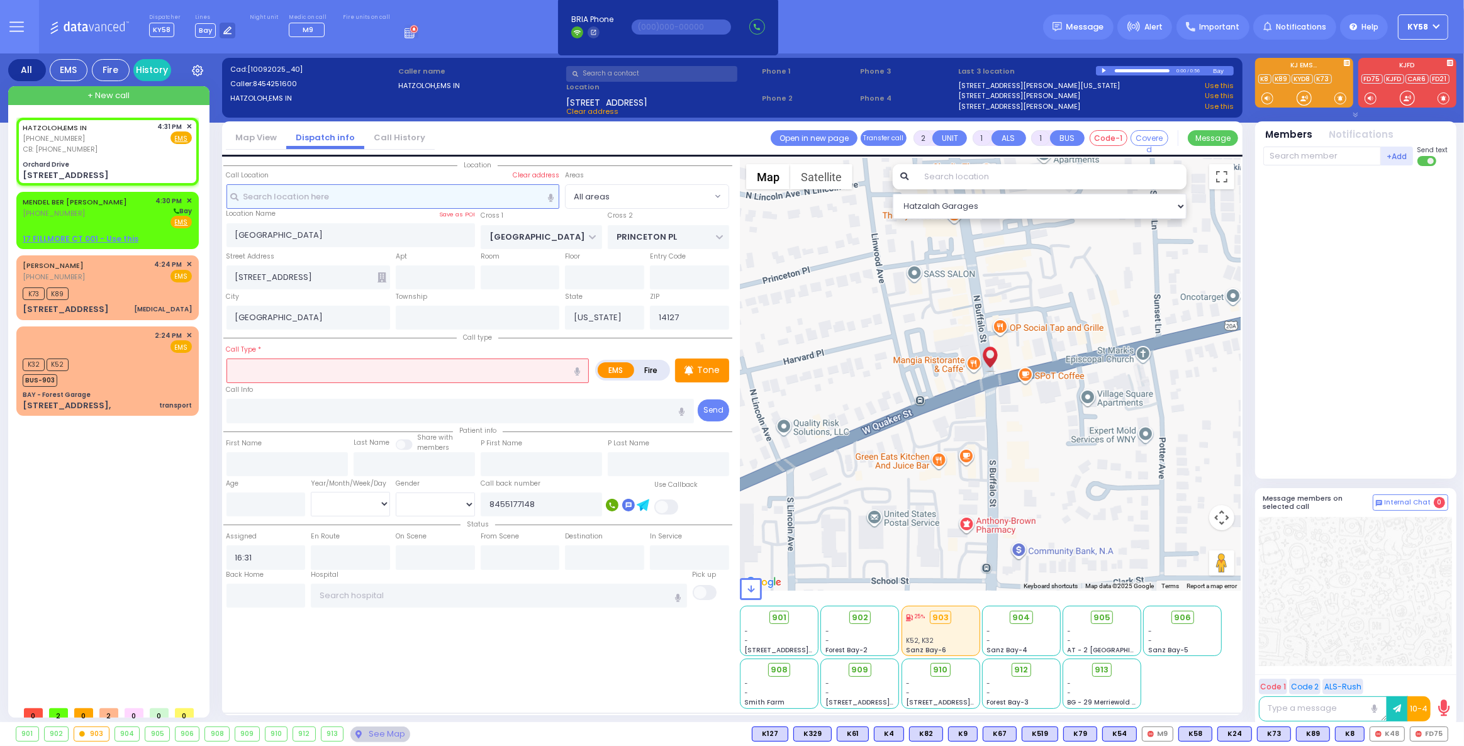
select select
select select "Hatzalah Garages"
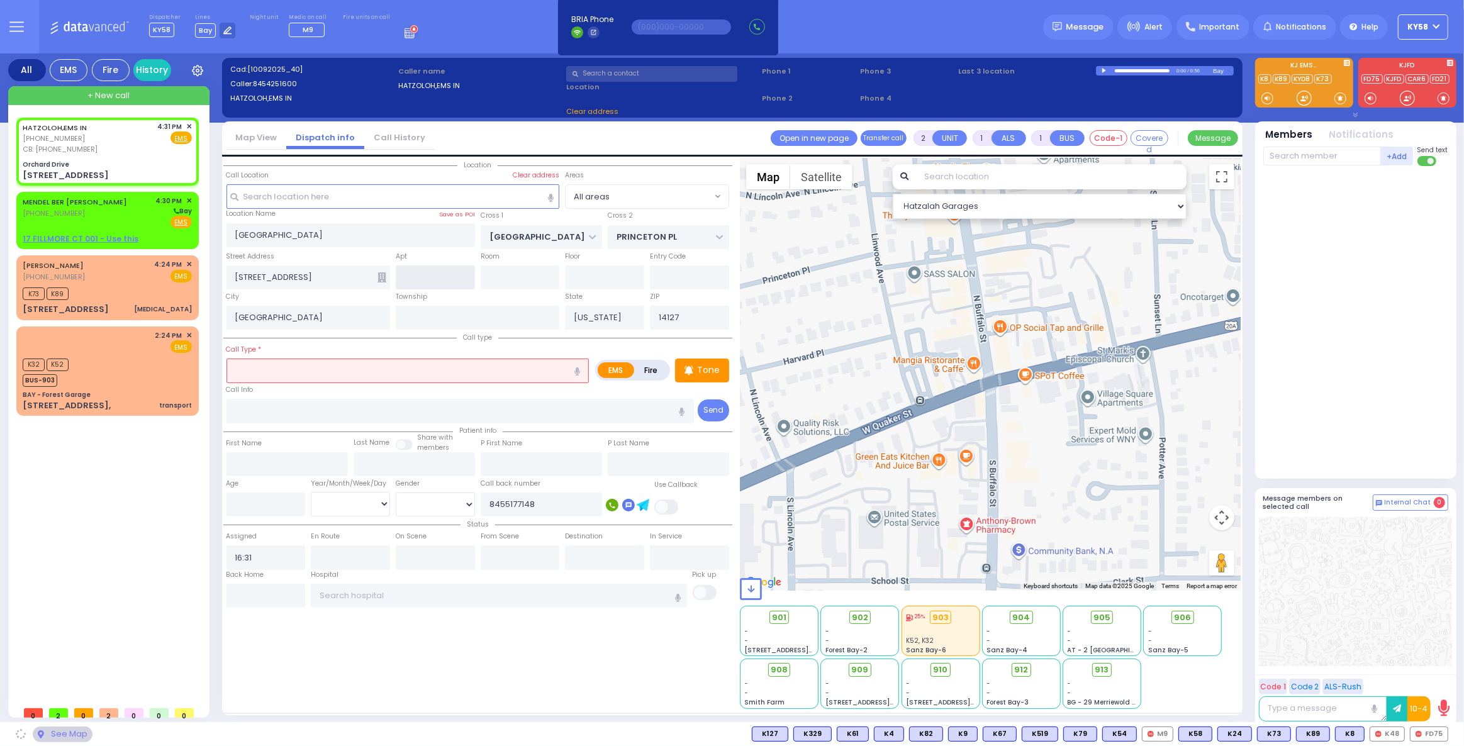
type input "Orchard Drive"
type input "LAKE DR"
type input "HILLTOP RD"
type input "291 Orchard Dr"
type input "Monroe"
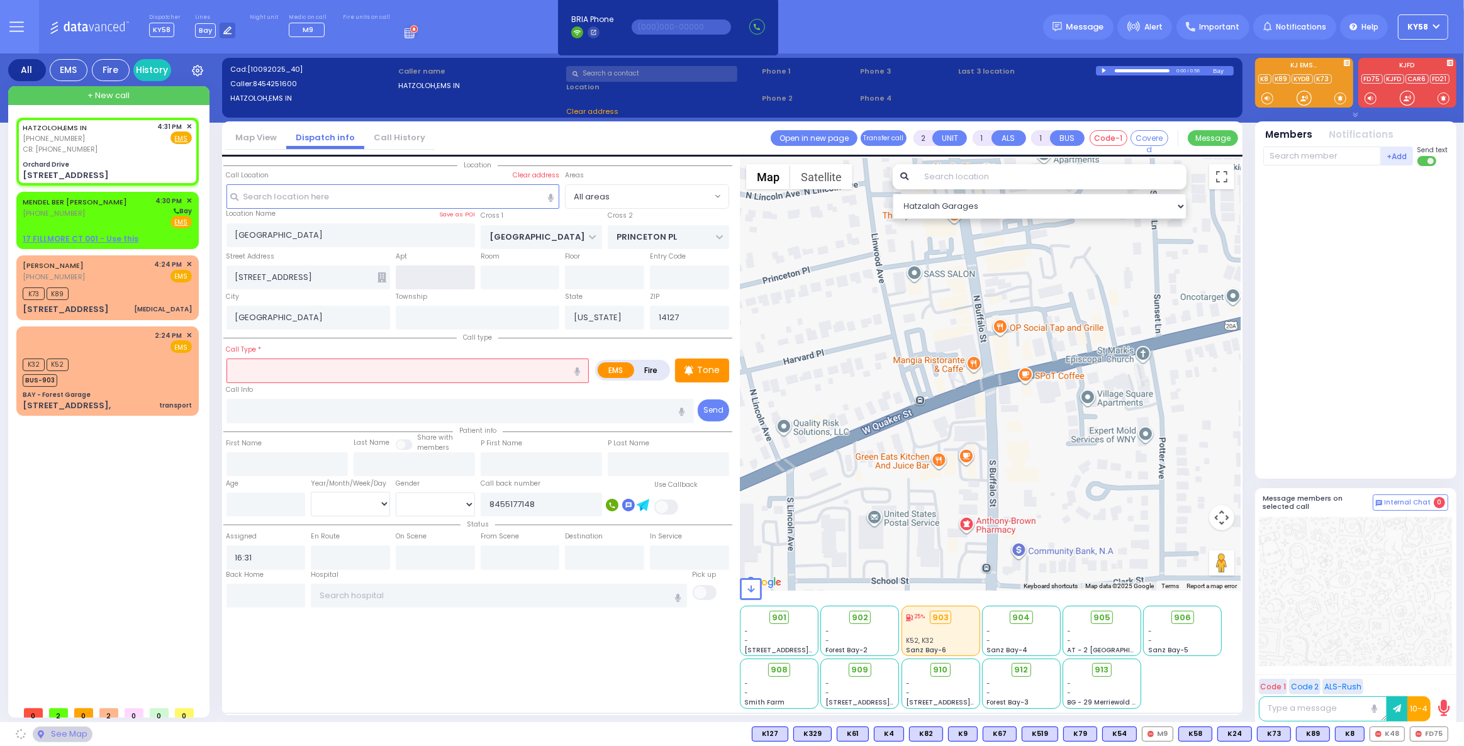
type input "10950"
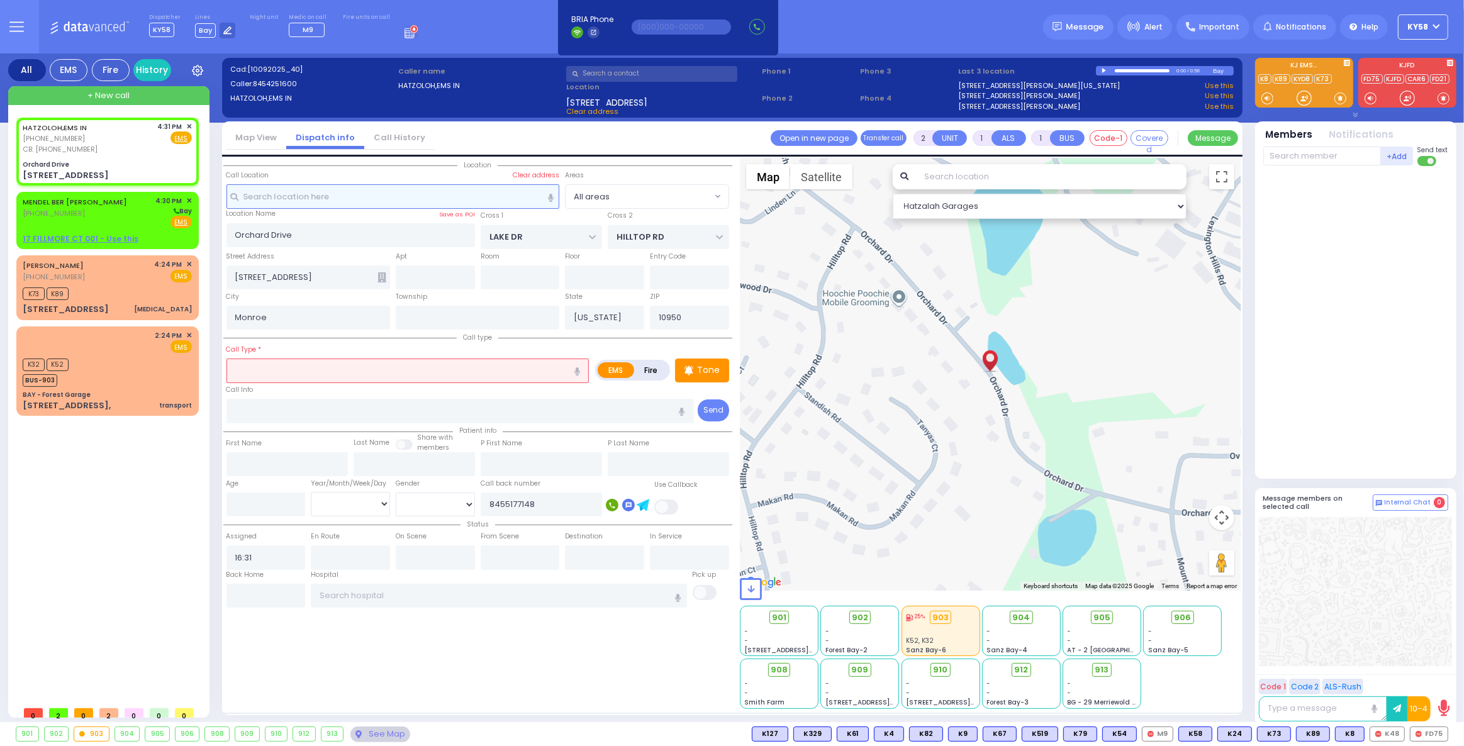
click at [335, 198] on input "text" at bounding box center [392, 196] width 333 height 24
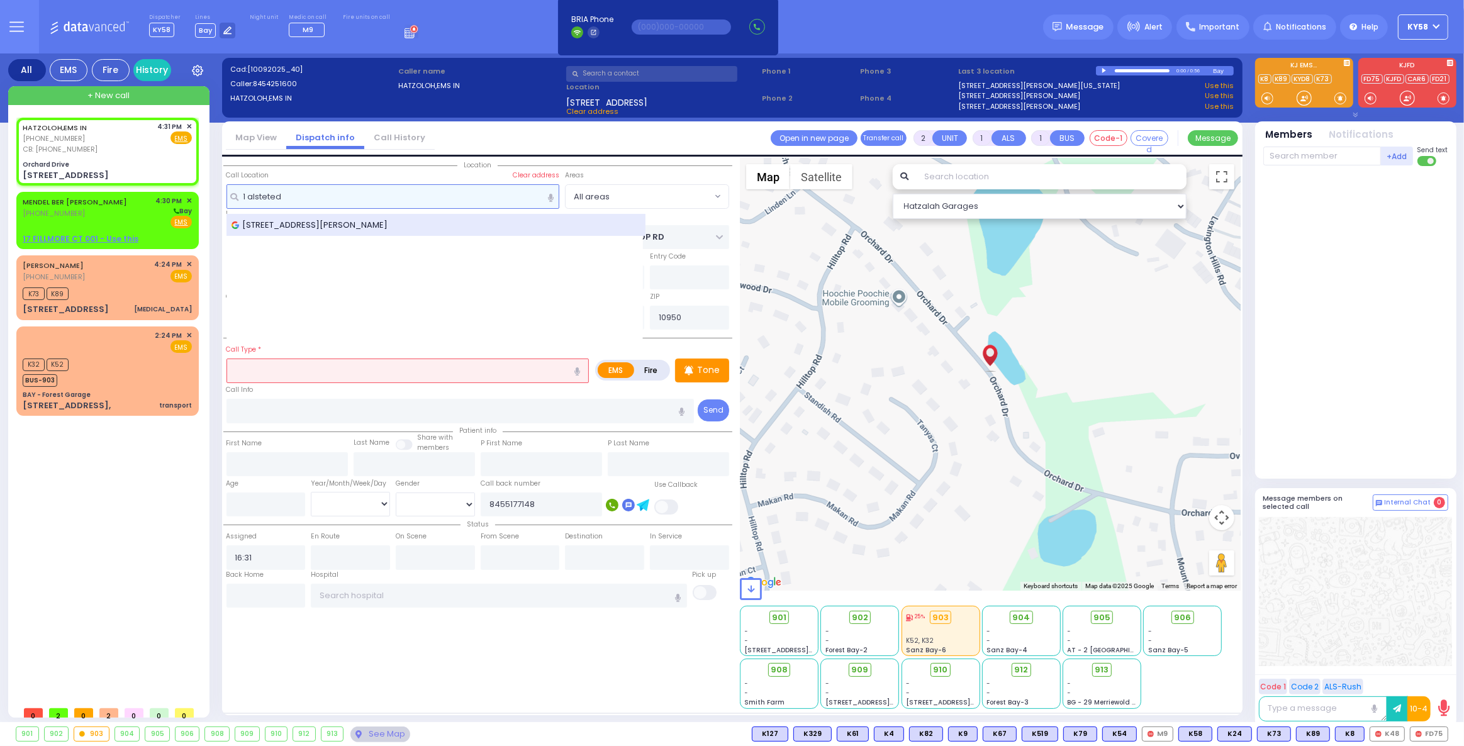
type input "1 alsteted"
click at [337, 226] on span "1 Alstede Farms Lane, Chester, NJ, USA" at bounding box center [312, 225] width 161 height 13
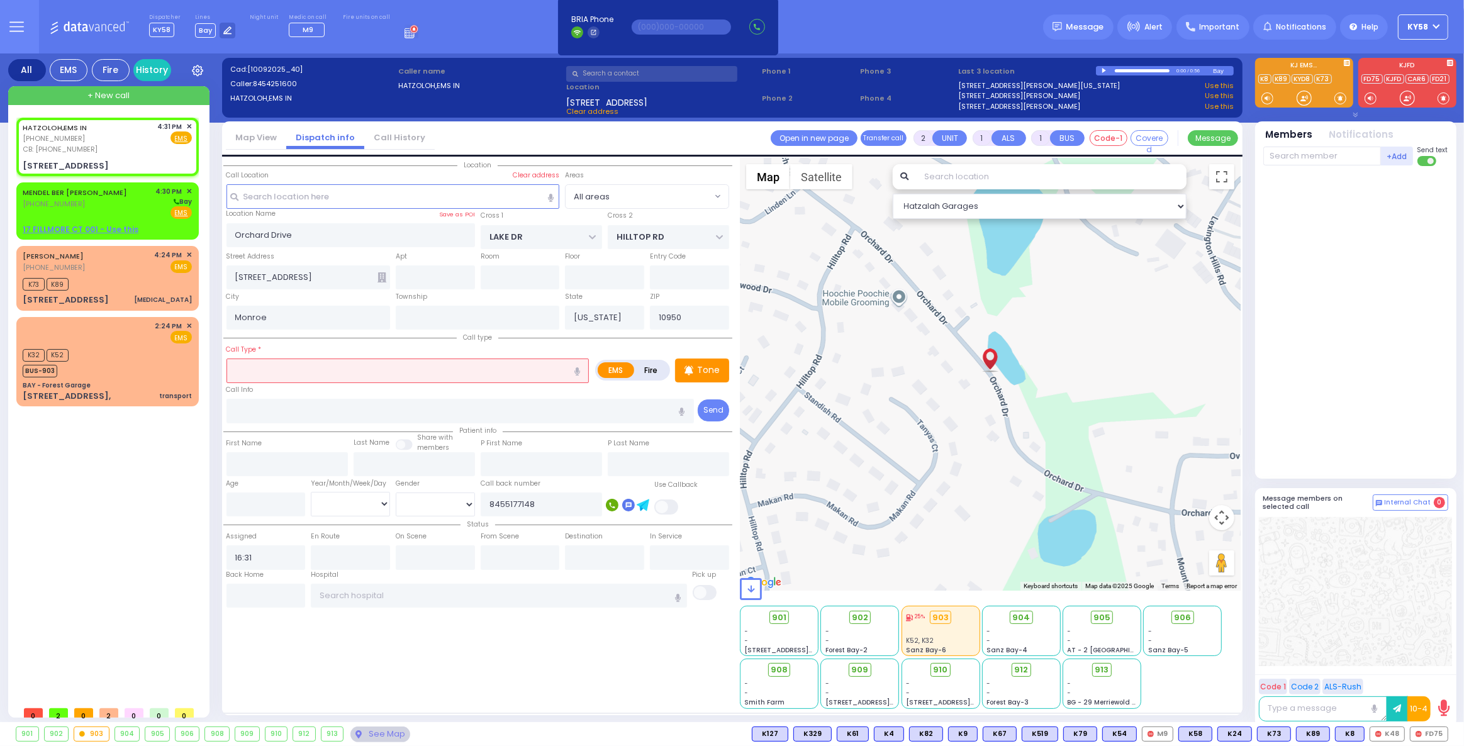
select select
radio input "true"
select select
select select "Hatzalah Garages"
type input "ROUTE 24 WEST"
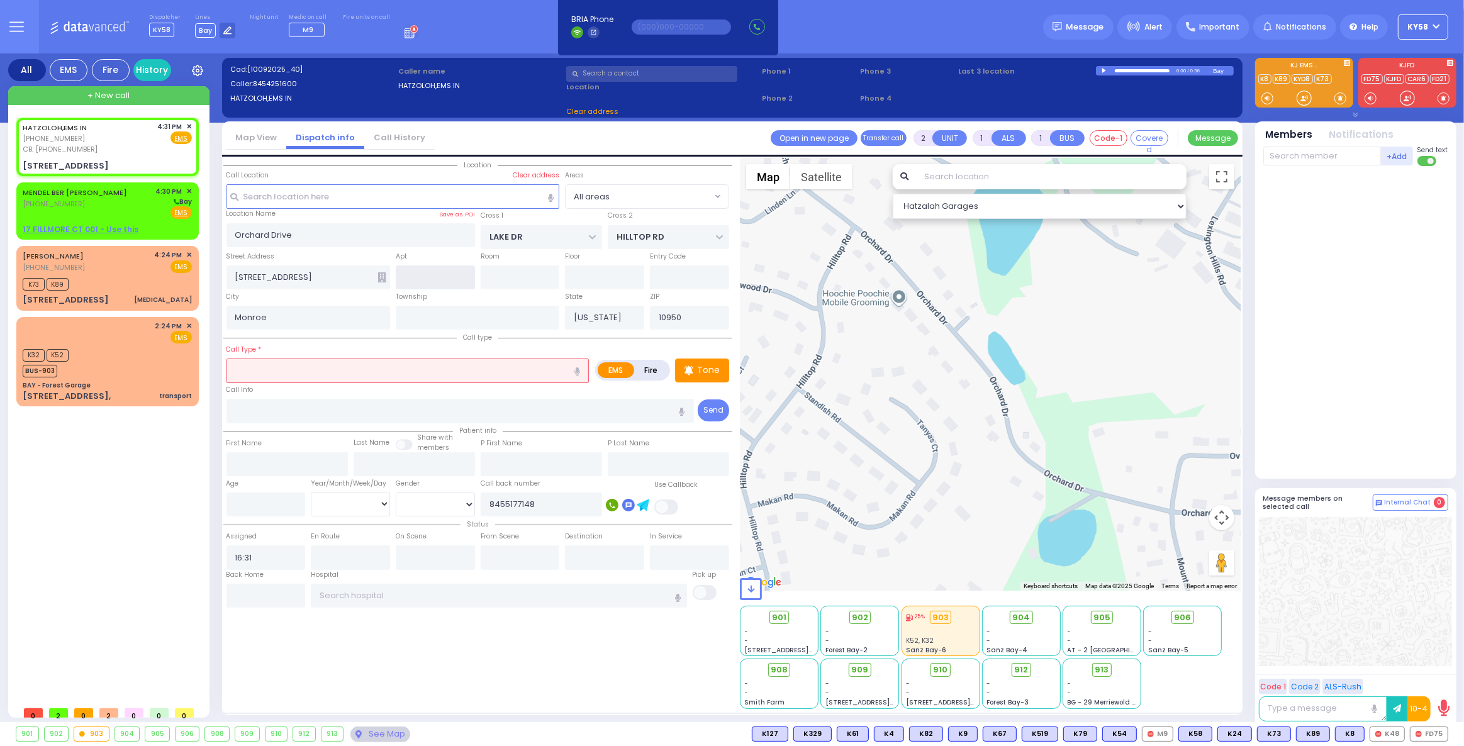
type input "1 Alstede Farms Ln"
type input "Chester"
type input "New Jersey"
type input "07930"
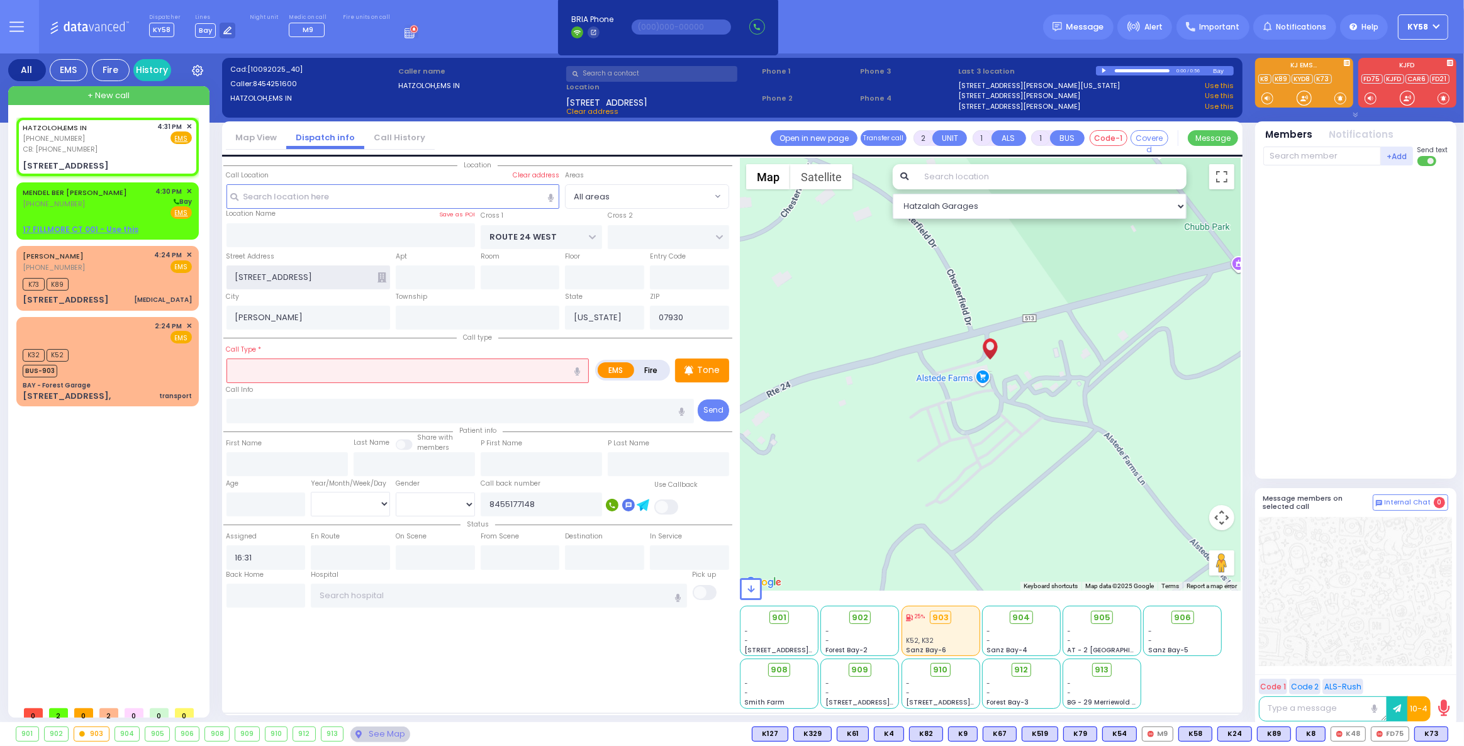
drag, startPoint x: 334, startPoint y: 277, endPoint x: 250, endPoint y: 273, distance: 83.8
click at [222, 279] on div "Show all units in this area Location" at bounding box center [732, 436] width 1020 height 559
click at [99, 206] on div "(845) 837-9936" at bounding box center [77, 204] width 109 height 11
select select
radio input "true"
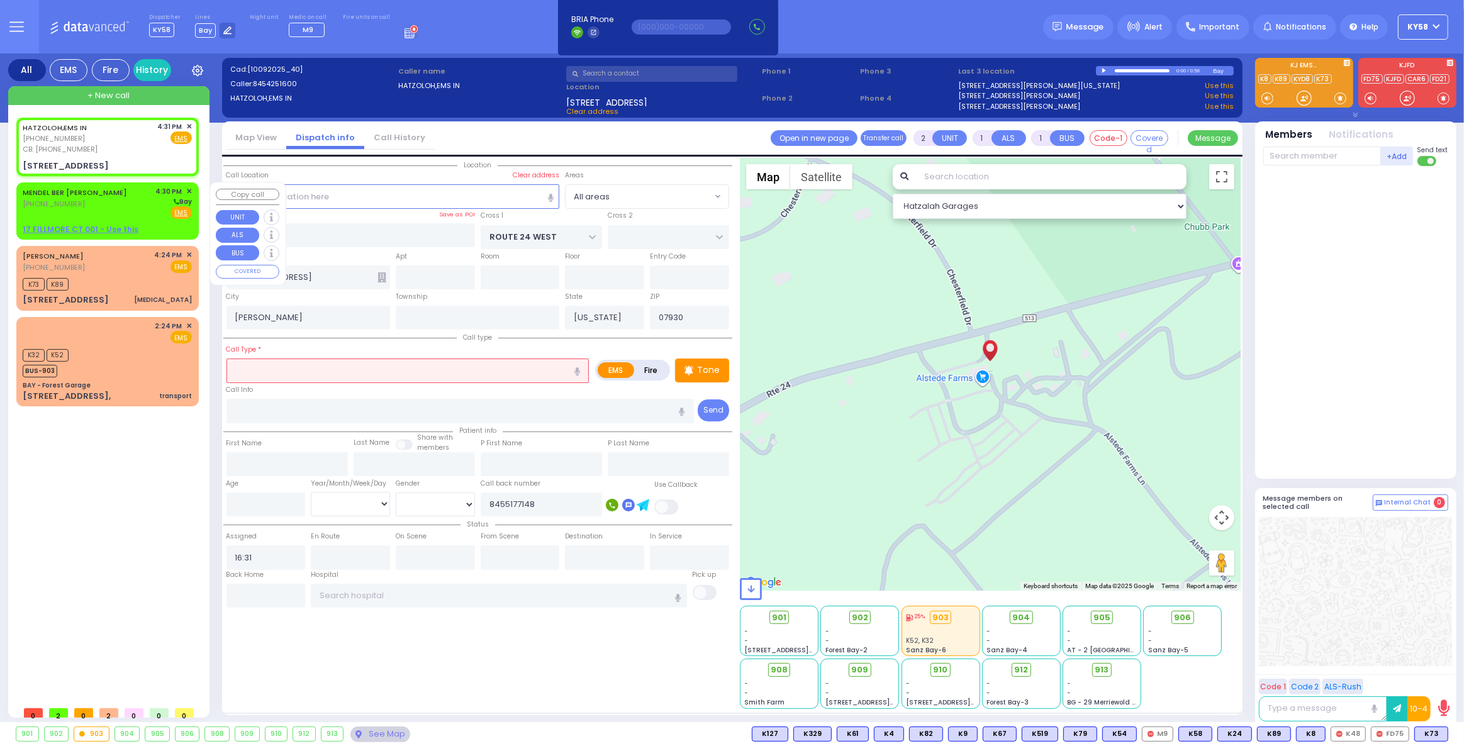
type input "MENDEL BER"
type input "STRULOWITZ"
select select
type input "16:30"
select select "Hatzalah Garages"
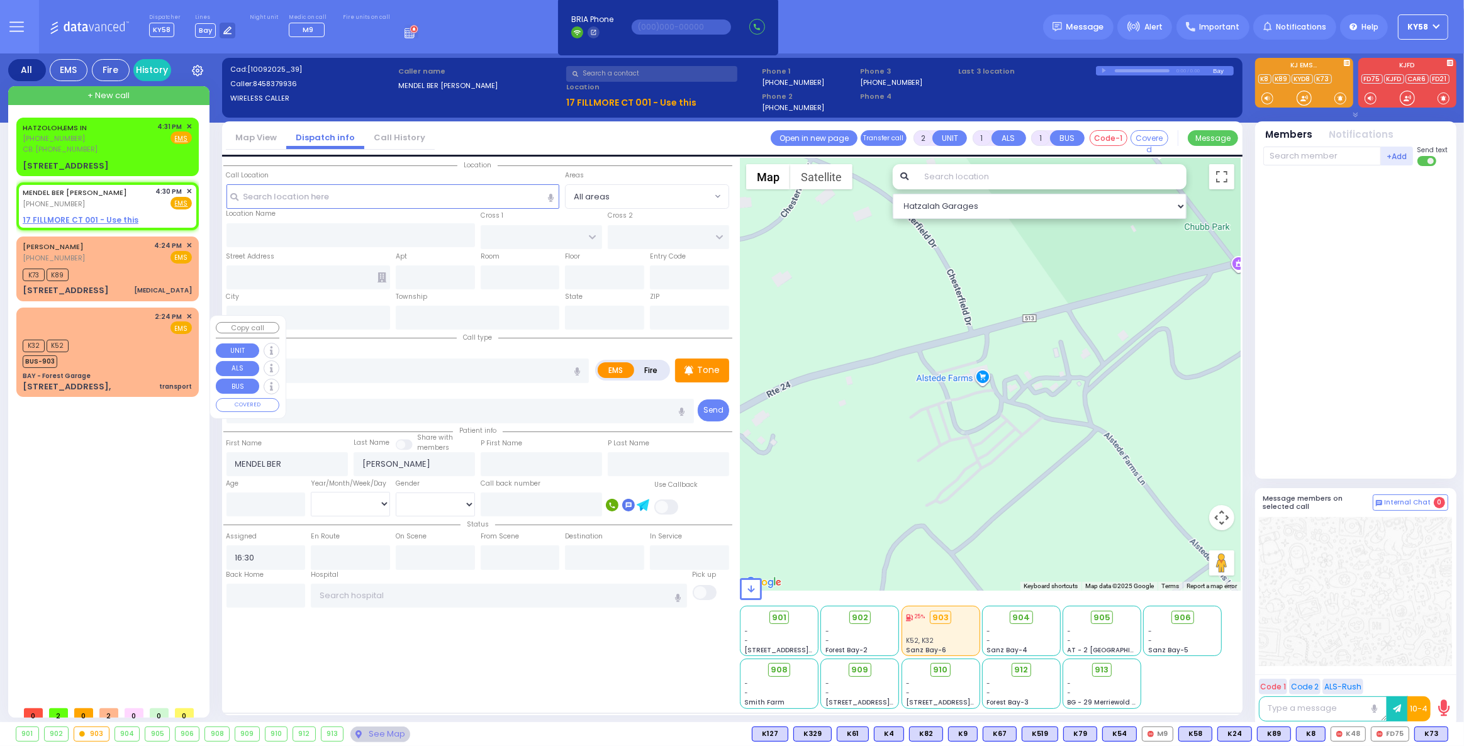
select select
radio input "true"
select select
select select "Hatzalah Garages"
click at [103, 147] on div "HATZOLOH,EMS IN (845) 425-1600 CB: (845) 517-7148 4:31 PM ✕ Fire EMS" at bounding box center [107, 137] width 169 height 33
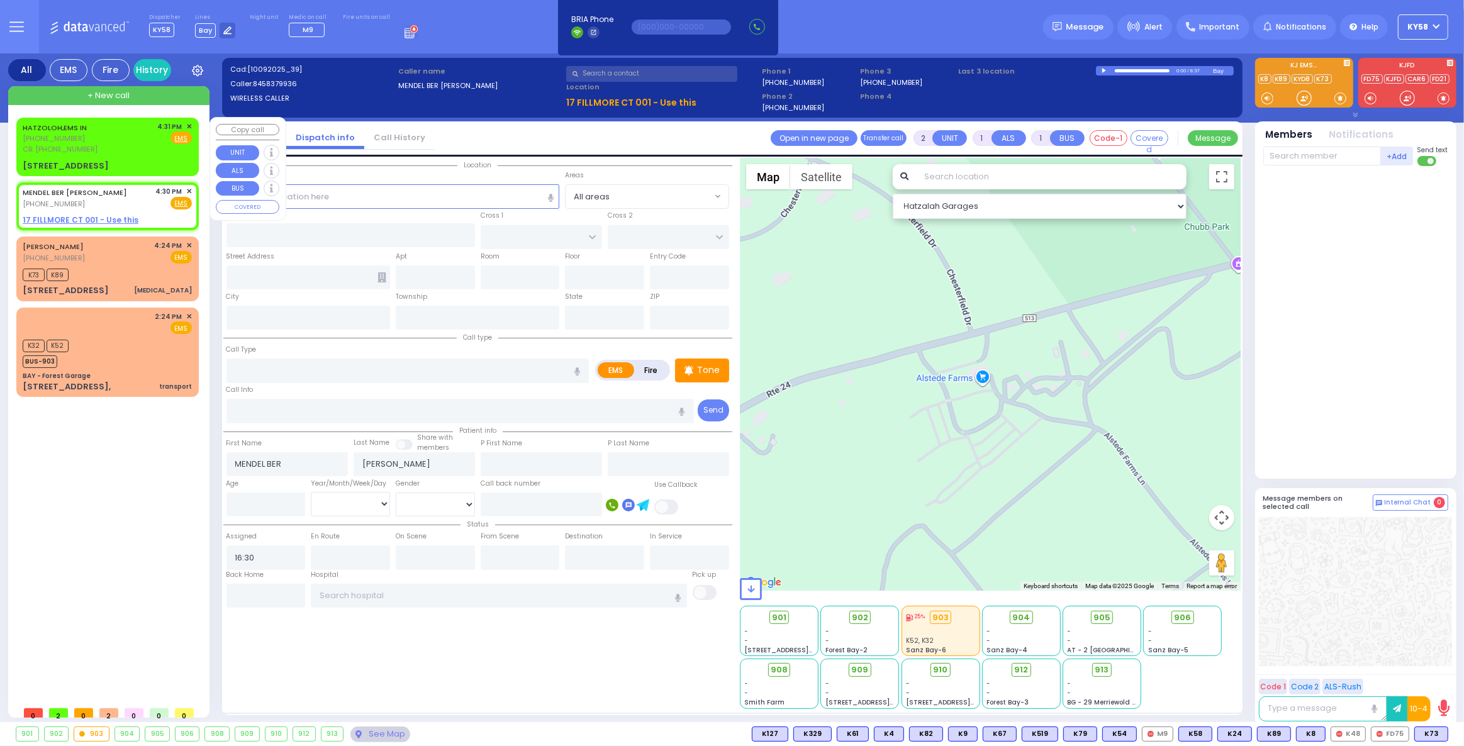
select select
radio input "true"
select select
type input "8455177148"
type input "16:31"
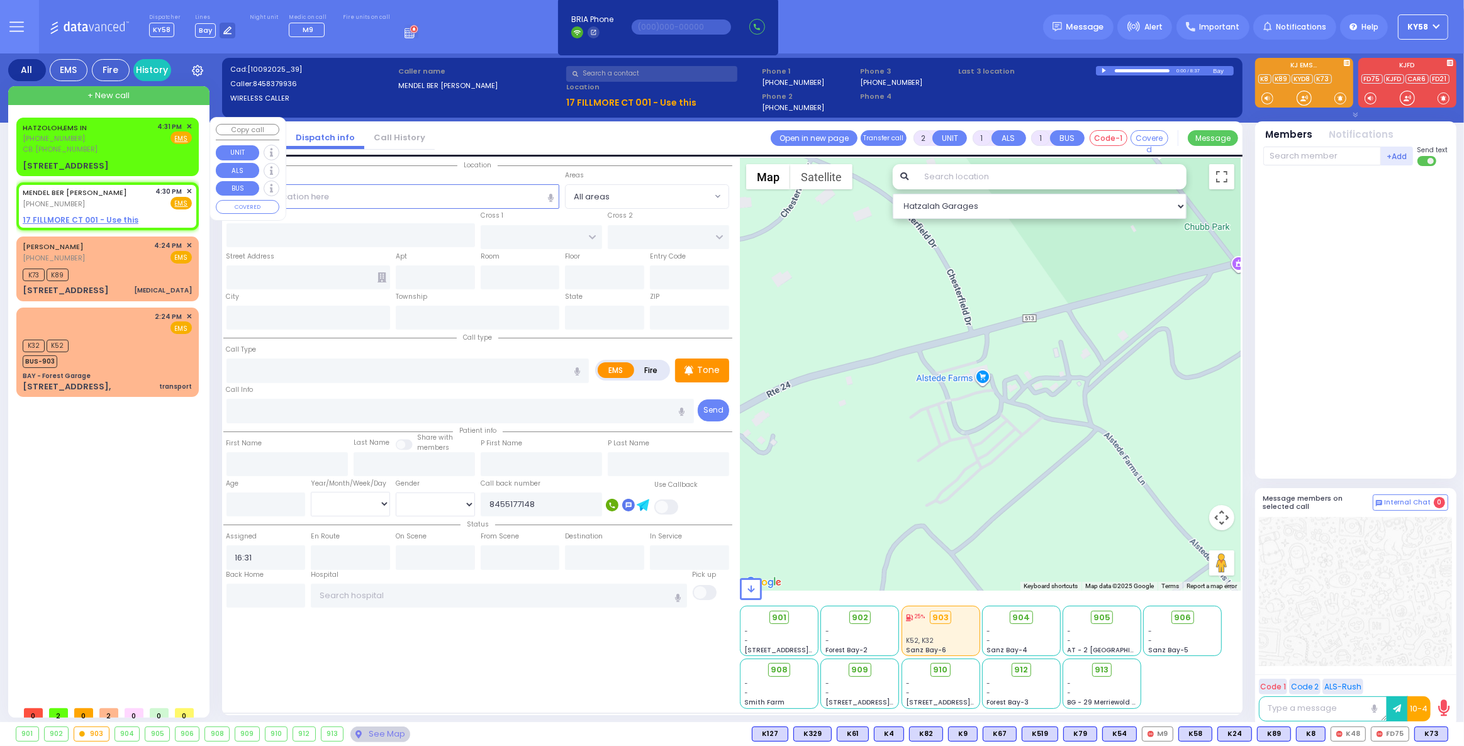
type input "ROUTE 24 WEST"
type input "1 Alstede Farms Ln"
type input "Chester"
type input "New Jersey"
type input "07930"
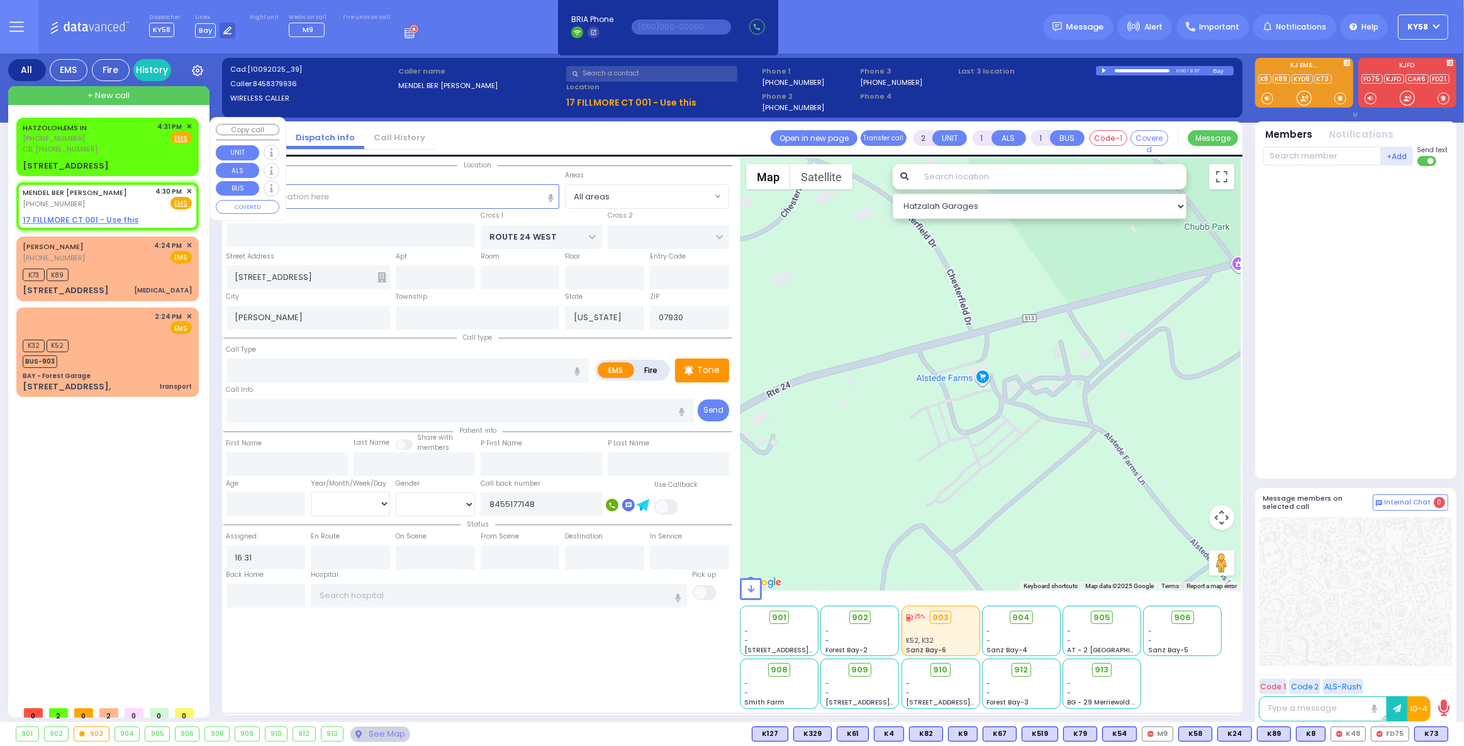
select select "Hatzalah Garages"
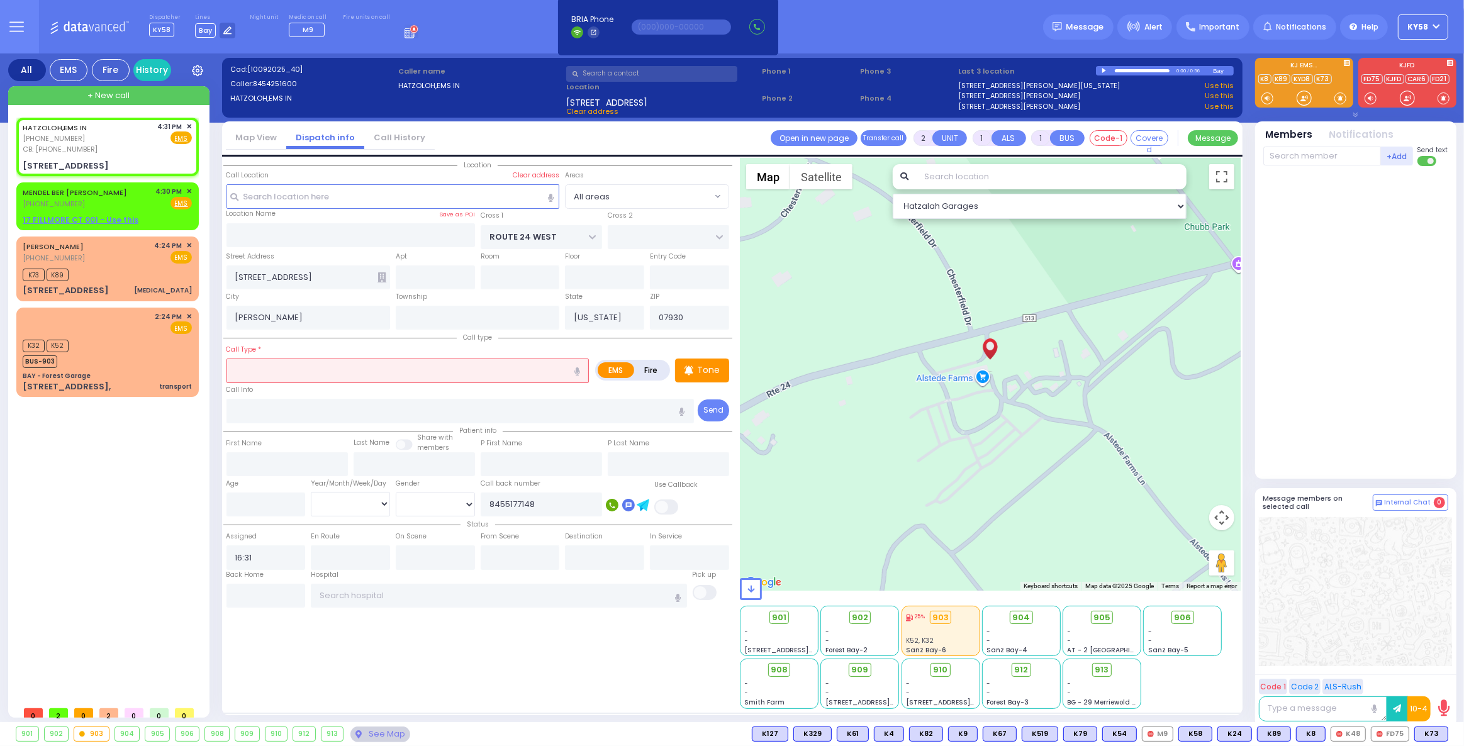
click at [1324, 161] on input "text" at bounding box center [1322, 156] width 118 height 19
click at [1322, 154] on input "text" at bounding box center [1322, 156] width 118 height 19
click at [1316, 153] on input "text" at bounding box center [1322, 156] width 118 height 19
type input "n"
click at [1329, 574] on div at bounding box center [1355, 591] width 193 height 149
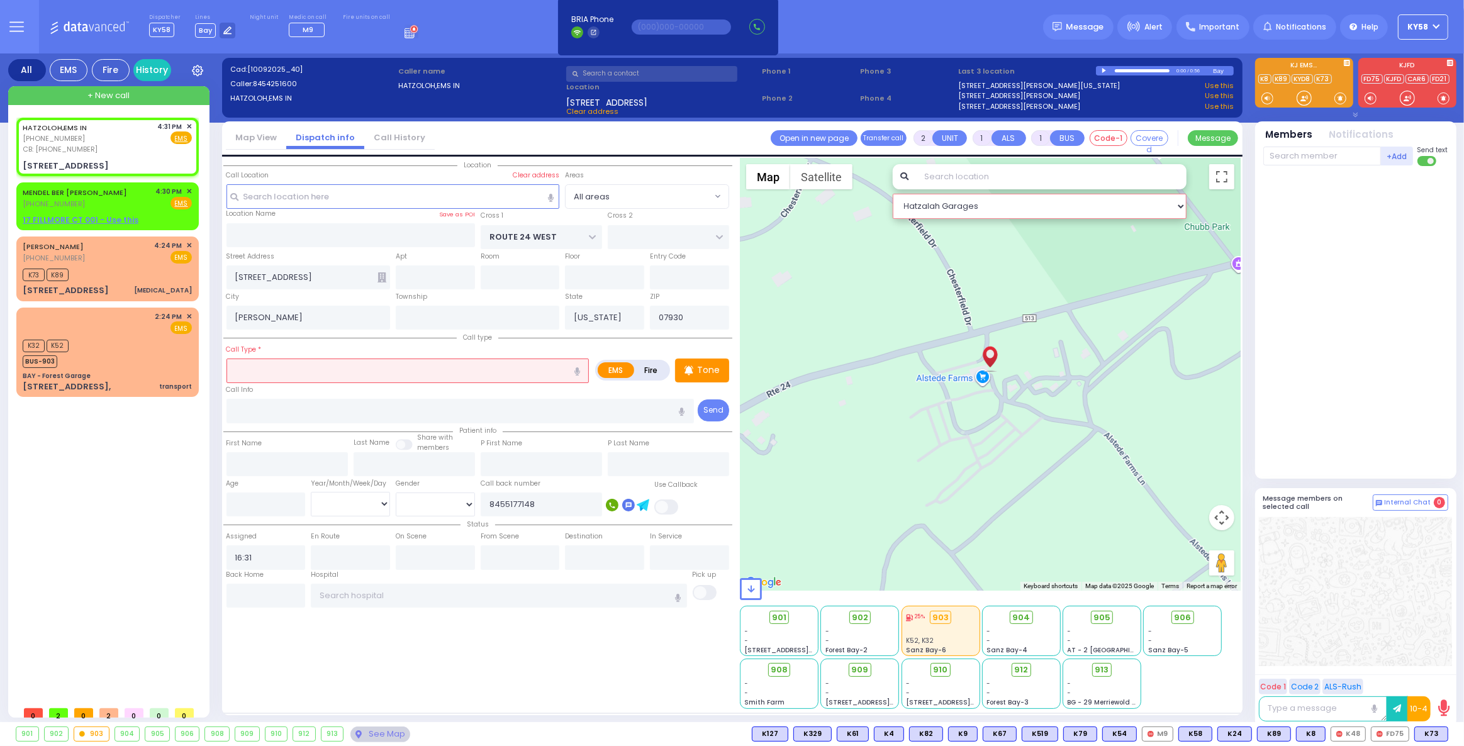
click at [1097, 203] on select "Hatzalah Garages" at bounding box center [1040, 206] width 294 height 25
click at [1303, 206] on div at bounding box center [1356, 319] width 187 height 297
click at [1219, 30] on span "Important" at bounding box center [1219, 26] width 40 height 11
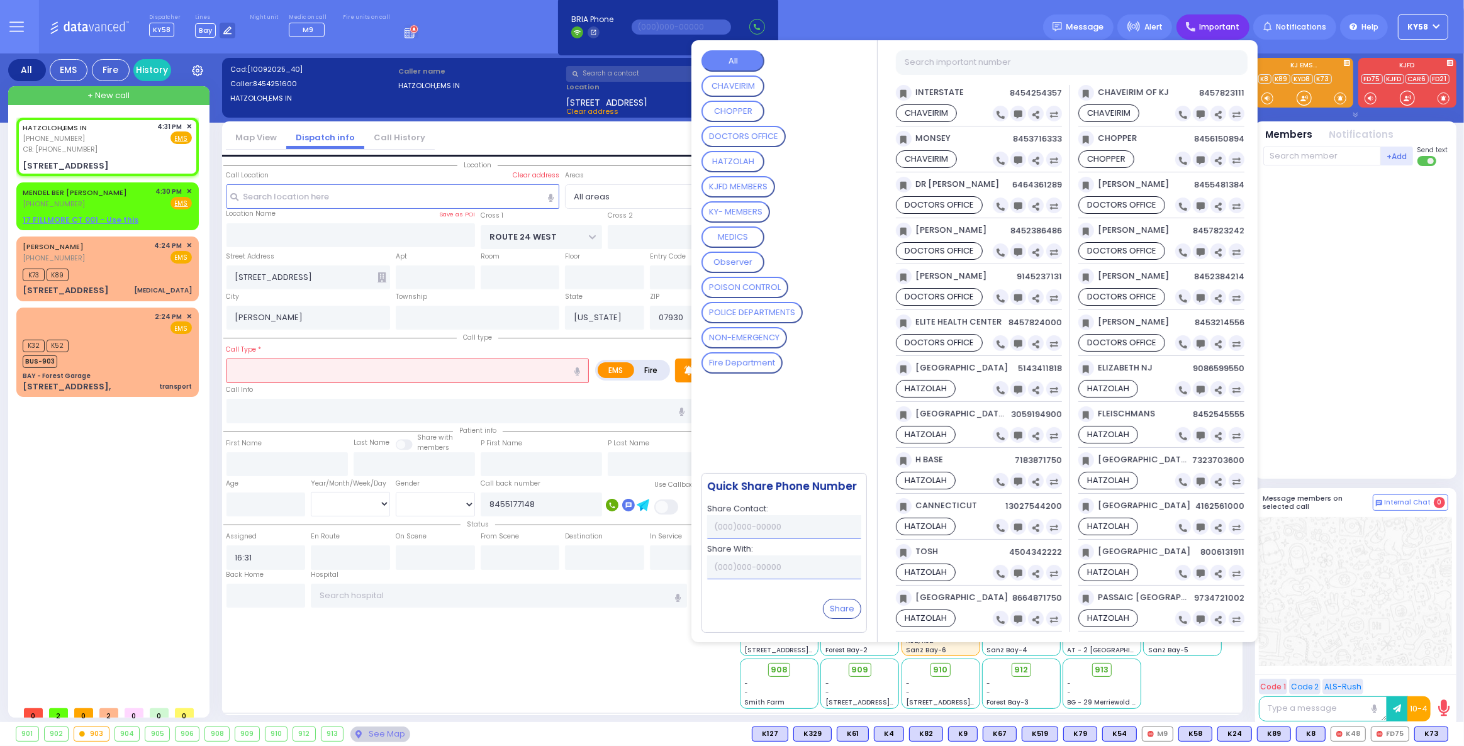
click at [750, 155] on button "HATZOLAH" at bounding box center [732, 161] width 63 height 21
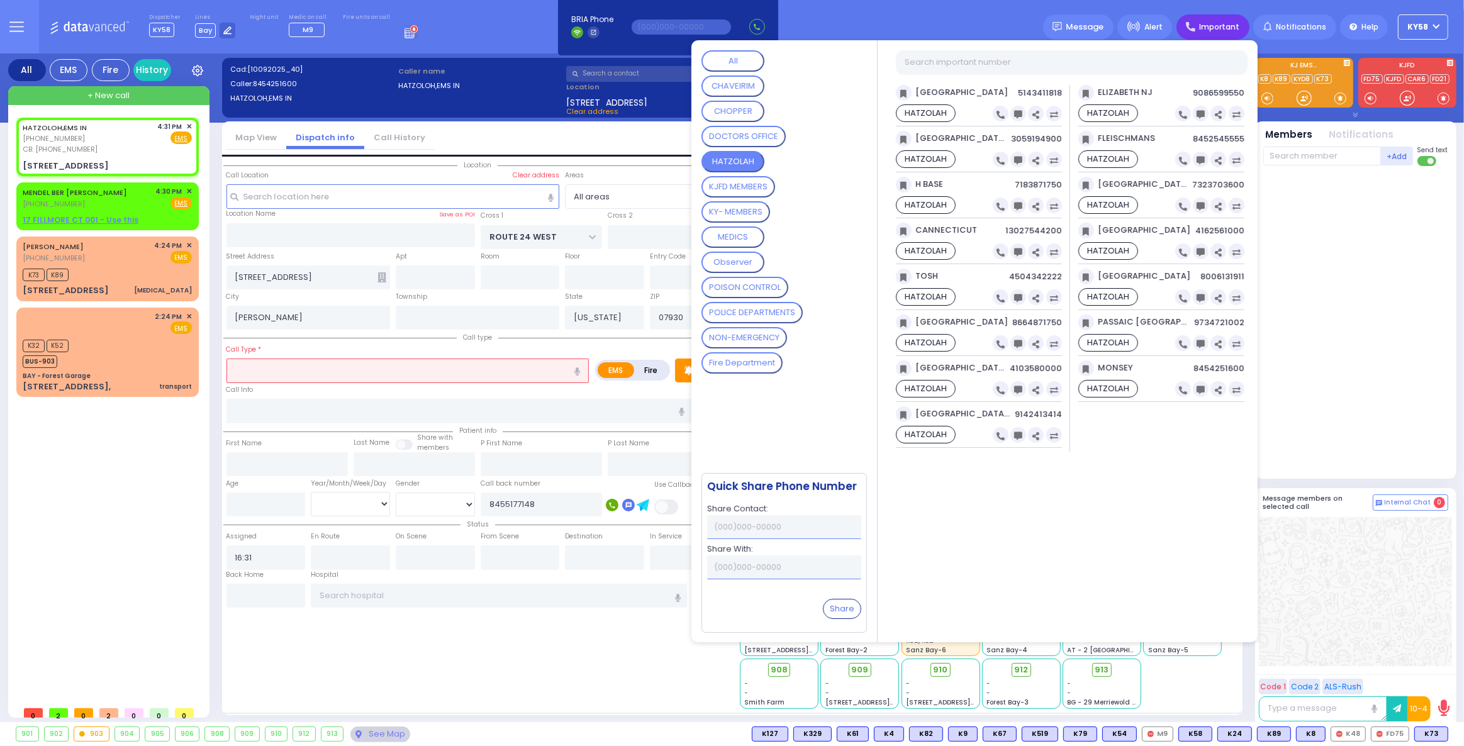
drag, startPoint x: 980, startPoint y: 316, endPoint x: 922, endPoint y: 318, distance: 57.9
click at [922, 318] on span "UNION CITY NJ" at bounding box center [951, 323] width 112 height 16
copy span "UNION CITY NJ"
drag, startPoint x: 1151, startPoint y: 318, endPoint x: 1105, endPoint y: 318, distance: 45.9
click at [1105, 318] on span "PASSAIC NJ" at bounding box center [1134, 323] width 112 height 16
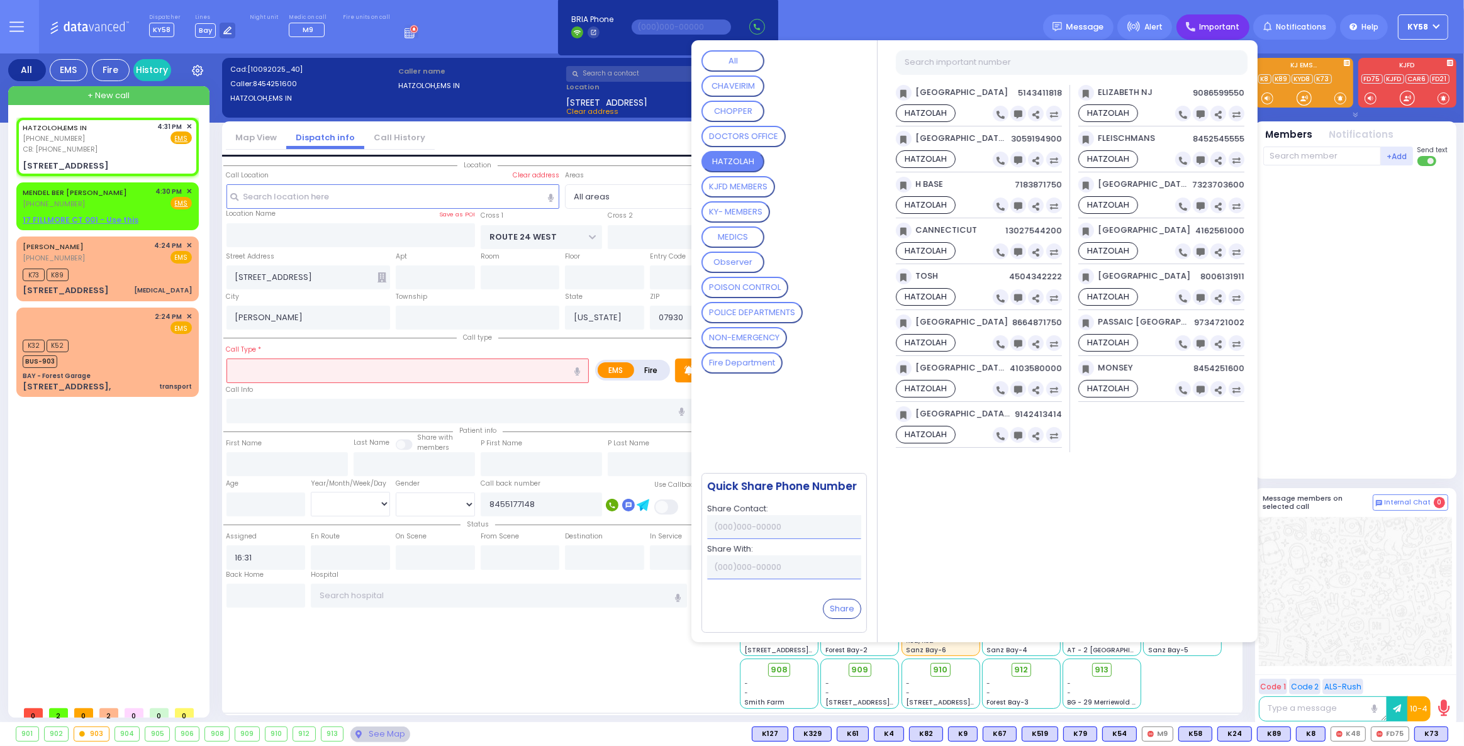
copy span "PASSAIC NJ"
drag, startPoint x: 1163, startPoint y: 181, endPoint x: 1105, endPoint y: 181, distance: 57.3
click at [1105, 181] on span "LAKEWOOD NJ" at bounding box center [1133, 185] width 110 height 16
copy span "LAKEWOOD NJ"
click at [1124, 93] on span "ELIZABETH NJ" at bounding box center [1115, 93] width 74 height 16
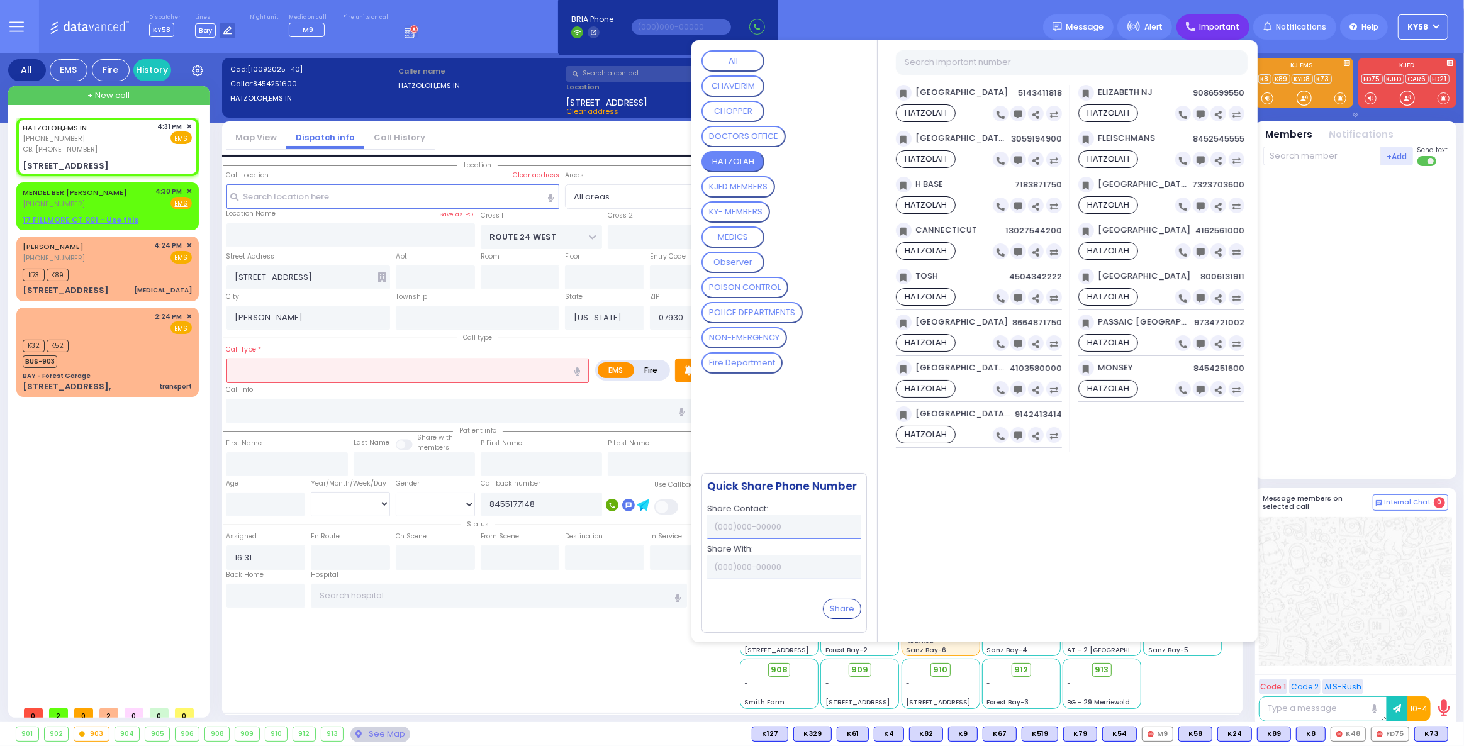
click at [1124, 94] on span "ELIZABETH NJ" at bounding box center [1115, 93] width 74 height 16
click at [1125, 93] on span "ELIZABETH NJ" at bounding box center [1115, 93] width 74 height 16
click at [1123, 92] on span "ELIZABETH NJ" at bounding box center [1115, 93] width 74 height 16
drag, startPoint x: 1155, startPoint y: 94, endPoint x: 1106, endPoint y: 100, distance: 49.5
click at [1106, 100] on span "ELIZABETH NJ" at bounding box center [1115, 93] width 74 height 16
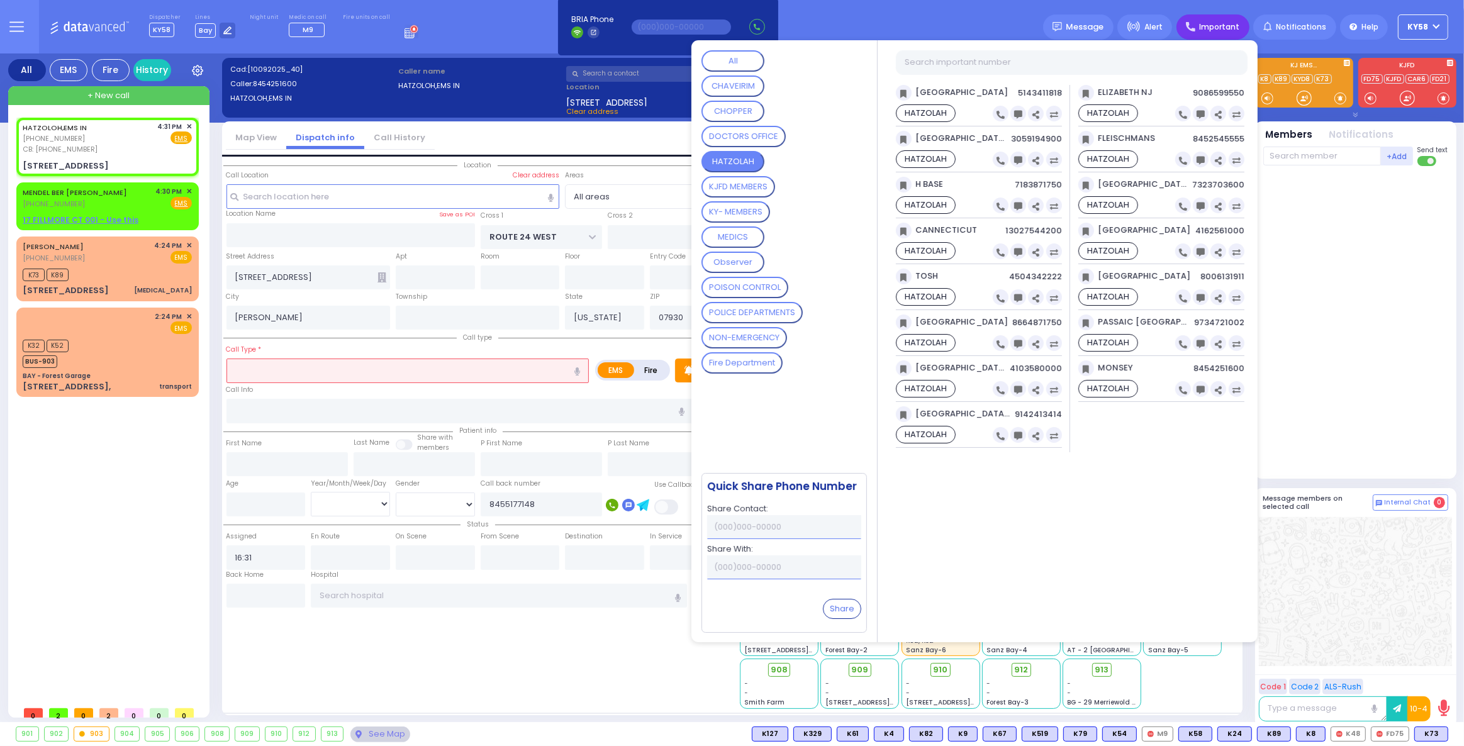
copy span "ELIZABETH NJ"
click at [98, 426] on div "HATZOLOH,EMS IN (845) 425-1600 CB: (845) 517-7148 4:31 PM ✕ EMS 1 Alstede Farms…" at bounding box center [109, 409] width 187 height 583
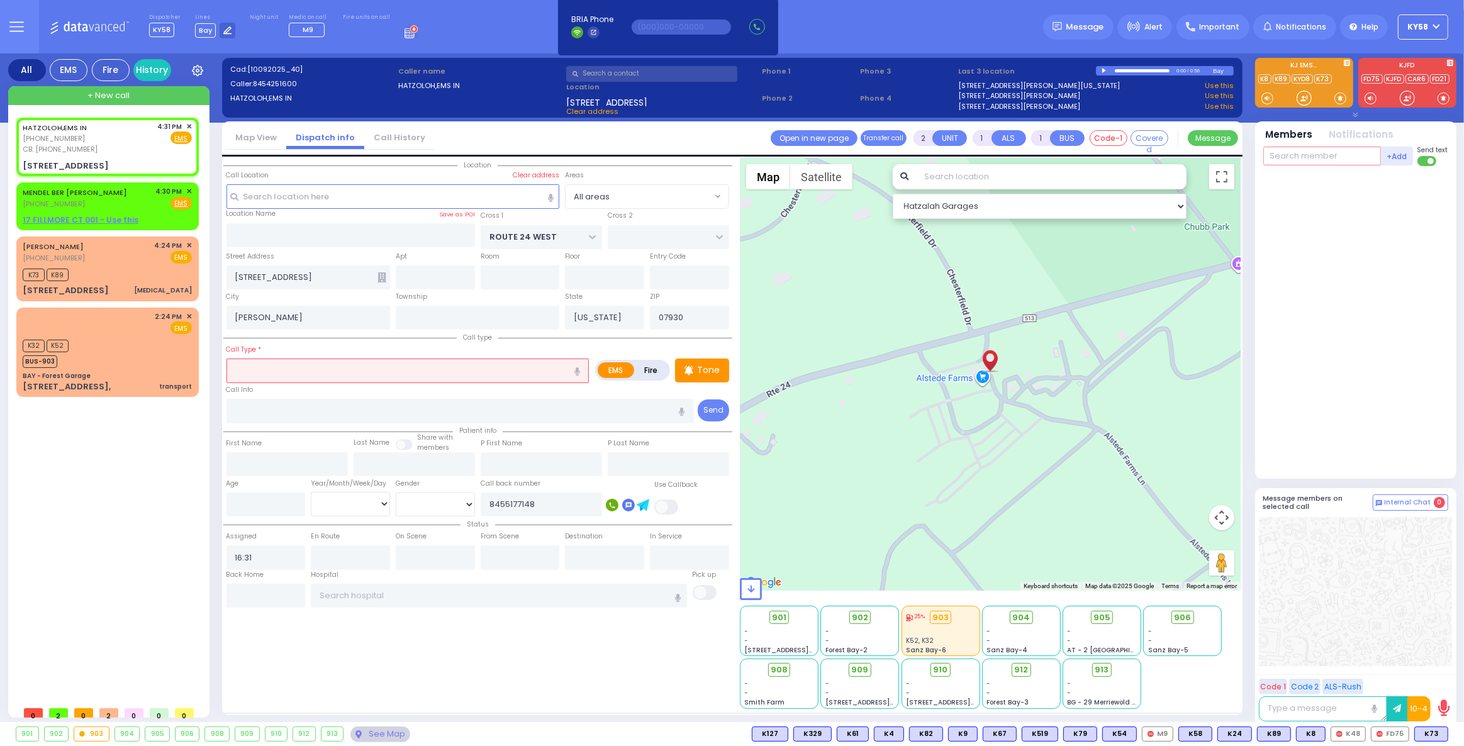
click at [1292, 157] on input "text" at bounding box center [1322, 156] width 118 height 19
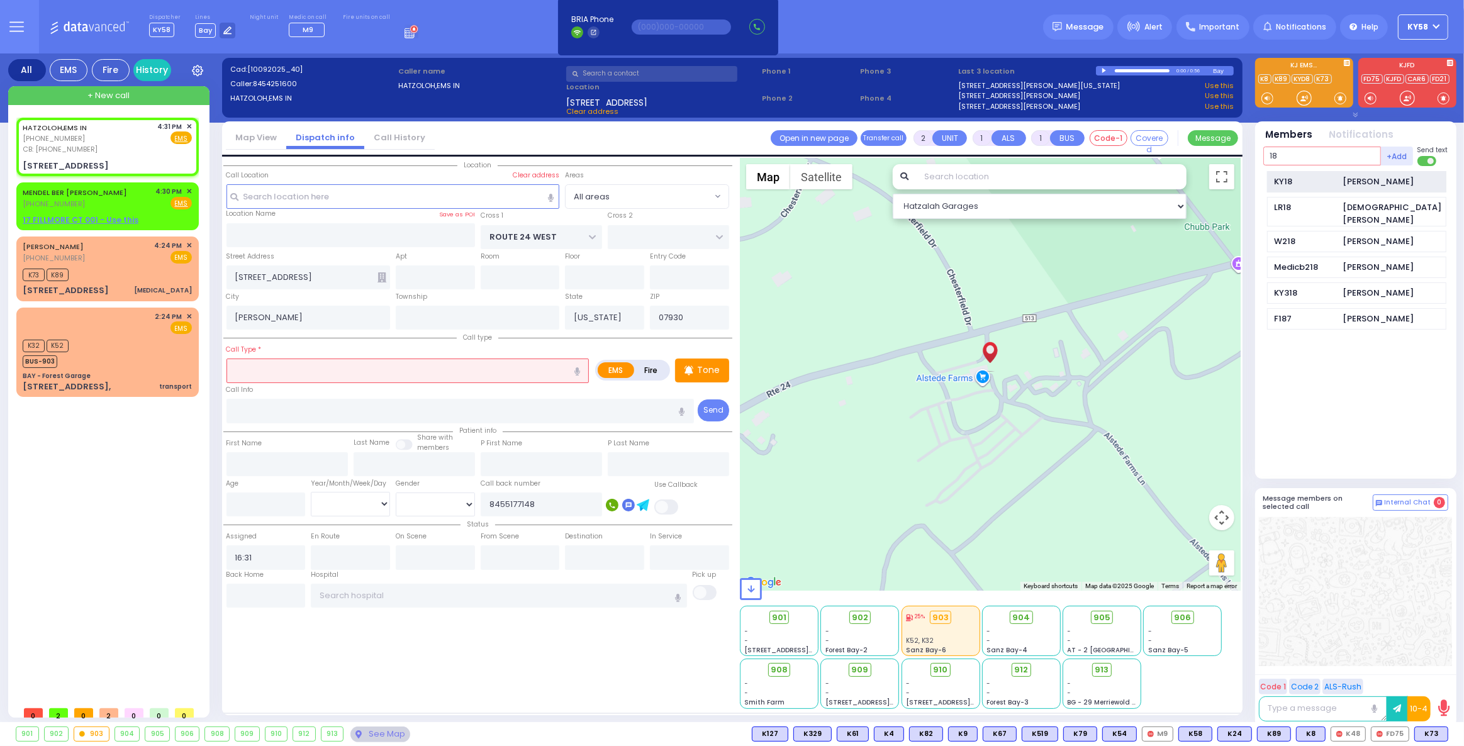
type input "18"
click at [1320, 182] on div "KY18" at bounding box center [1305, 182] width 63 height 13
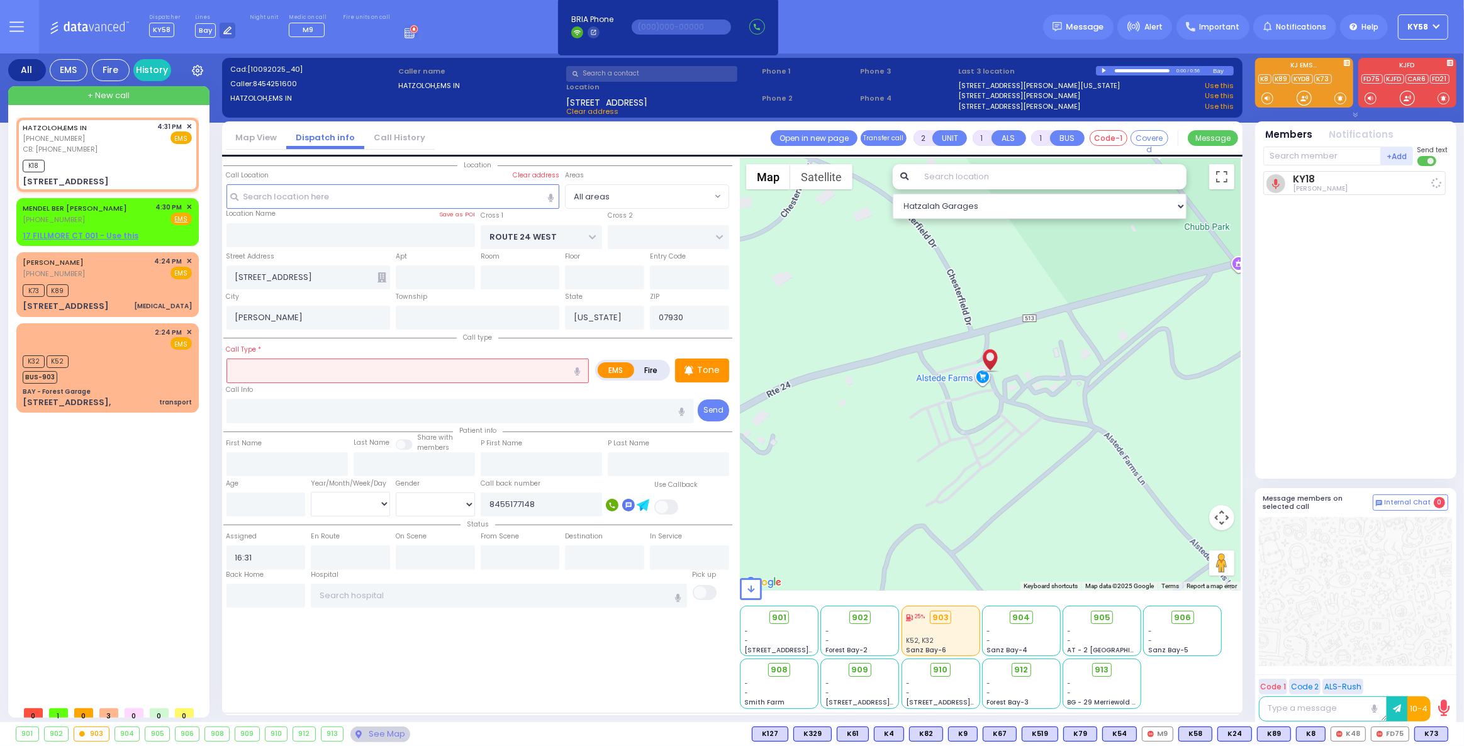
select select
radio input "true"
click at [448, 373] on input "text" at bounding box center [407, 371] width 363 height 24
click at [188, 203] on span "✕" at bounding box center [189, 207] width 6 height 11
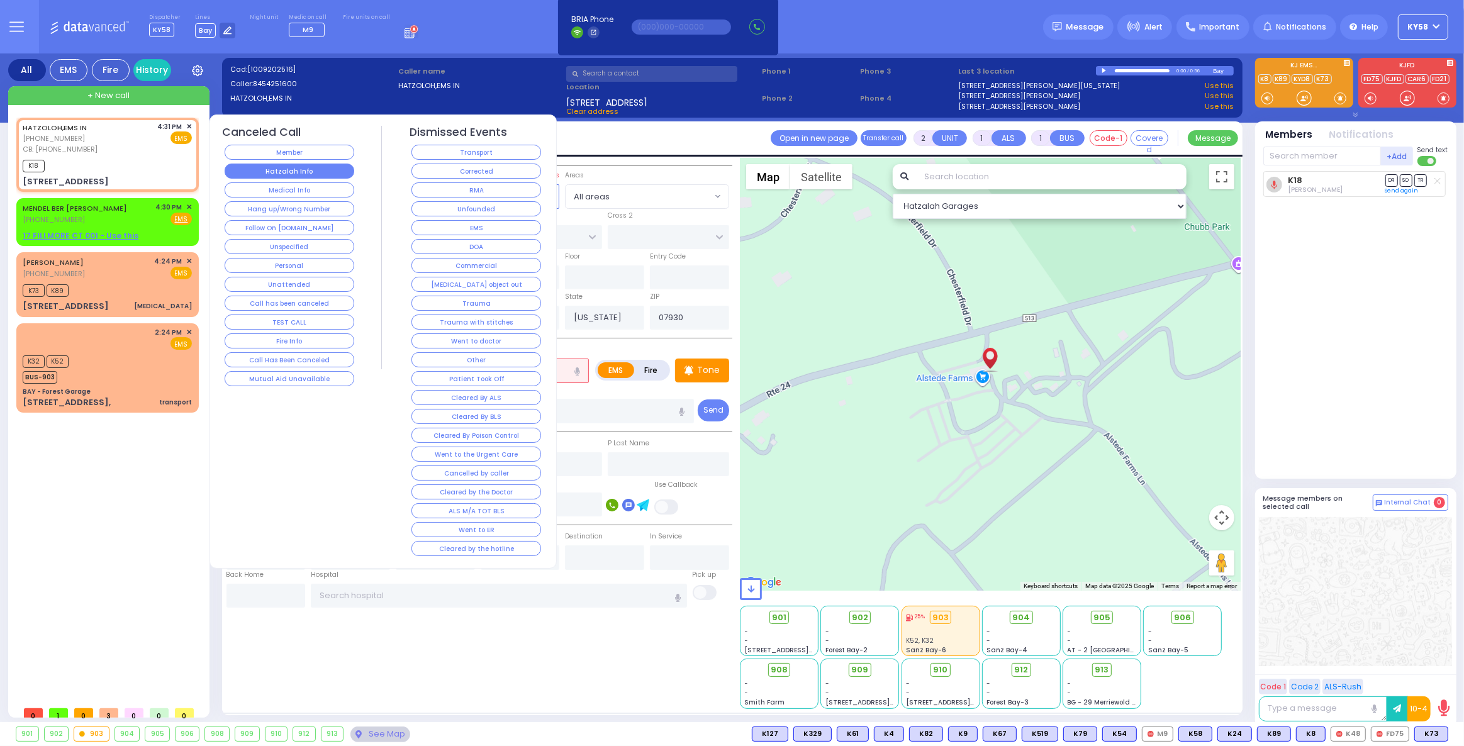
click at [254, 168] on button "Hatzalah Info" at bounding box center [290, 171] width 130 height 15
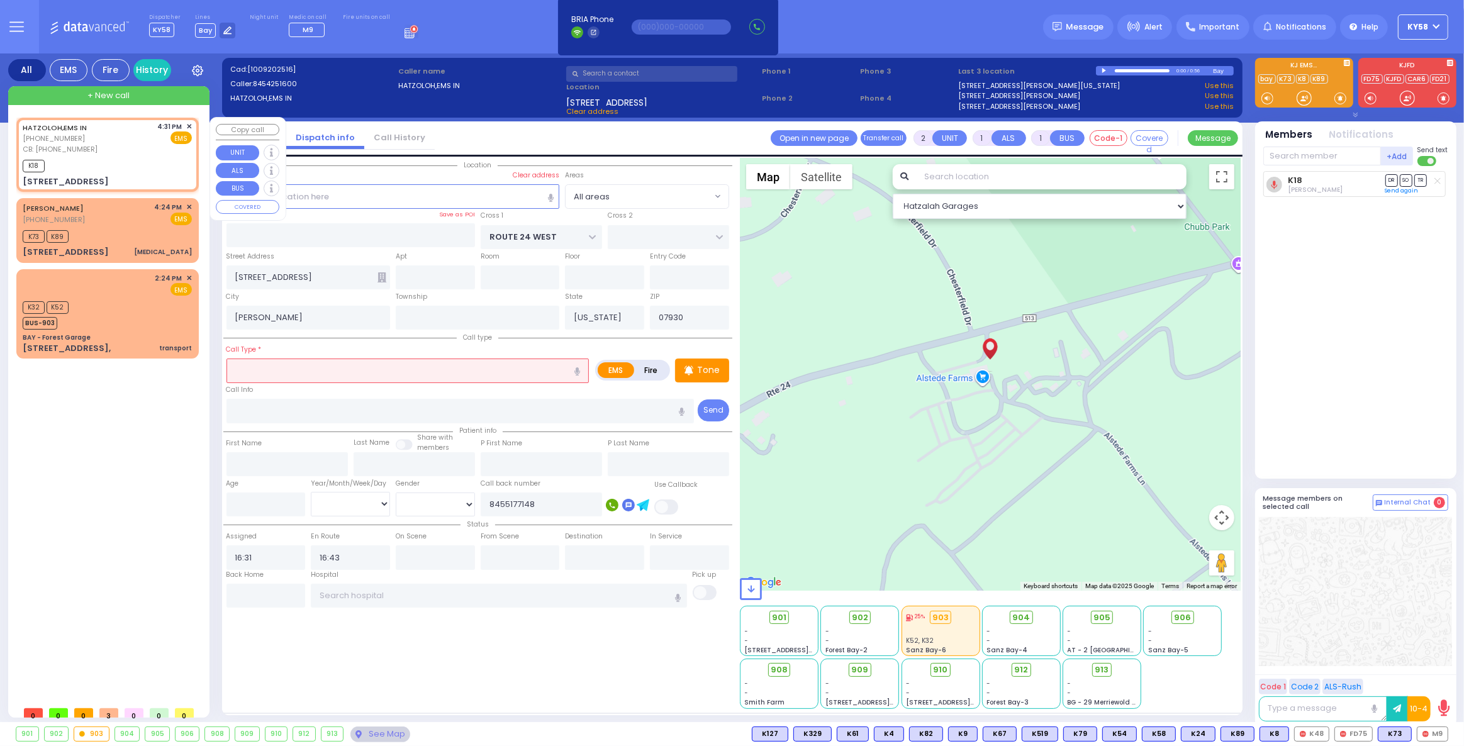
click at [123, 159] on div "K18" at bounding box center [107, 165] width 169 height 16
click at [129, 153] on div "HATZOLOH,EMS IN (845) 425-1600 CB: (845) 517-7148 4:31 PM ✕ EMS" at bounding box center [107, 137] width 169 height 33
click at [187, 127] on span "✕" at bounding box center [189, 126] width 6 height 11
click at [112, 384] on div "HATZOLOH,EMS IN (845) 425-1600 CB: (845) 517-7148 4:31 PM ✕" at bounding box center [109, 409] width 187 height 583
click at [120, 233] on div "K73 K89" at bounding box center [107, 235] width 169 height 16
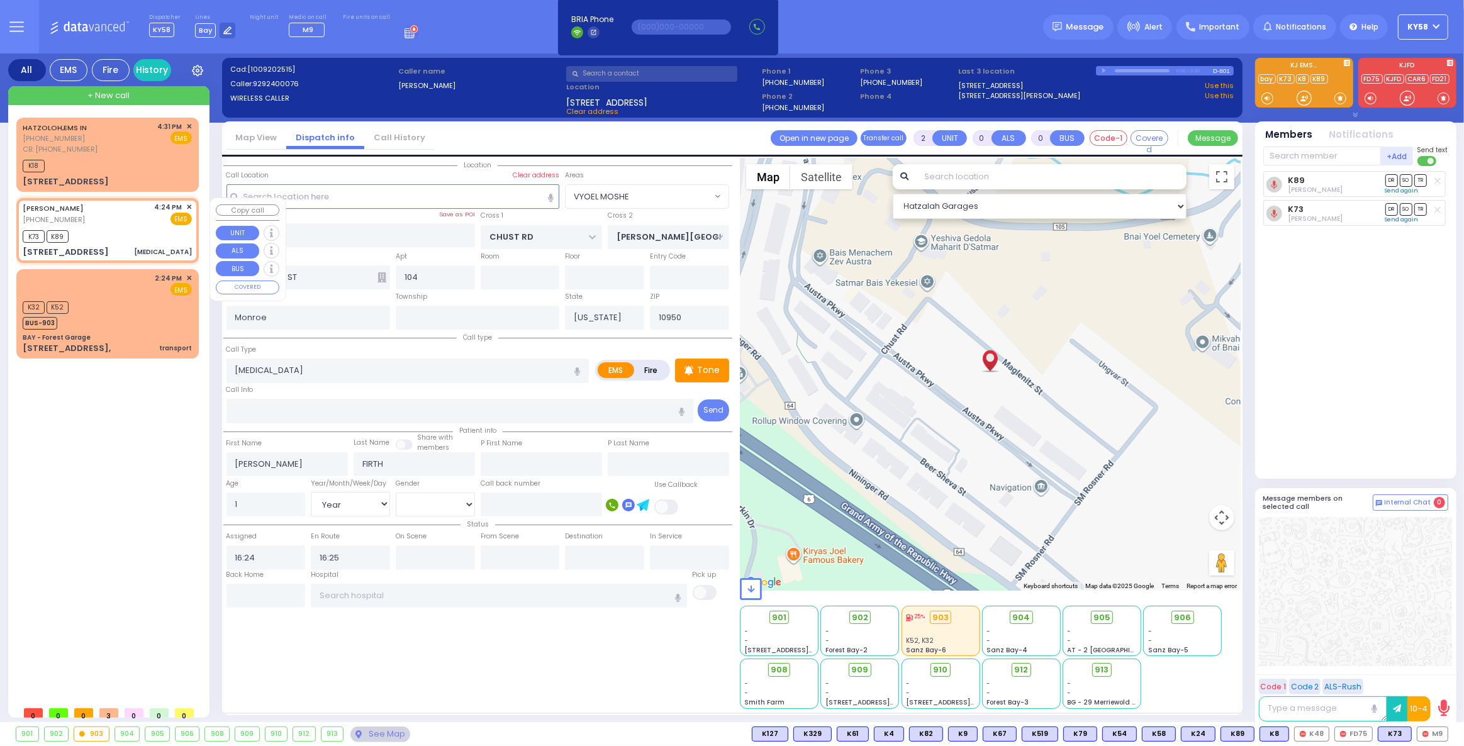
click at [188, 208] on span "✕" at bounding box center [189, 207] width 6 height 11
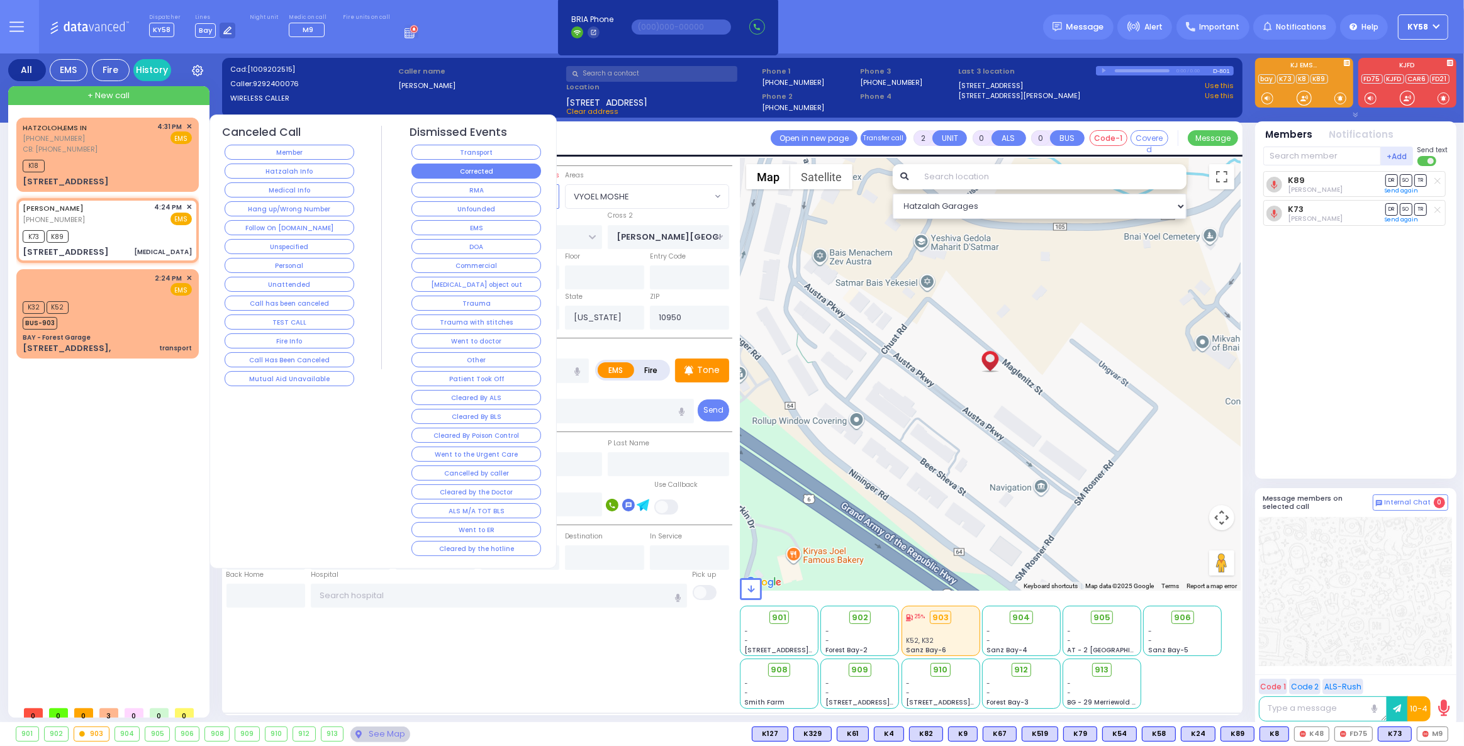
click at [463, 172] on button "Corrected" at bounding box center [476, 171] width 130 height 15
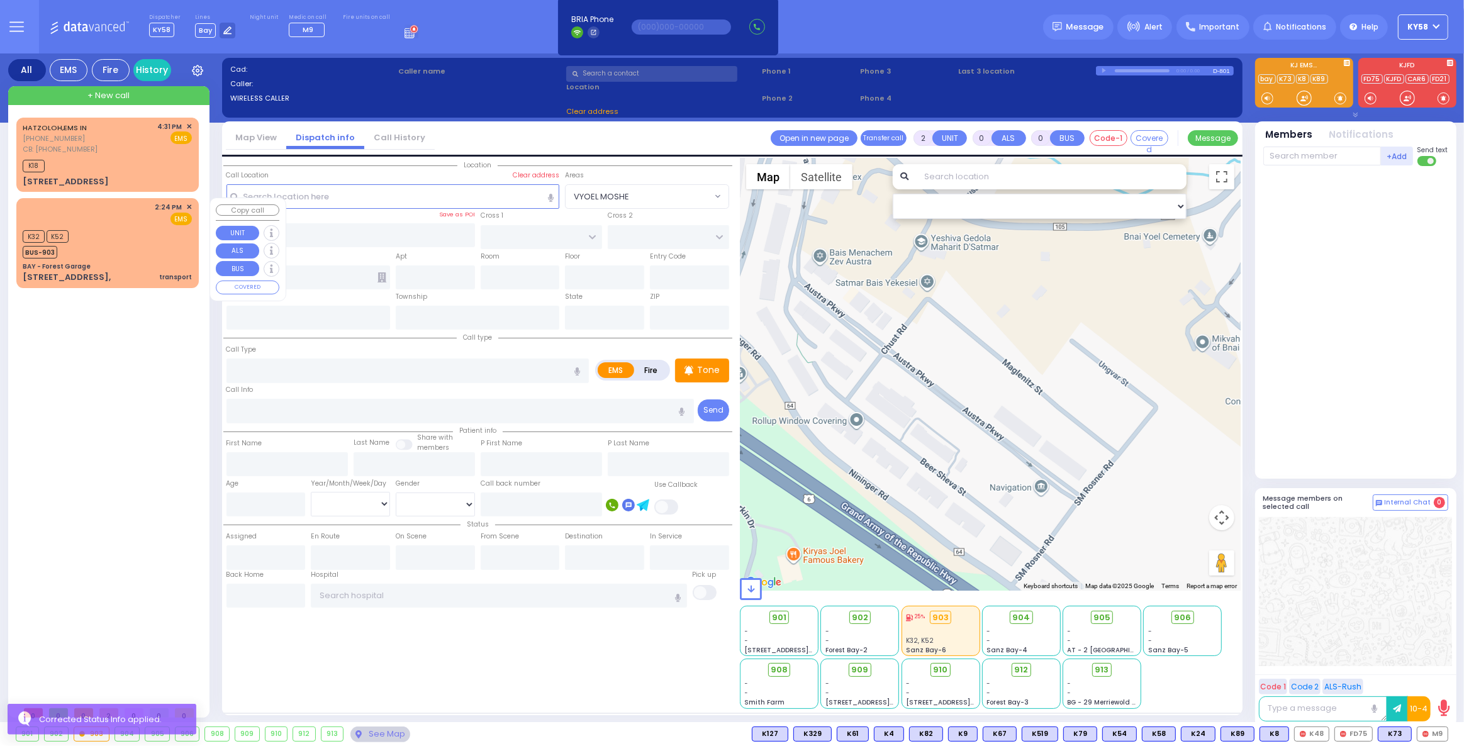
click at [139, 245] on div "K32 K52 BUS-903" at bounding box center [107, 242] width 169 height 31
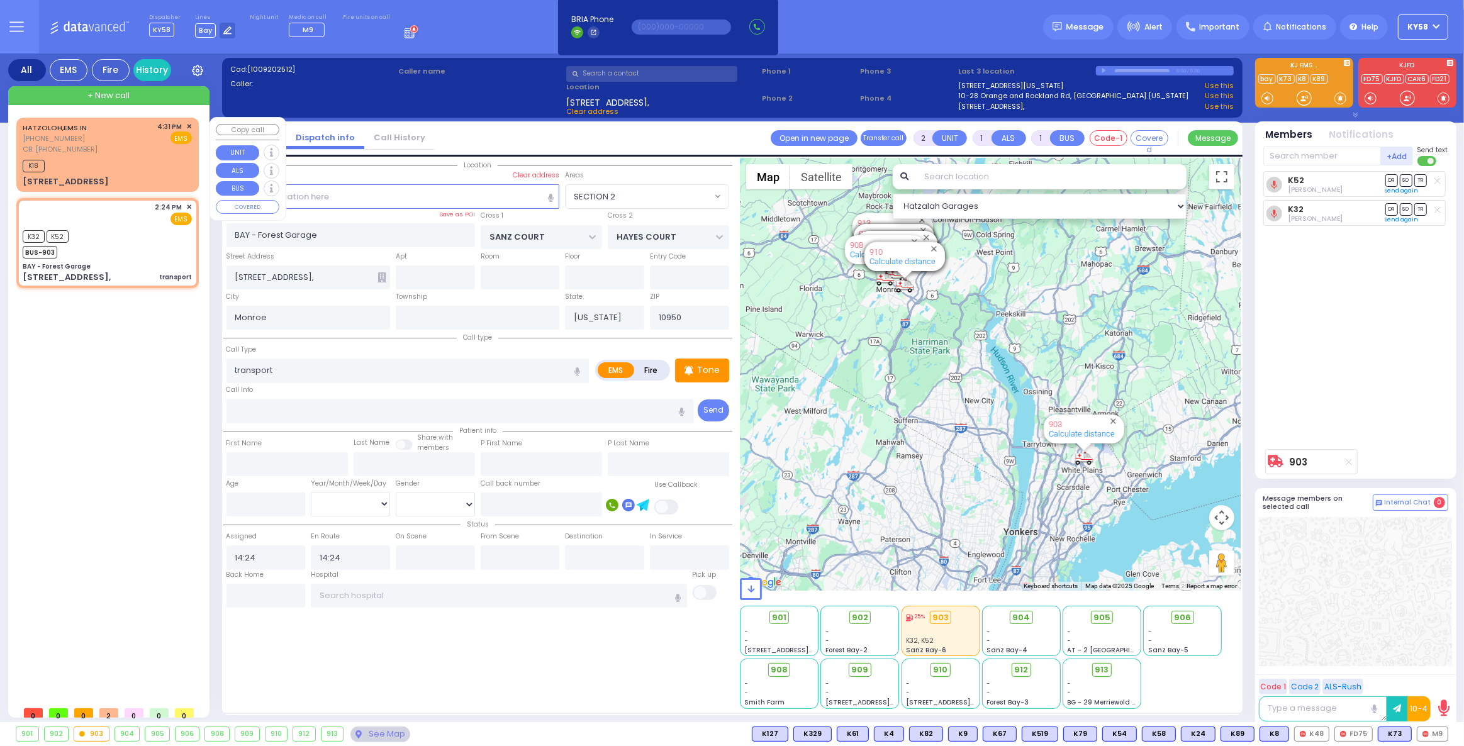
click at [118, 162] on div "K18" at bounding box center [107, 165] width 169 height 16
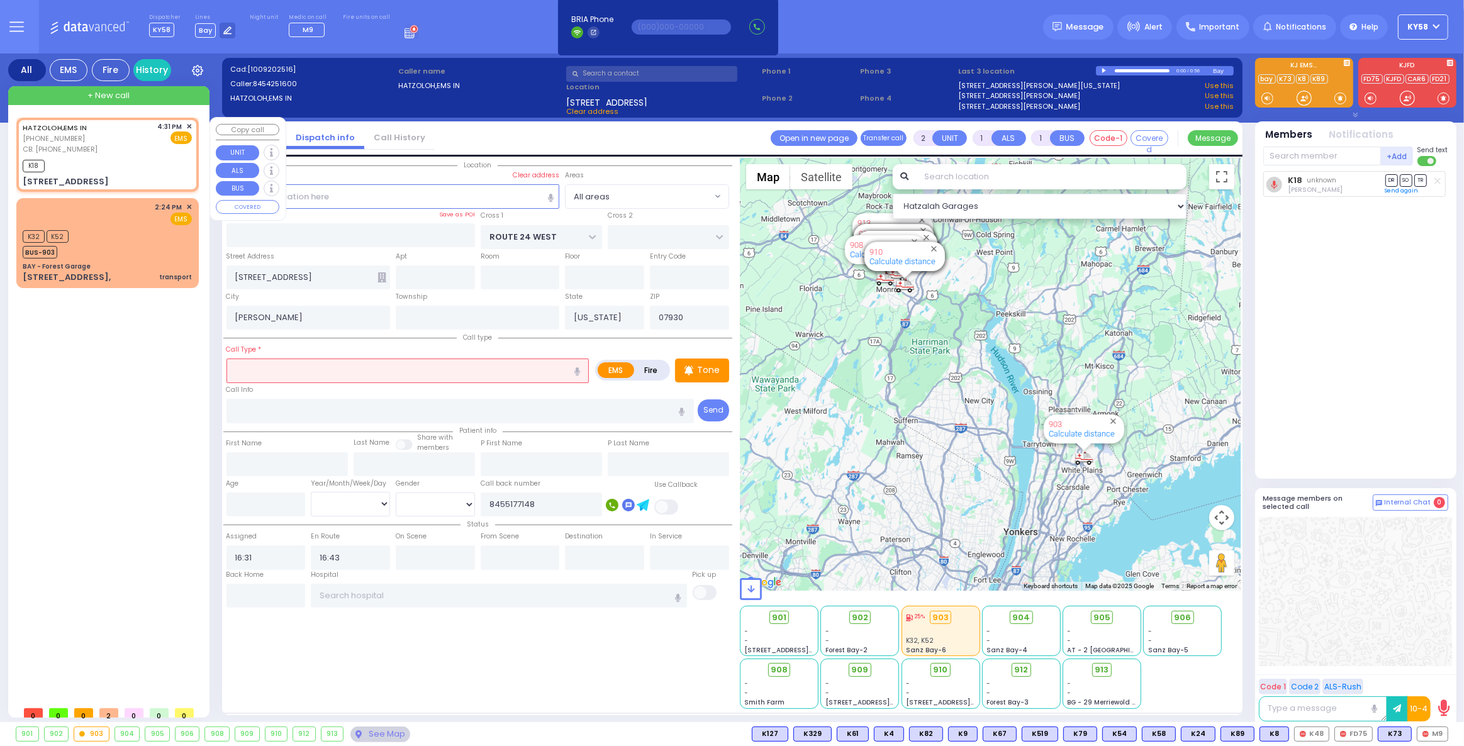
click at [188, 126] on span "✕" at bounding box center [189, 126] width 6 height 11
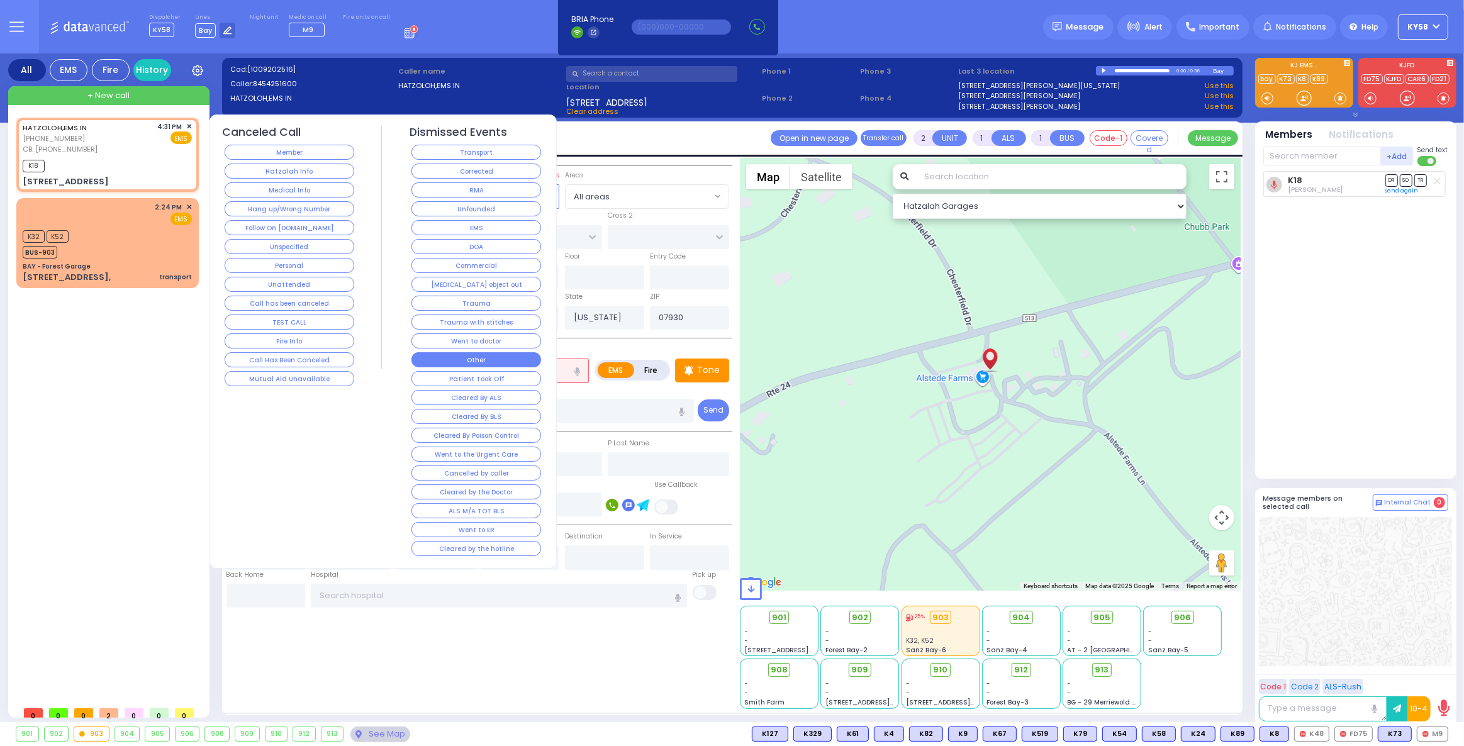
click at [479, 353] on button "Other" at bounding box center [476, 359] width 130 height 15
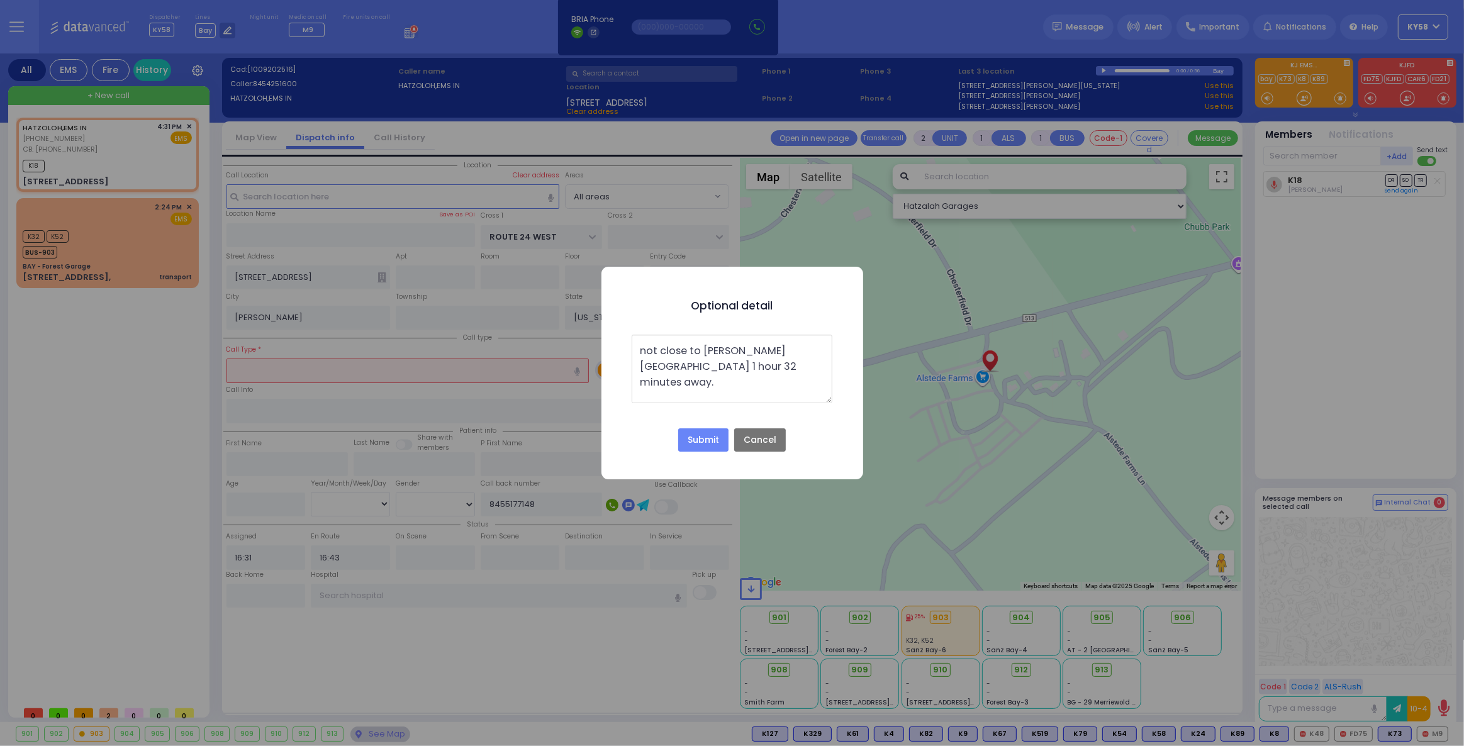
click at [714, 364] on textarea "not close to Monroe. 1 hour 32 minutes away." at bounding box center [732, 369] width 200 height 69
click at [646, 351] on textarea "not close to Monroe. 1 hour 32 minutes away. Advised to call the local's." at bounding box center [732, 369] width 200 height 69
drag, startPoint x: 642, startPoint y: 349, endPoint x: 779, endPoint y: 377, distance: 140.7
click at [779, 377] on textarea "Not close to Monroe. 1 hour 32 minutes away. Advised to call the local's." at bounding box center [732, 369] width 200 height 69
click at [756, 441] on button "Cancel" at bounding box center [760, 440] width 52 height 24
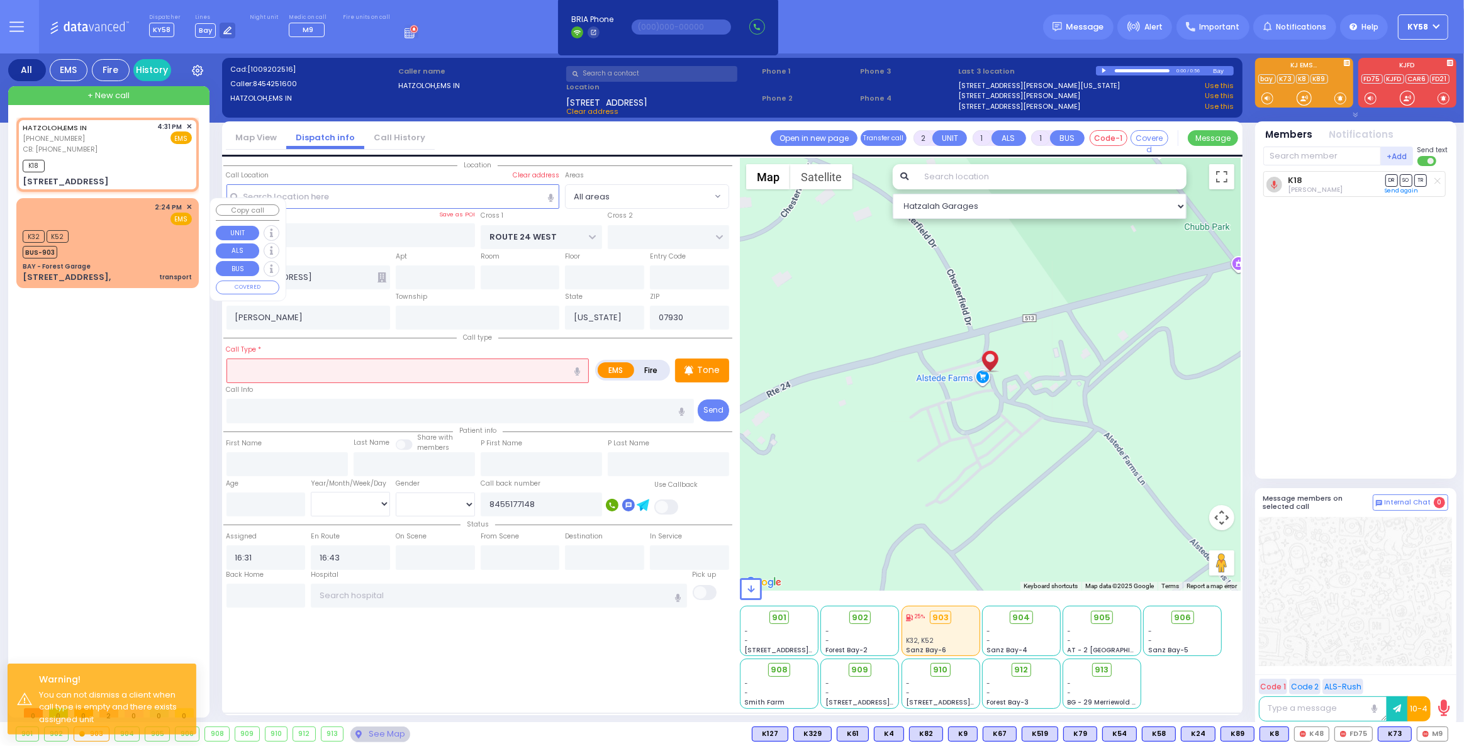
click at [303, 367] on input "text" at bounding box center [407, 371] width 363 height 24
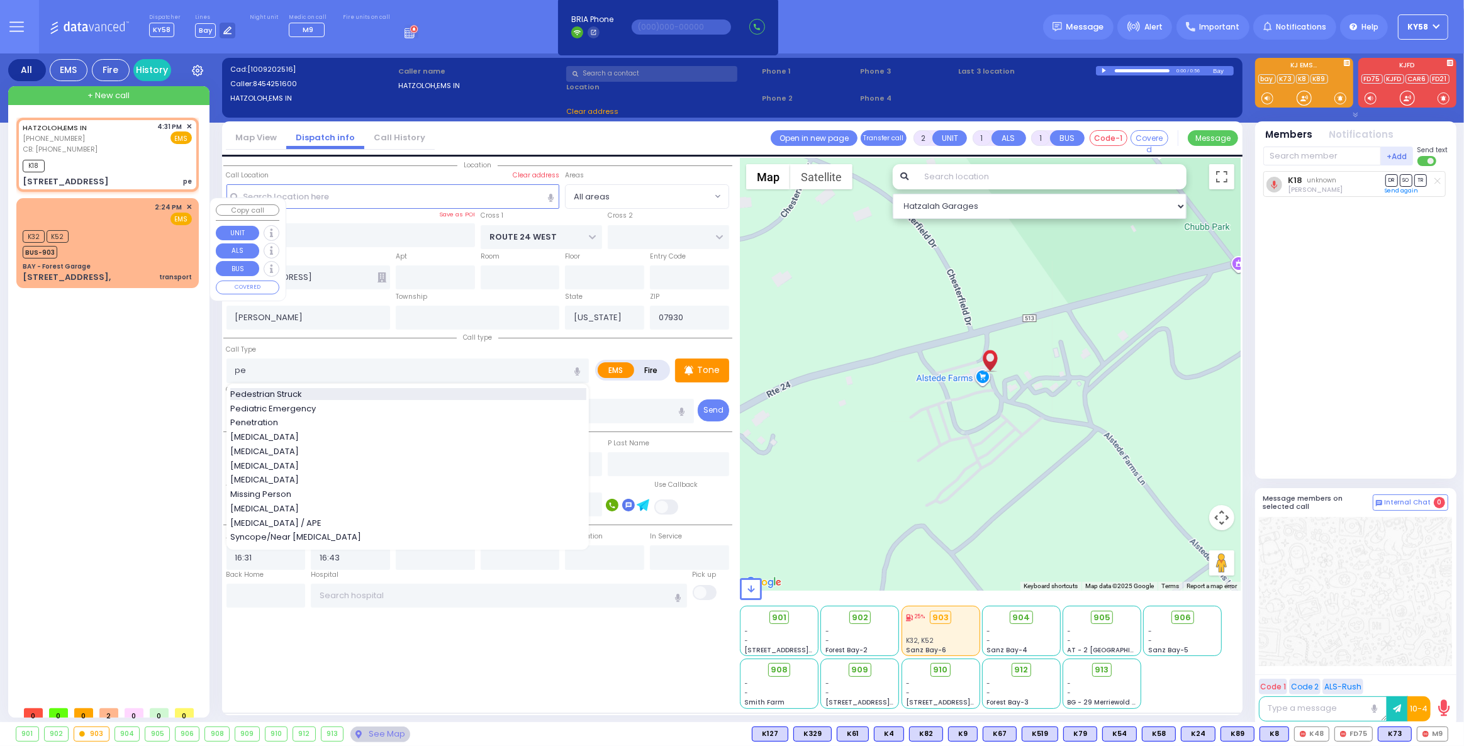
click at [291, 390] on span "Pedestrian Struck" at bounding box center [268, 394] width 76 height 13
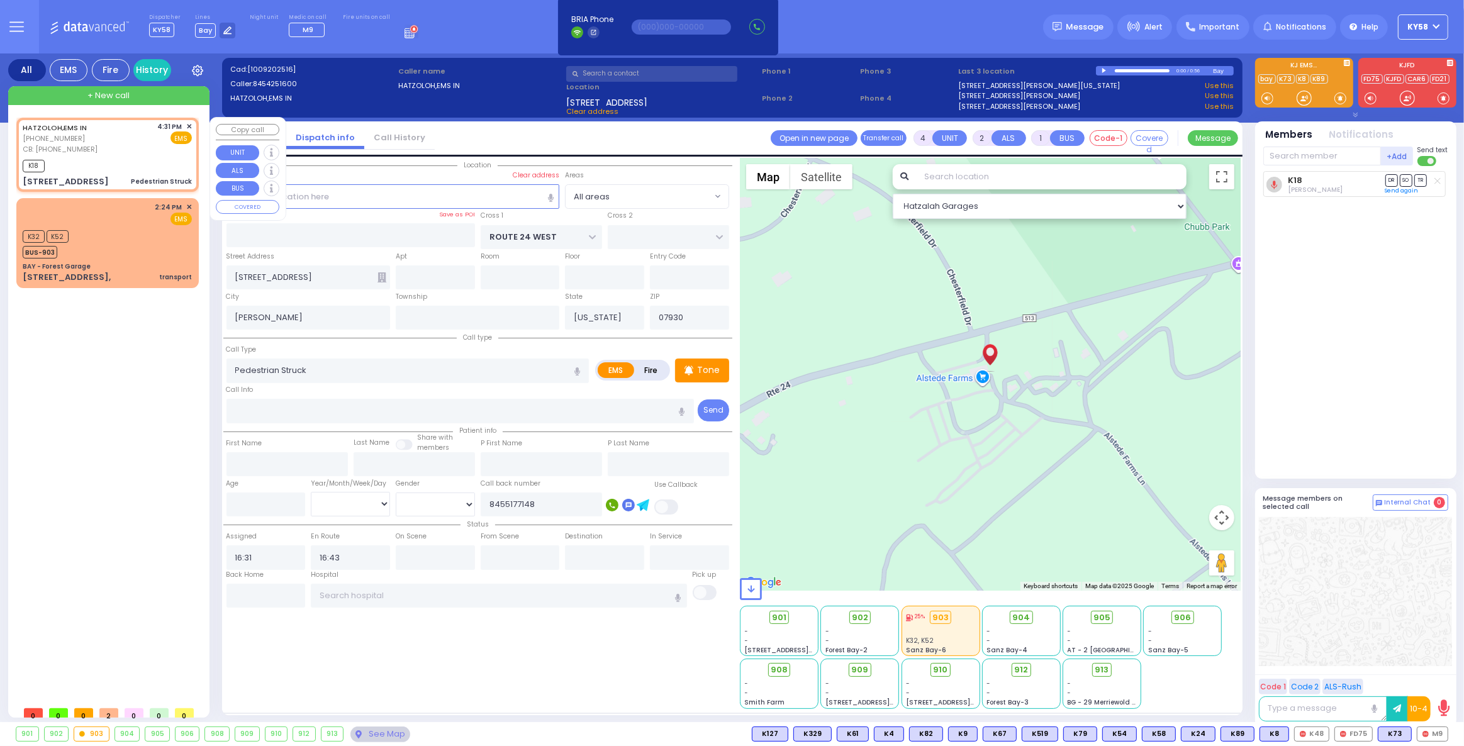
click at [193, 127] on div "HATZOLOH,EMS IN (845) 425-1600 CB: (845) 517-7148 4:31 PM ✕ EMS K18" at bounding box center [107, 155] width 177 height 70
click at [191, 125] on span "✕" at bounding box center [189, 126] width 6 height 11
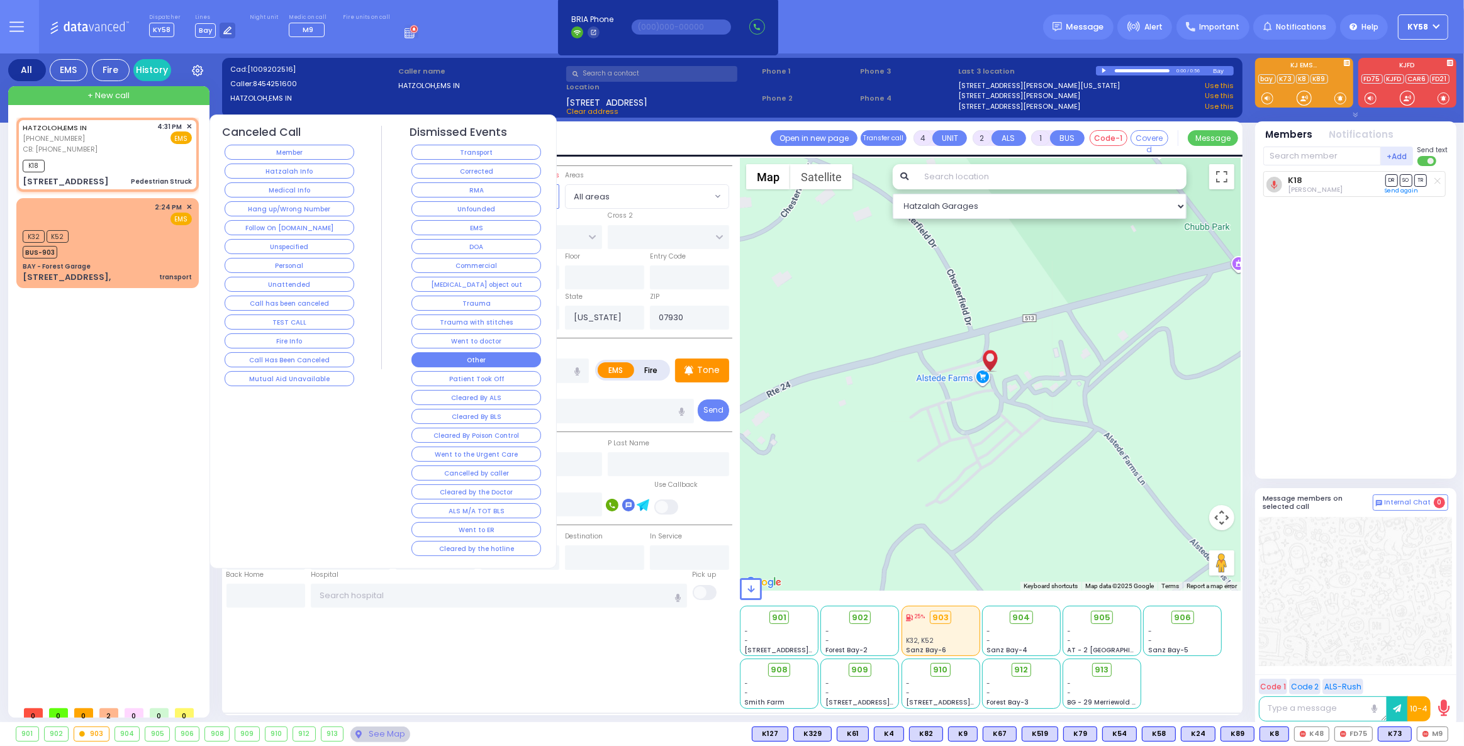
click at [470, 354] on button "Other" at bounding box center [476, 359] width 130 height 15
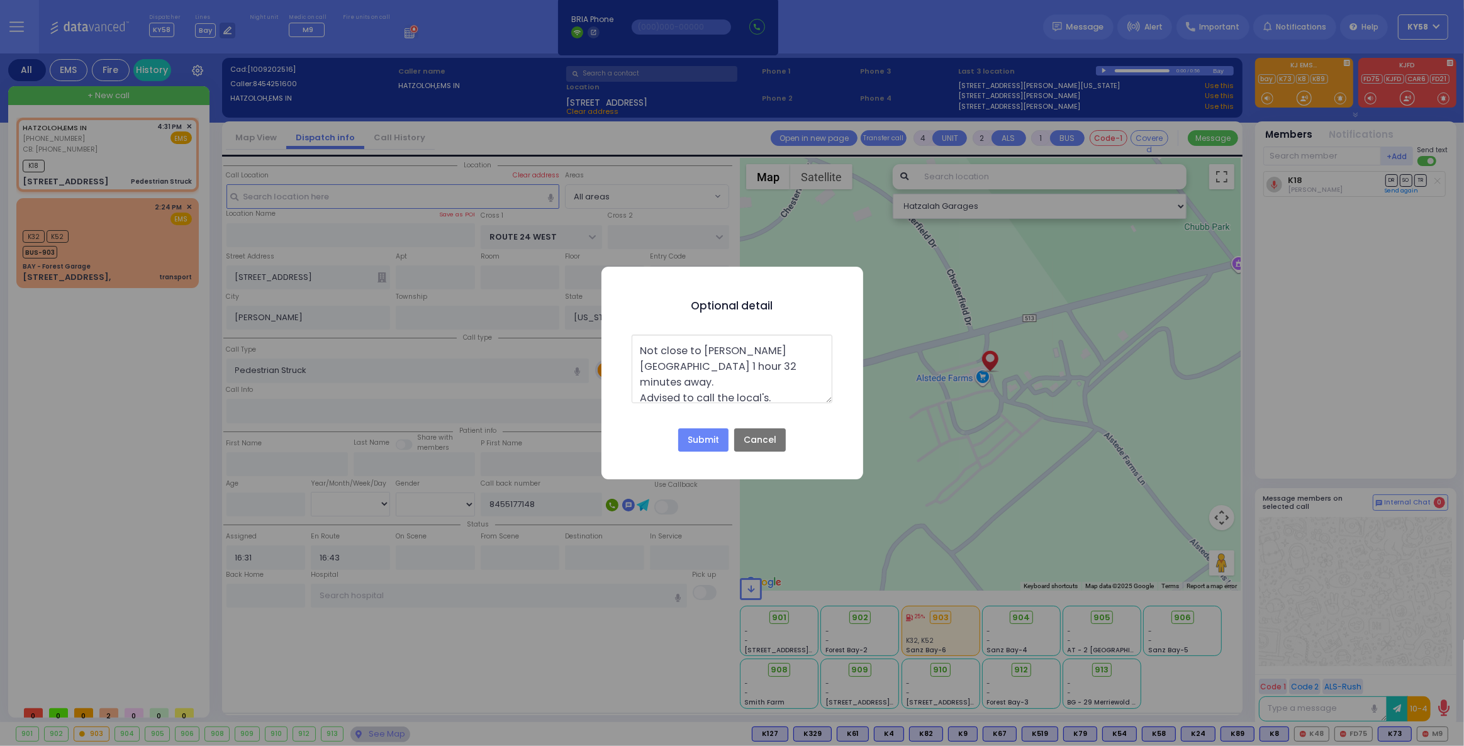
click at [703, 438] on button "Submit" at bounding box center [703, 440] width 50 height 24
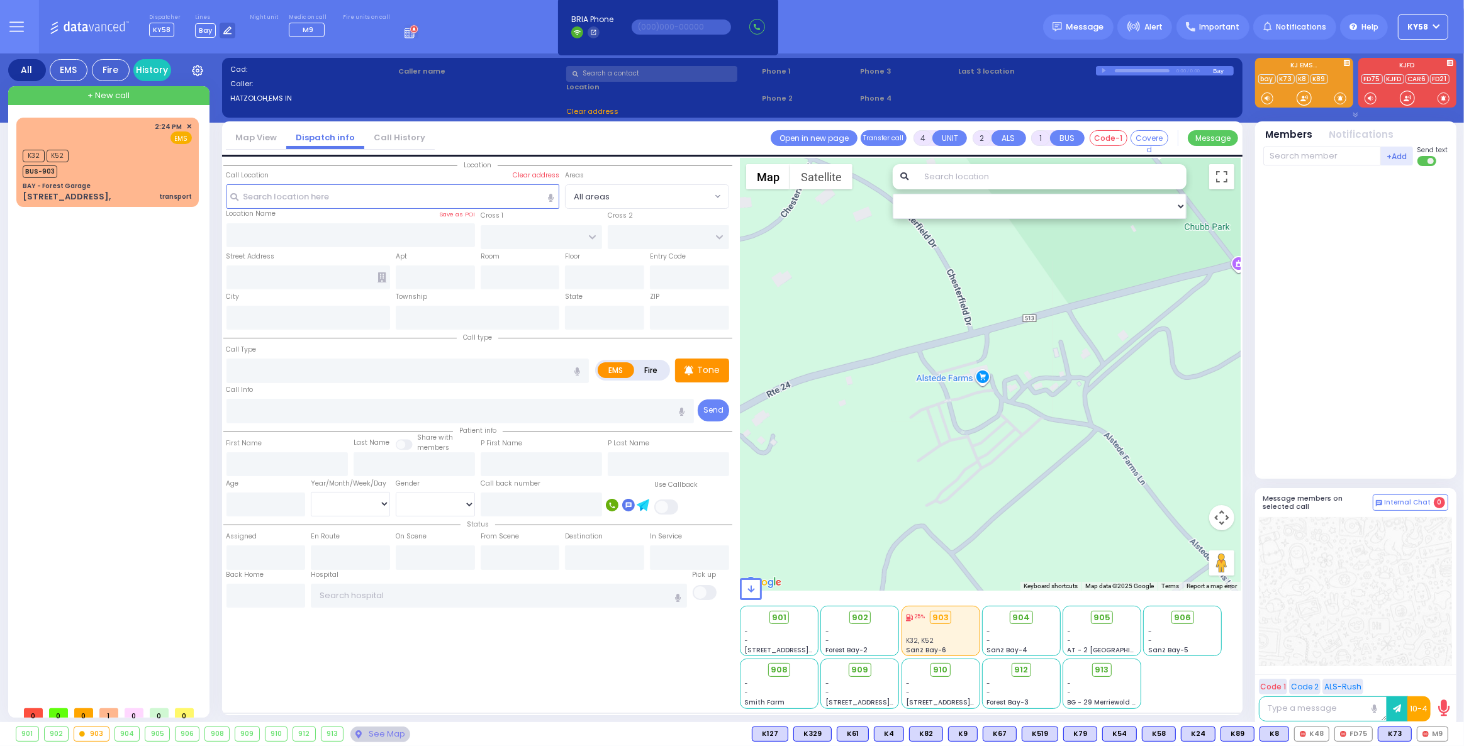
click at [62, 298] on div "2:24 PM ✕ K32 K52" at bounding box center [109, 409] width 187 height 583
click at [131, 184] on div "BAY - Forest Garage" at bounding box center [107, 185] width 169 height 9
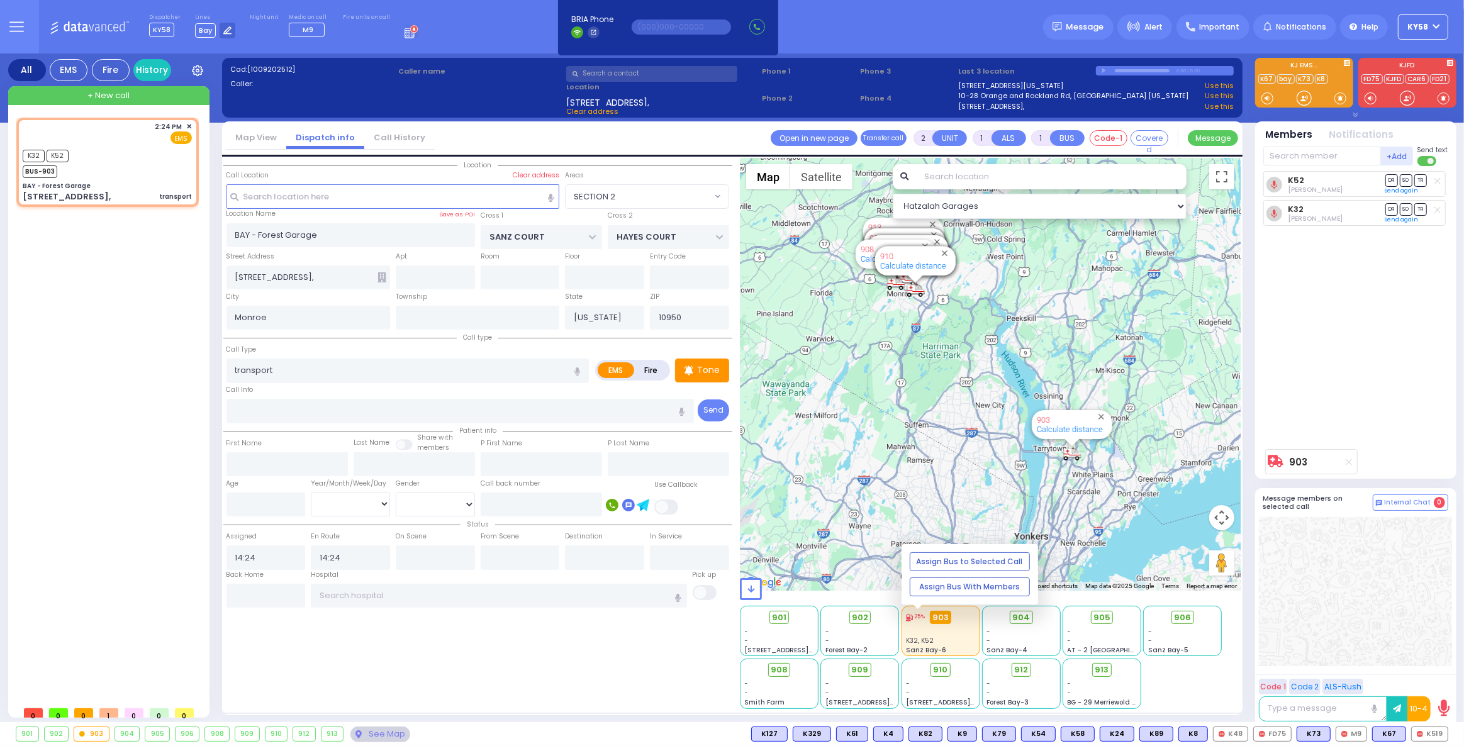
click at [948, 617] on div "903" at bounding box center [941, 618] width 22 height 14
click at [947, 616] on div "903" at bounding box center [941, 618] width 22 height 14
click at [863, 618] on span "902" at bounding box center [864, 617] width 16 height 13
click at [942, 617] on div "903" at bounding box center [941, 618] width 22 height 14
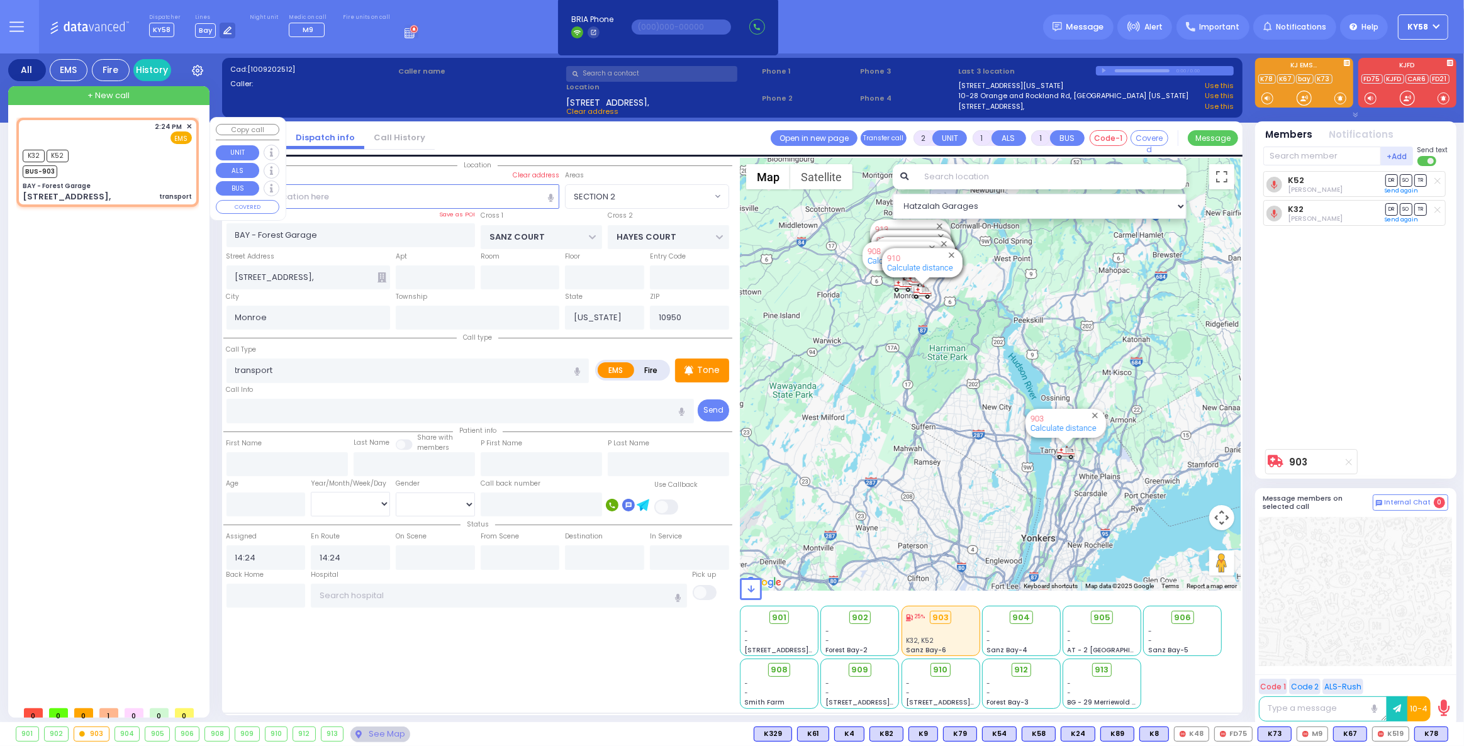
click at [98, 321] on div "2:24 PM ✕ K32 K52" at bounding box center [109, 409] width 187 height 583
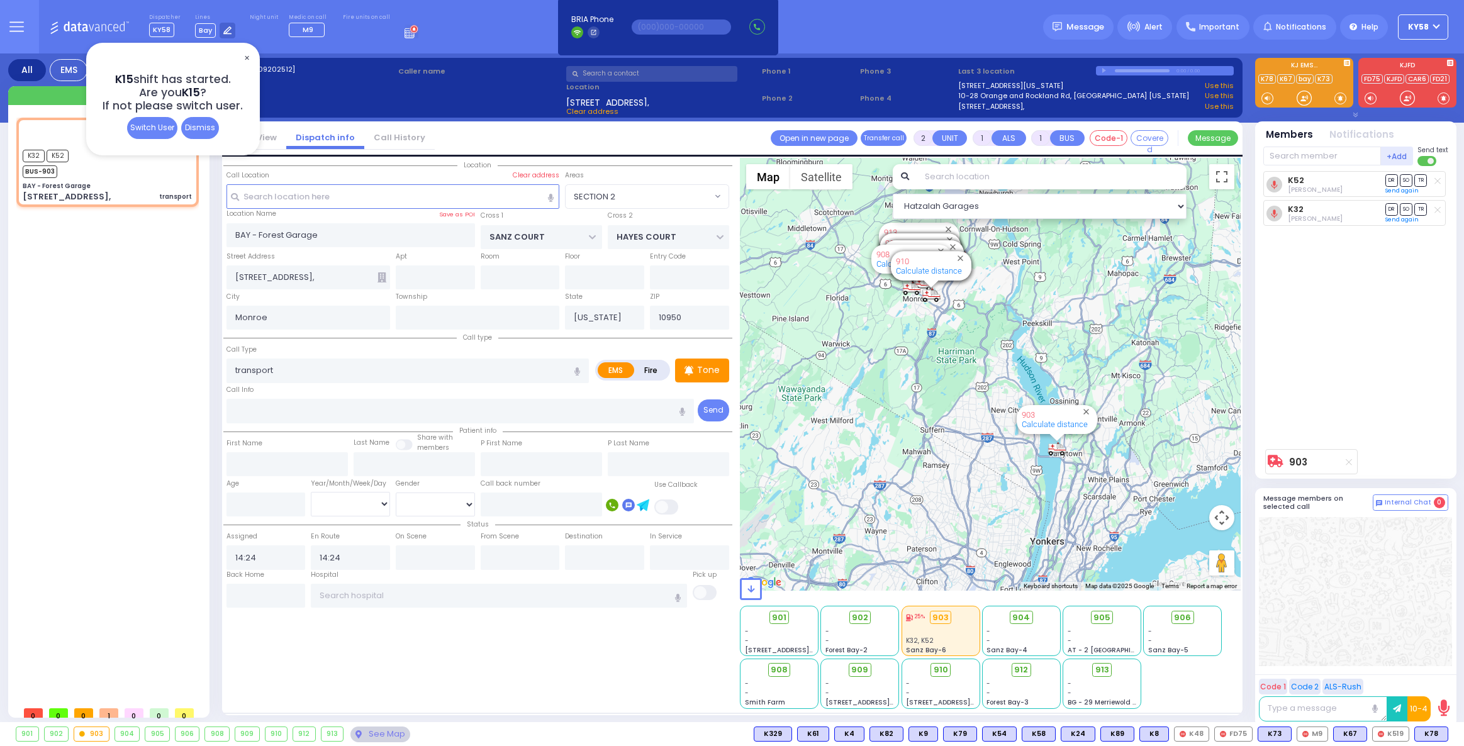
select select "SECTION 2"
select select
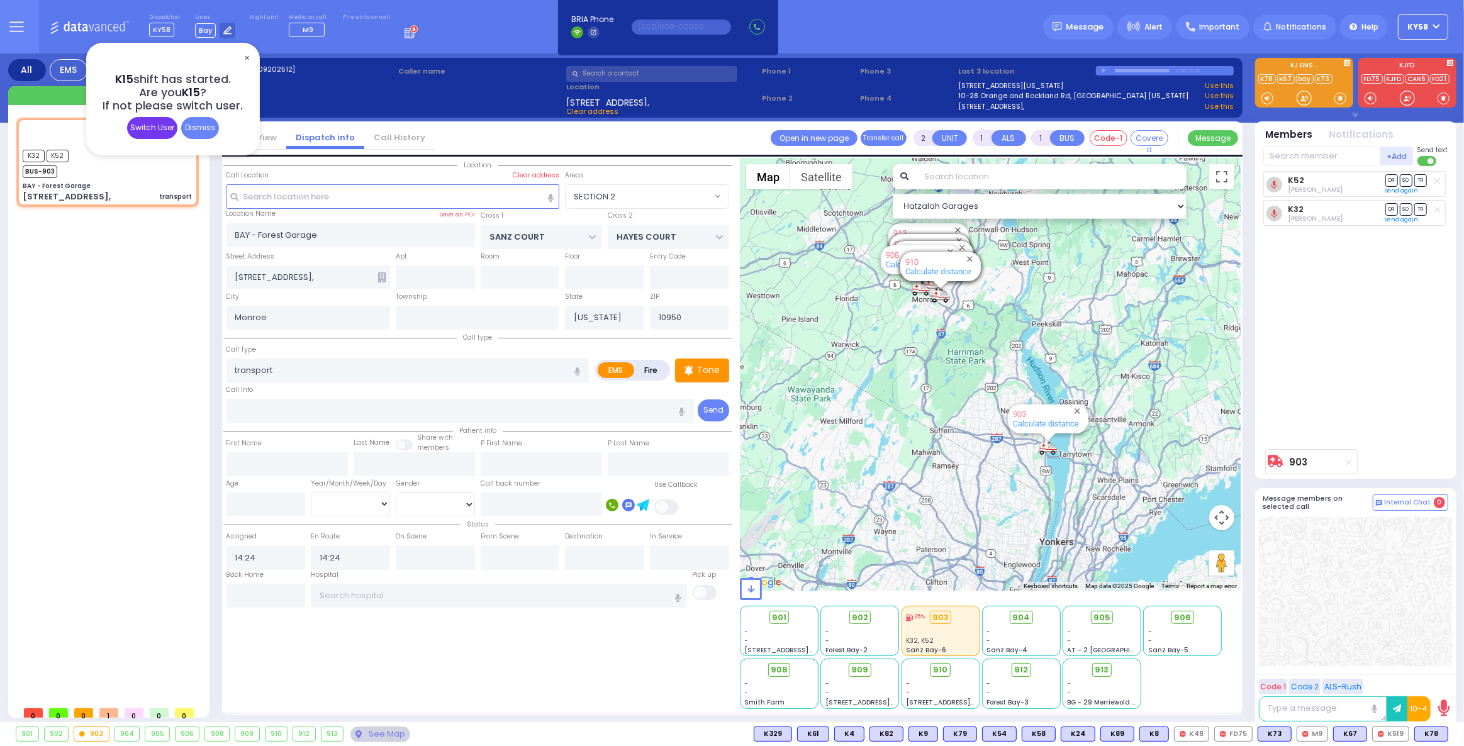
click at [162, 127] on div "Switch User" at bounding box center [152, 128] width 50 height 22
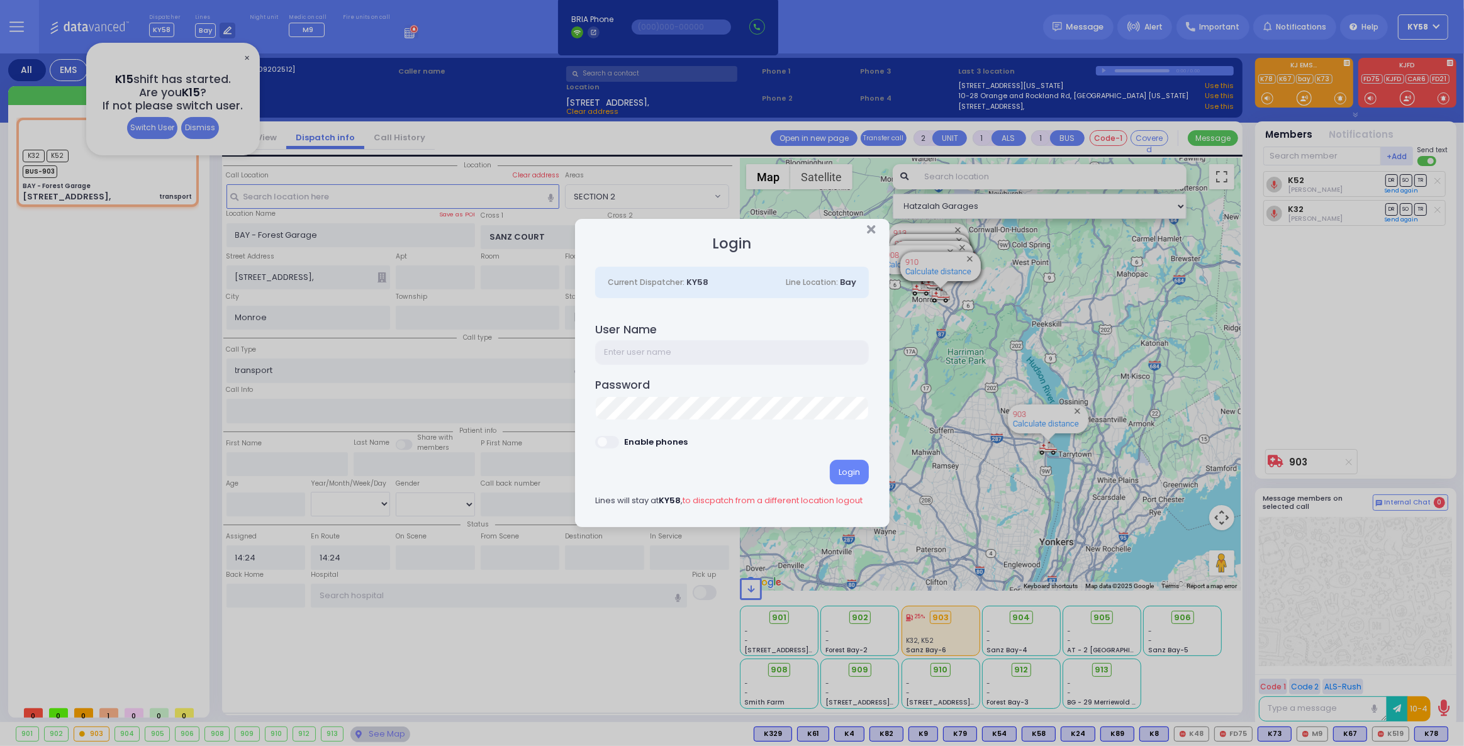
click at [675, 350] on input "text" at bounding box center [732, 352] width 274 height 24
type input "ky15"
click at [805, 390] on h4 "Password" at bounding box center [732, 385] width 274 height 13
